Goal: Task Accomplishment & Management: Complete application form

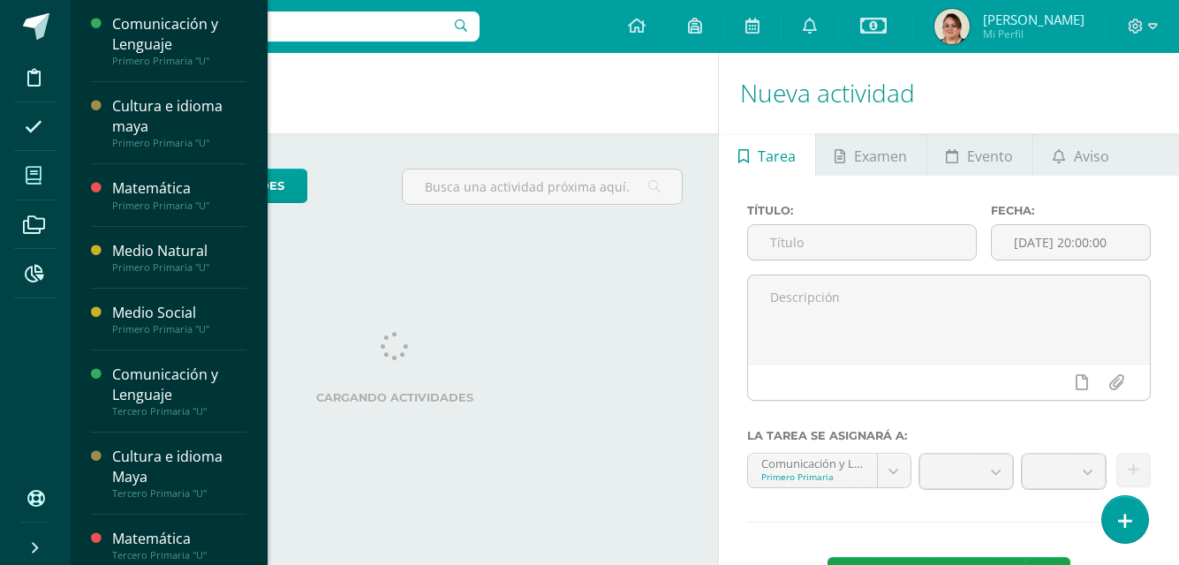
click at [41, 170] on icon at bounding box center [34, 176] width 16 height 18
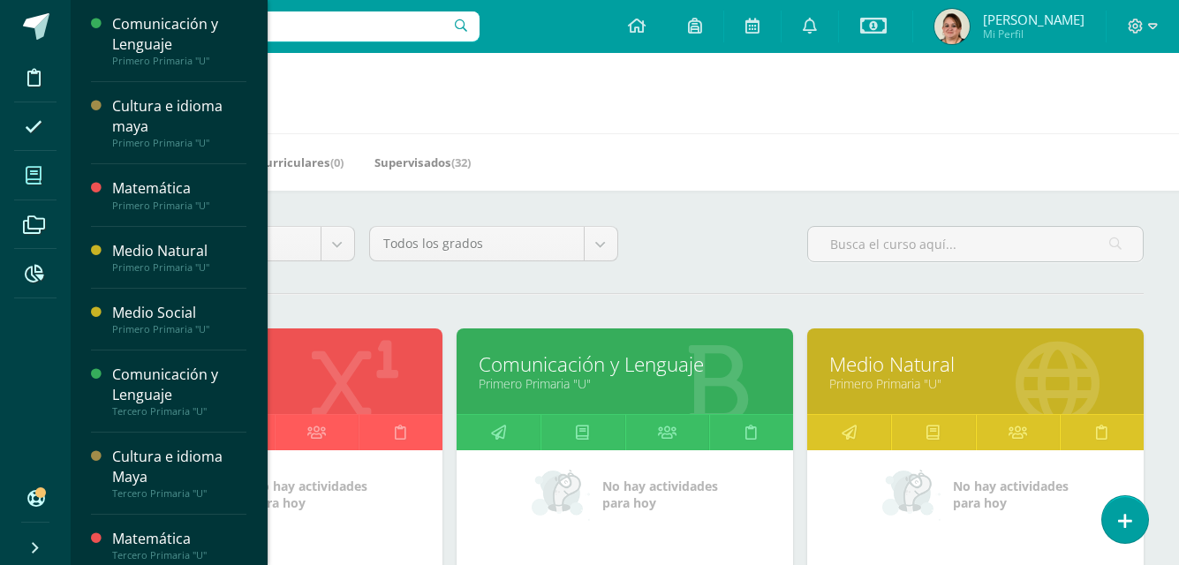
click at [605, 361] on link "Comunicación y Lenguaje" at bounding box center [624, 363] width 292 height 27
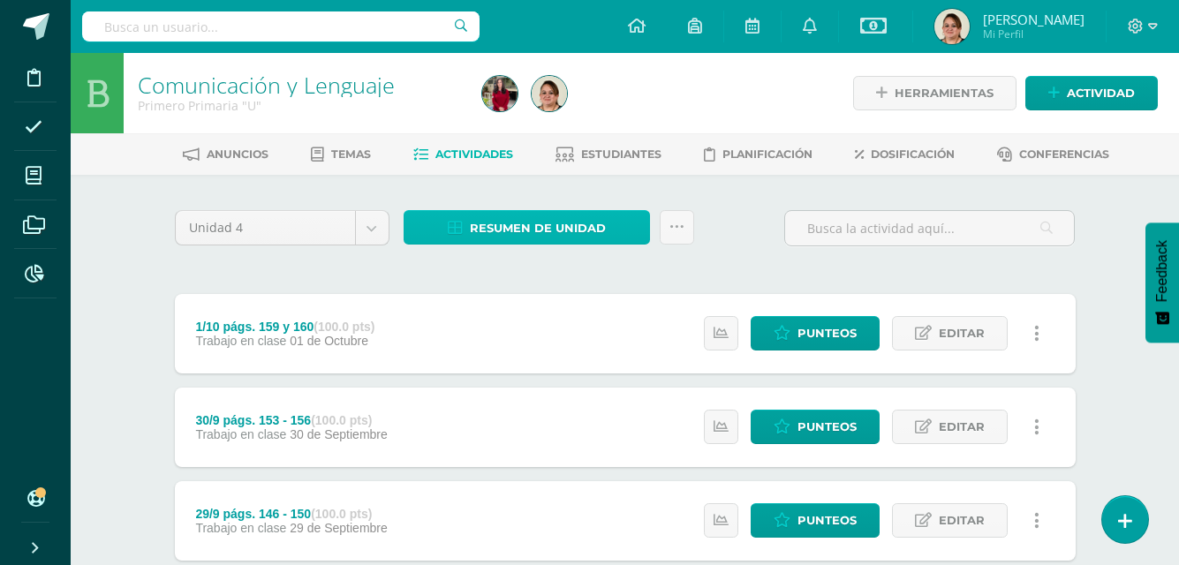
click at [524, 235] on span "Resumen de unidad" at bounding box center [538, 228] width 136 height 33
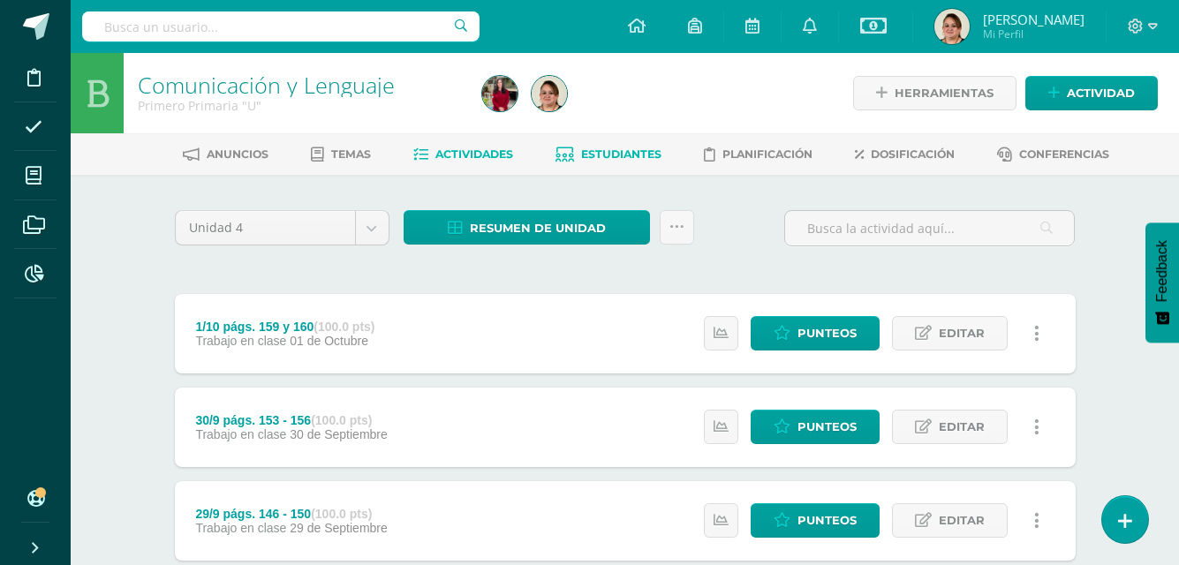
click at [612, 153] on span "Estudiantes" at bounding box center [621, 153] width 80 height 13
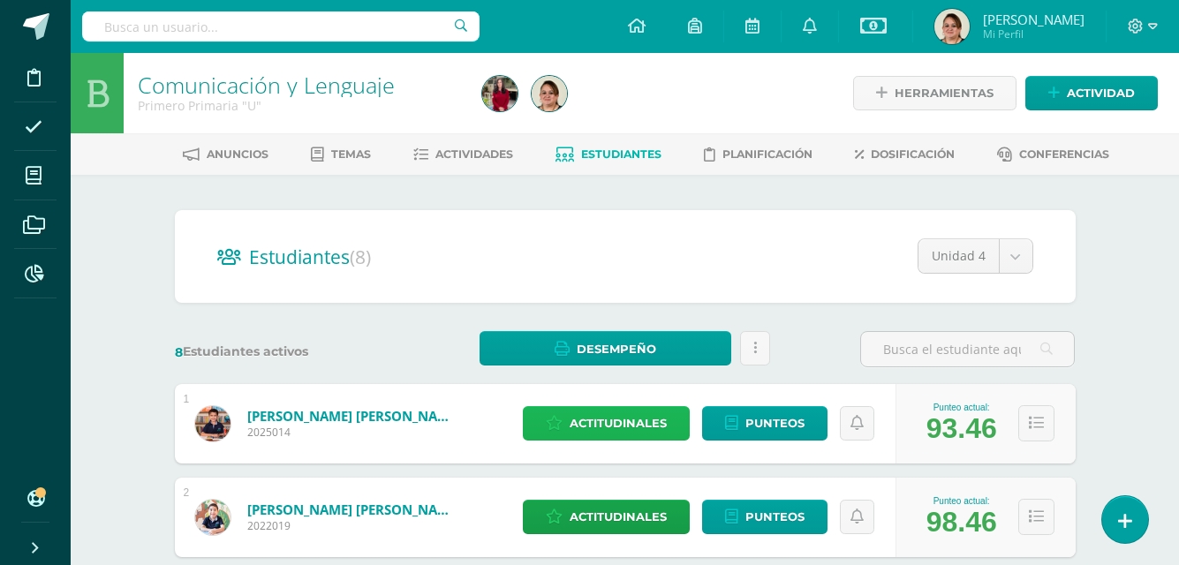
click at [606, 424] on span "Actitudinales" at bounding box center [617, 423] width 97 height 33
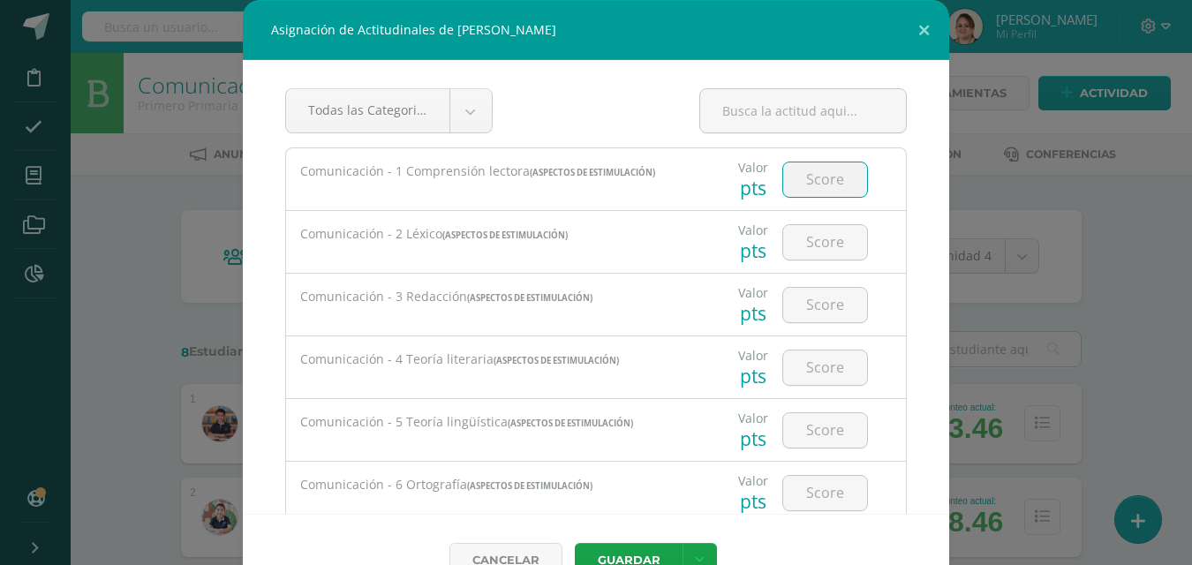
click at [807, 182] on input "number" at bounding box center [825, 179] width 84 height 34
type input "91"
click at [817, 245] on input "number" at bounding box center [825, 242] width 84 height 34
type input "91"
click at [811, 298] on input "number" at bounding box center [825, 305] width 84 height 34
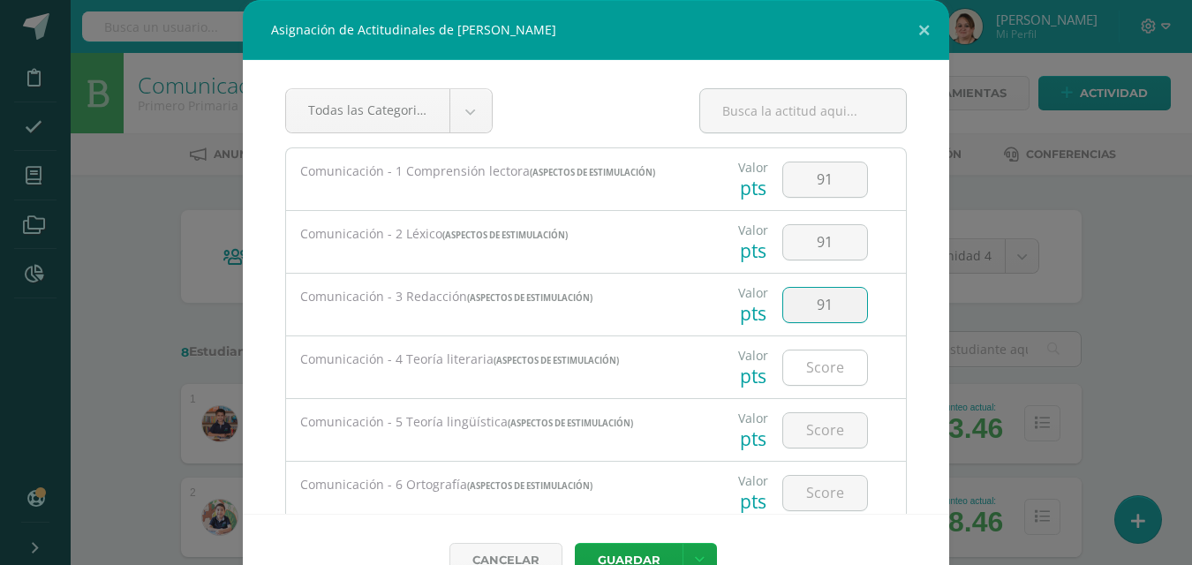
type input "91"
click at [810, 368] on input "number" at bounding box center [825, 367] width 84 height 34
type input "91"
click at [807, 430] on input "number" at bounding box center [825, 430] width 84 height 34
type input "91"
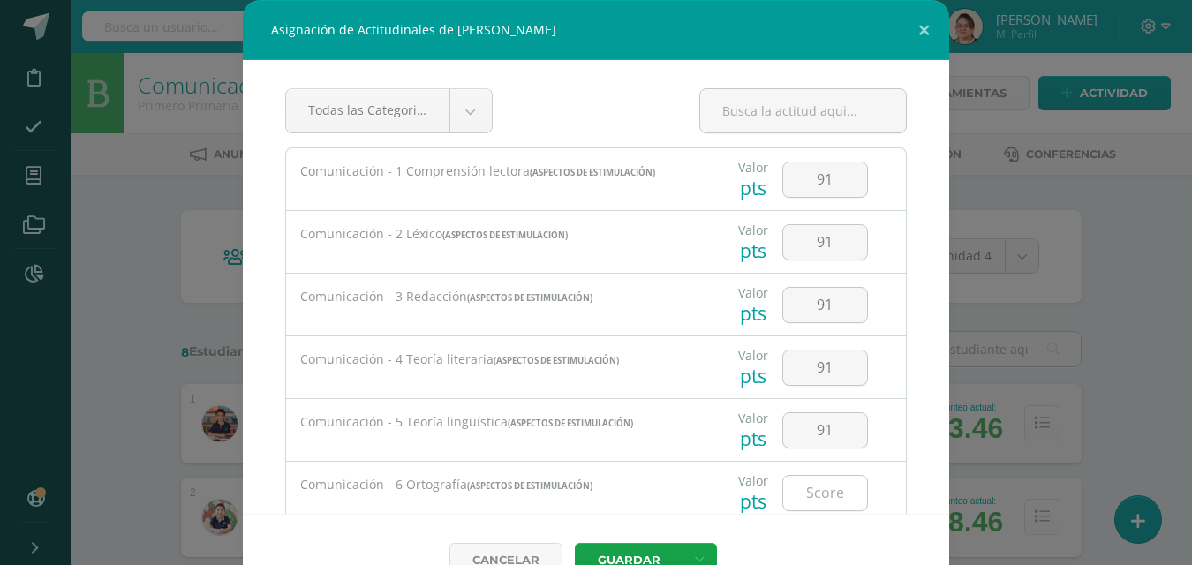
scroll to position [88, 0]
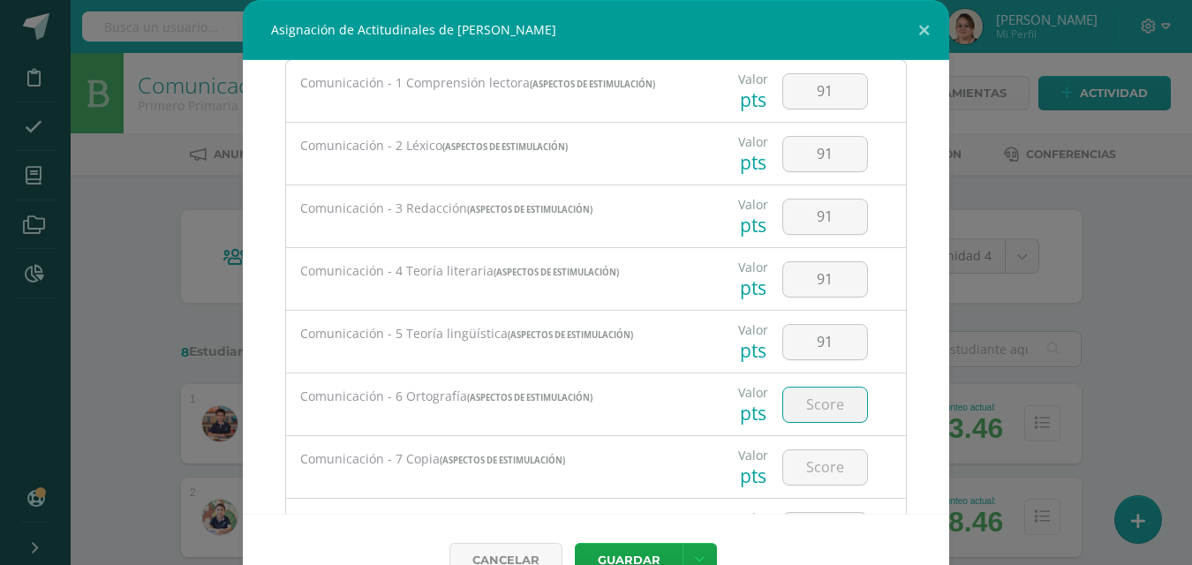
click at [808, 414] on input "number" at bounding box center [825, 405] width 84 height 34
type input "91"
click at [817, 461] on input "number" at bounding box center [825, 467] width 84 height 34
type input "91"
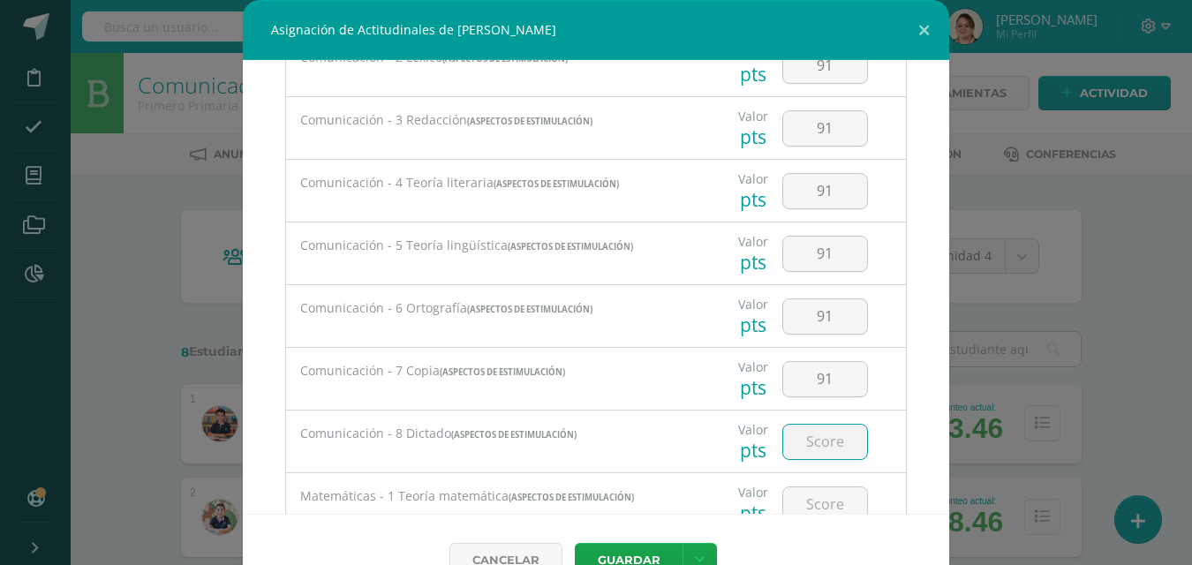
click at [822, 448] on input "number" at bounding box center [825, 442] width 84 height 34
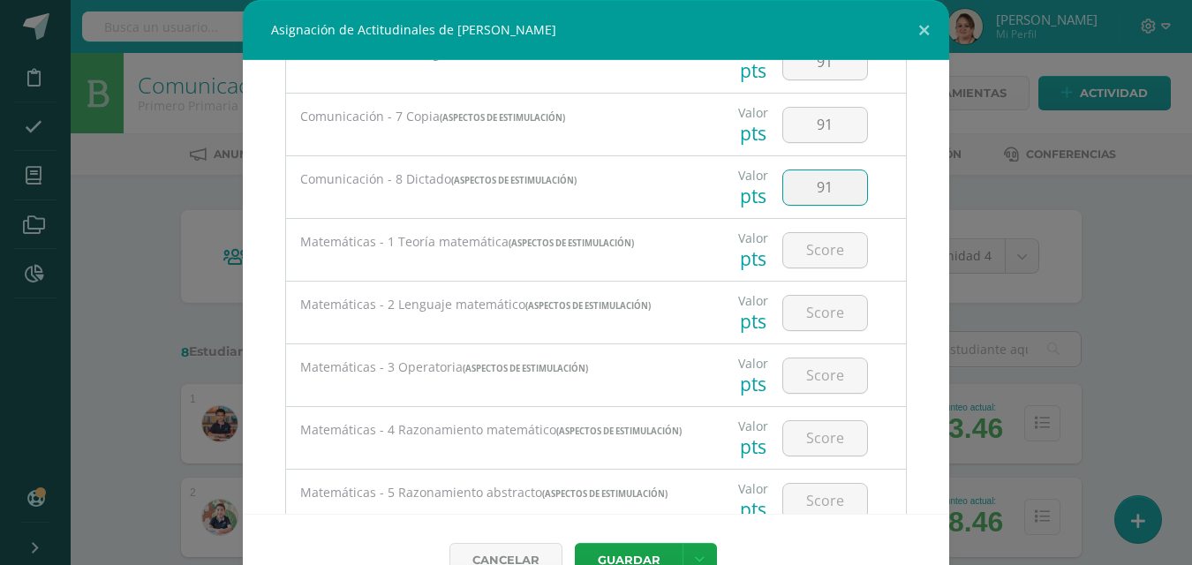
scroll to position [435, 0]
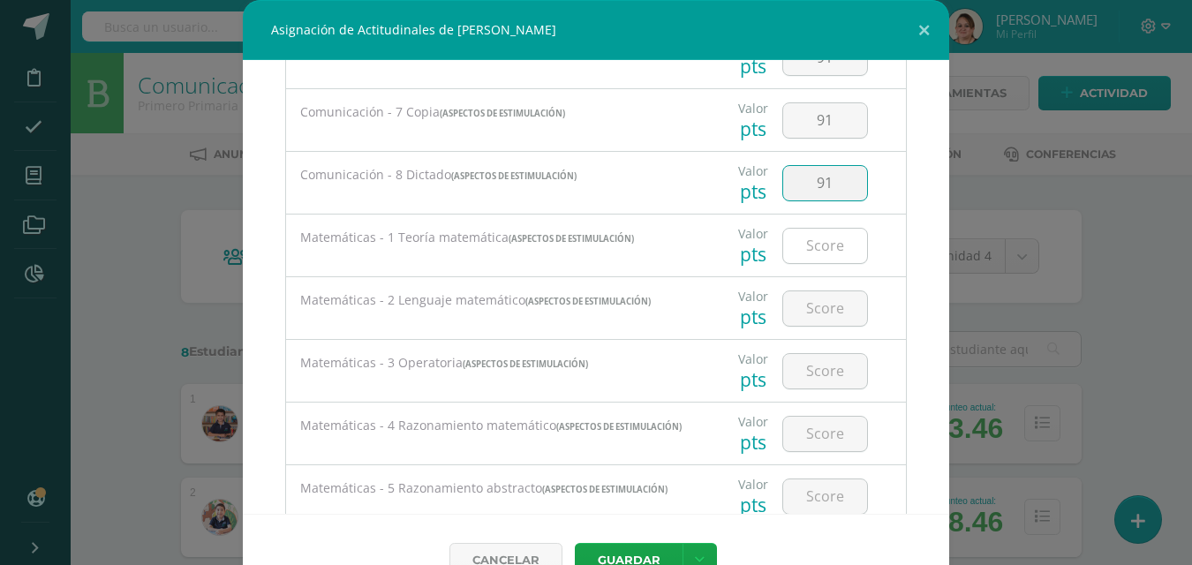
type input "91"
click at [800, 246] on input "number" at bounding box center [825, 246] width 84 height 34
type input "94"
click at [812, 303] on input "number" at bounding box center [825, 308] width 84 height 34
type input "94"
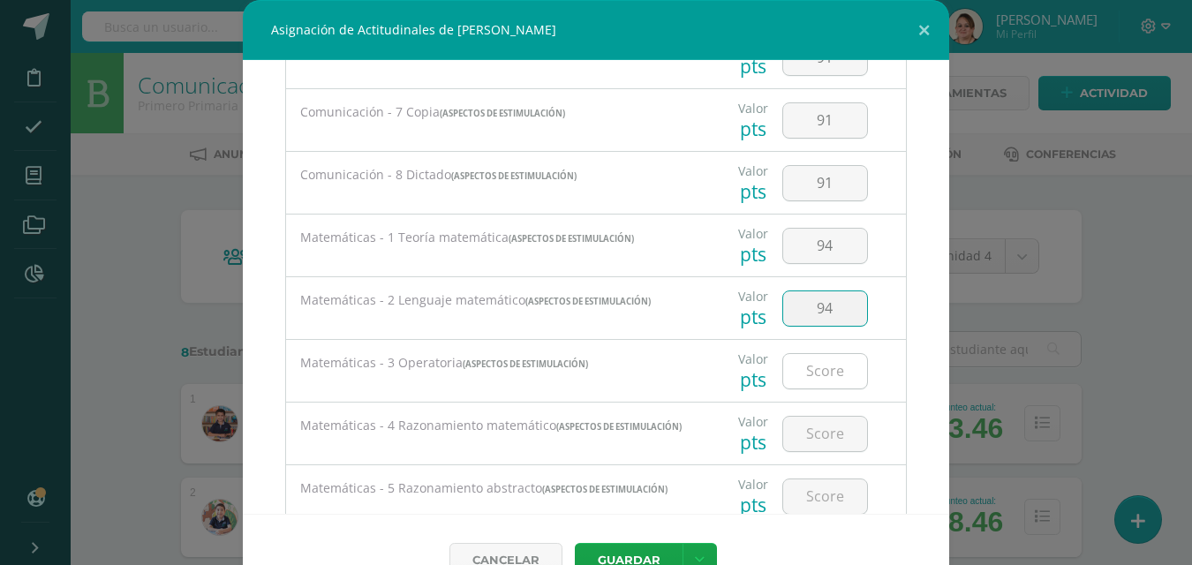
click at [815, 370] on input "number" at bounding box center [825, 371] width 84 height 34
type input "94"
click at [817, 436] on input "number" at bounding box center [825, 434] width 84 height 34
type input "94"
click at [810, 511] on input "number" at bounding box center [825, 496] width 84 height 34
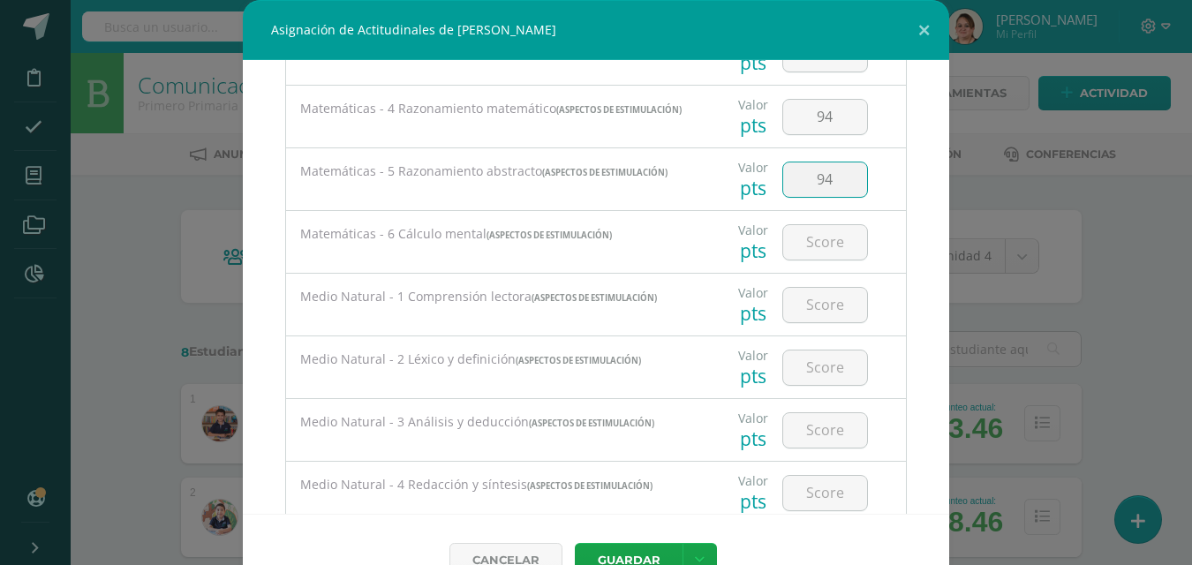
scroll to position [773, 0]
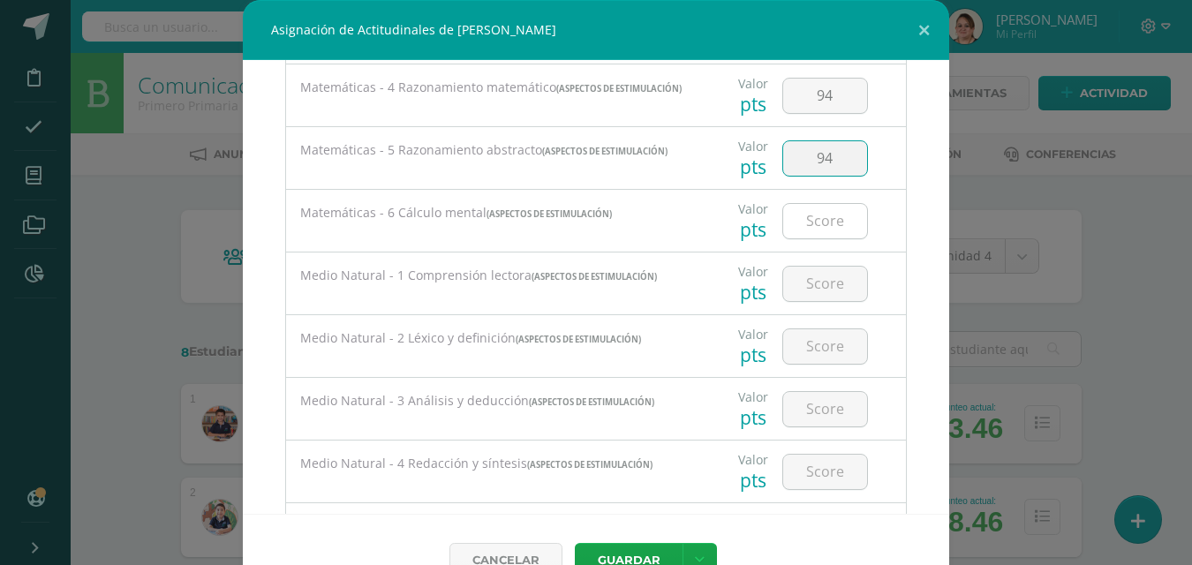
type input "94"
click at [807, 221] on input "number" at bounding box center [825, 221] width 84 height 34
type input "94"
click at [810, 283] on input "number" at bounding box center [825, 284] width 84 height 34
type input "93"
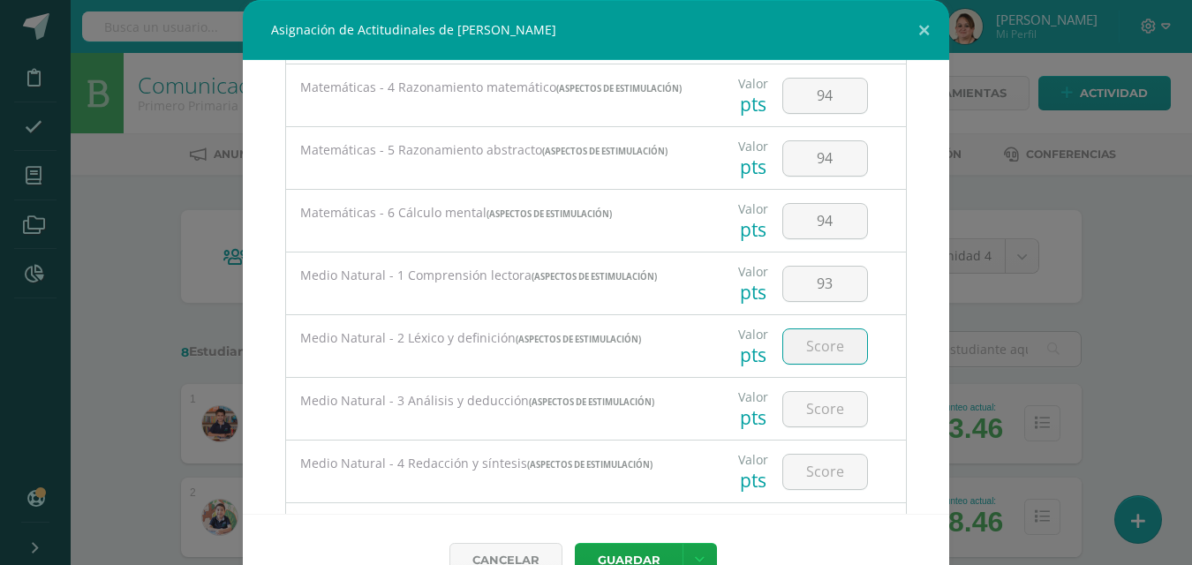
click at [802, 352] on input "number" at bounding box center [825, 346] width 84 height 34
type input "93"
click at [802, 404] on input "number" at bounding box center [825, 409] width 84 height 34
type input "93"
click at [809, 485] on input "number" at bounding box center [825, 472] width 84 height 34
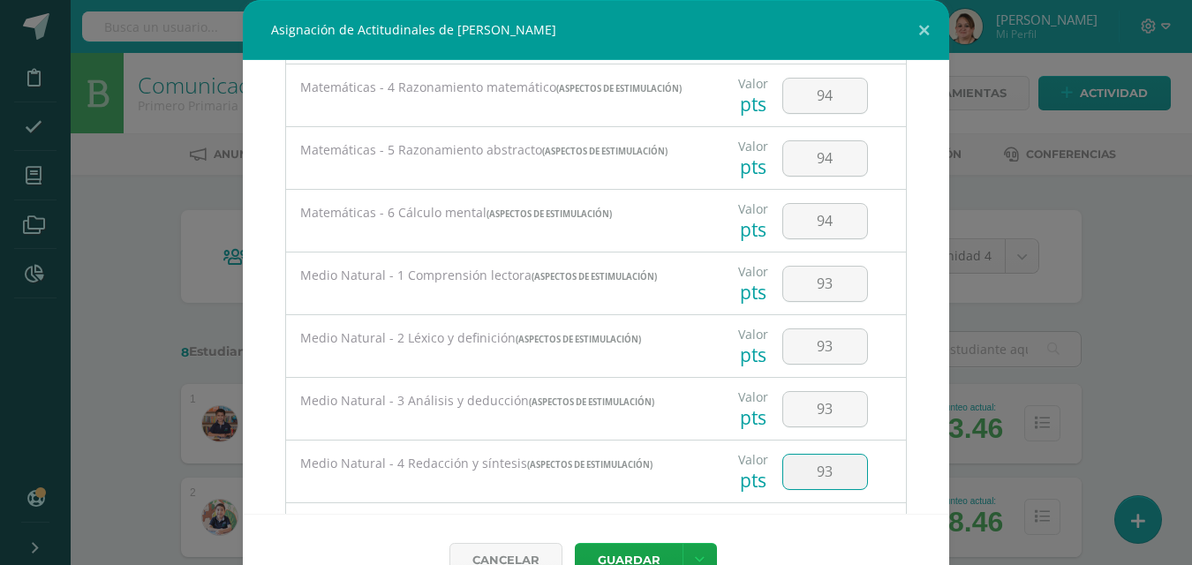
type input "93"
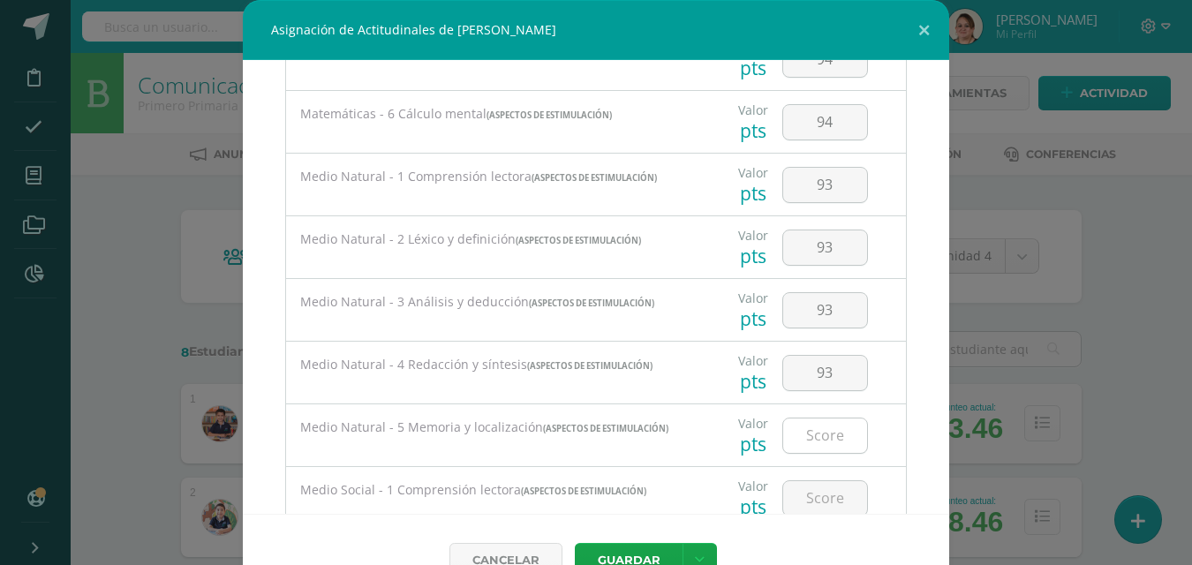
scroll to position [1038, 0]
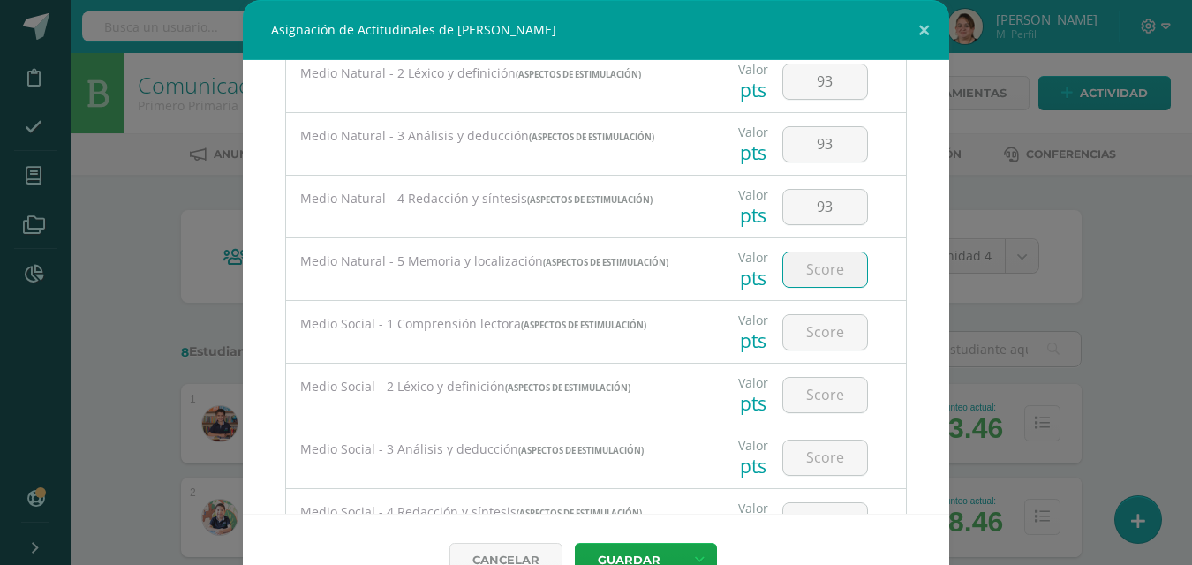
click at [817, 285] on input "number" at bounding box center [825, 269] width 84 height 34
type input "93"
click at [811, 341] on input "number" at bounding box center [825, 332] width 84 height 34
type input "94"
click at [812, 406] on input "number" at bounding box center [825, 395] width 84 height 34
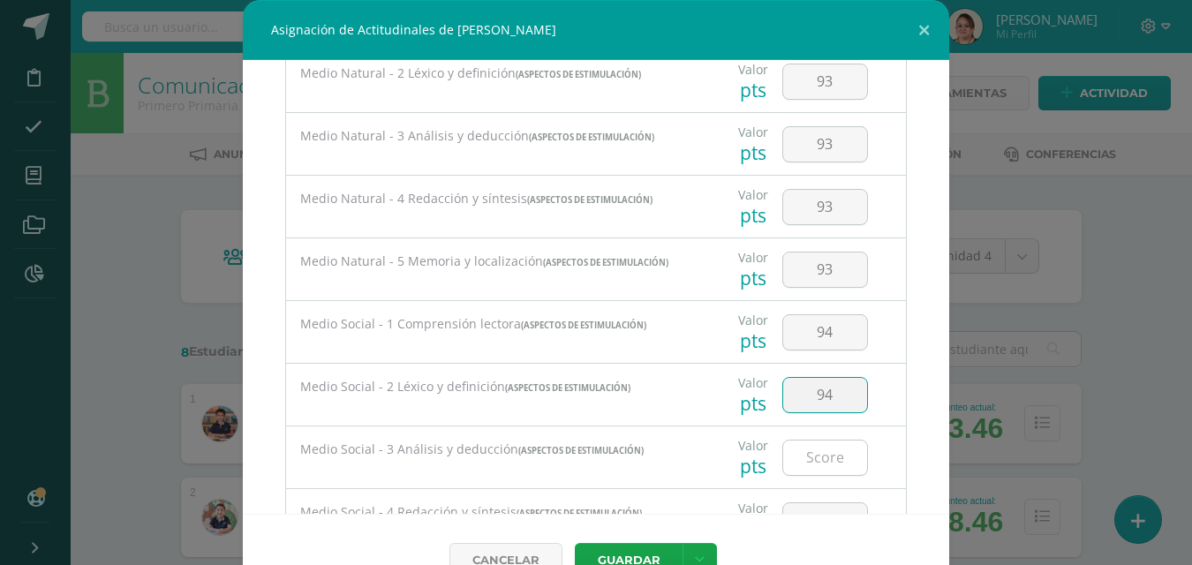
type input "94"
click at [825, 463] on input "number" at bounding box center [825, 458] width 84 height 34
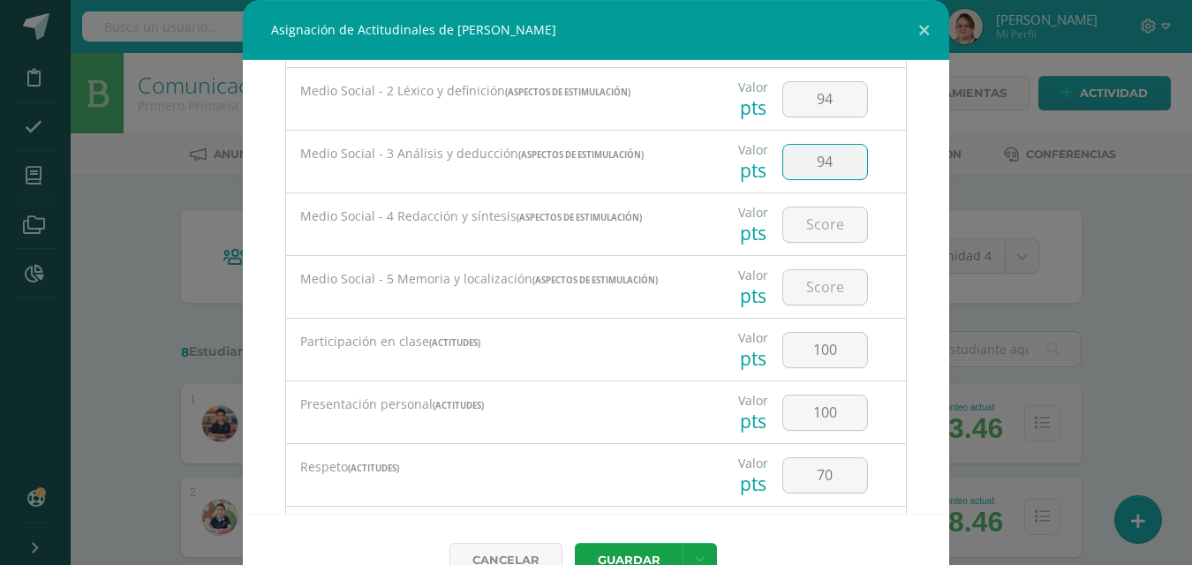
scroll to position [1335, 0]
type input "94"
click at [796, 231] on input "number" at bounding box center [825, 224] width 84 height 34
type input "94"
click at [812, 298] on input "number" at bounding box center [825, 286] width 84 height 34
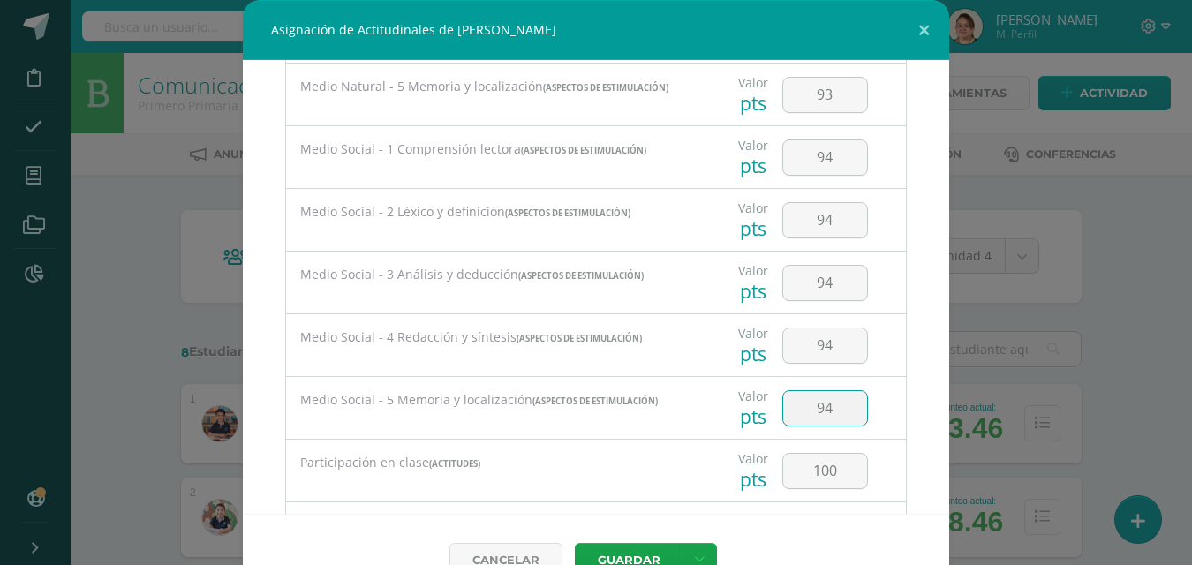
scroll to position [1216, 0]
type input "94"
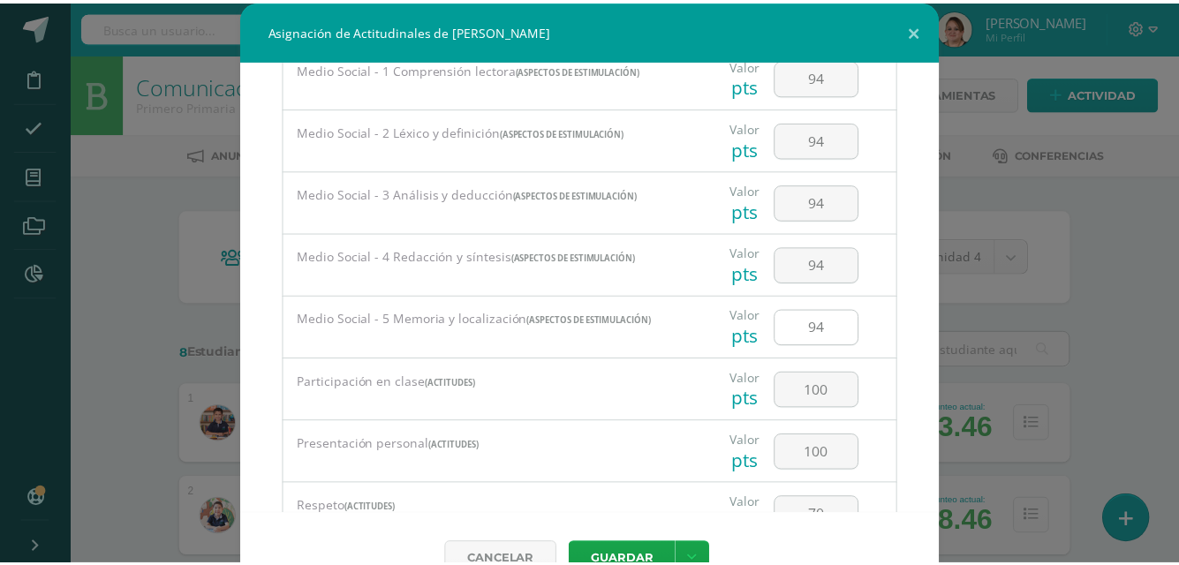
scroll to position [1393, 0]
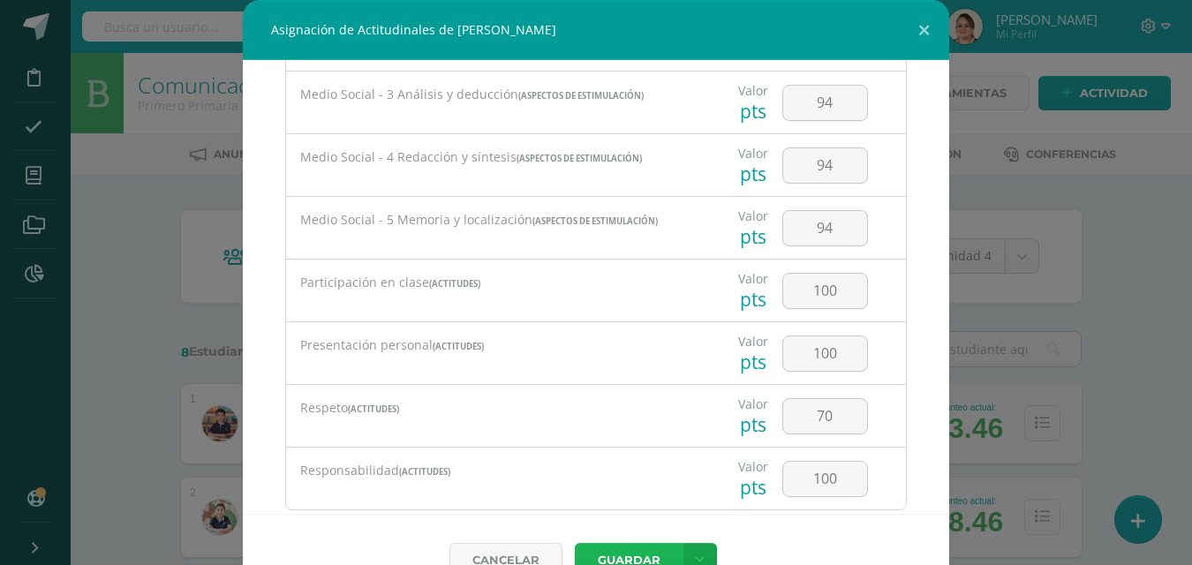
click at [637, 554] on button "Guardar" at bounding box center [629, 560] width 108 height 34
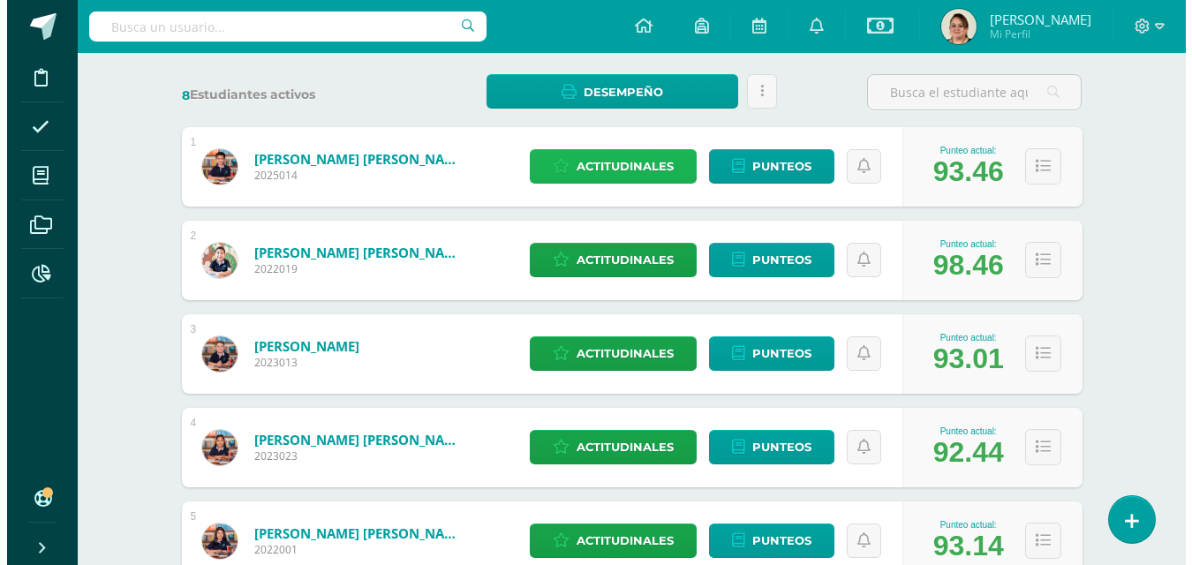
scroll to position [265, 0]
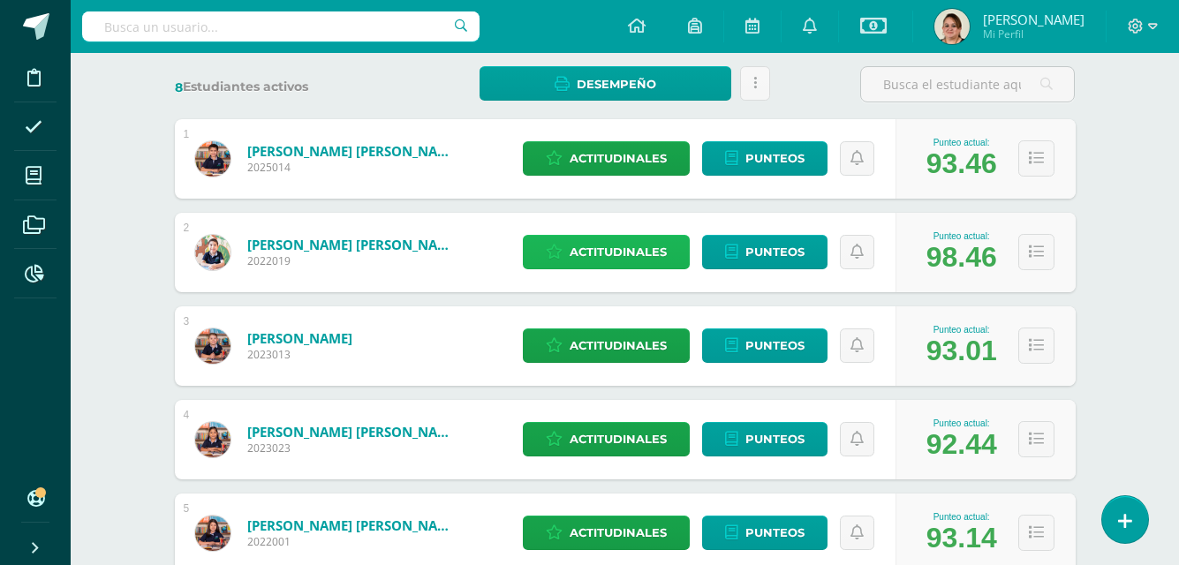
click at [609, 249] on span "Actitudinales" at bounding box center [617, 252] width 97 height 33
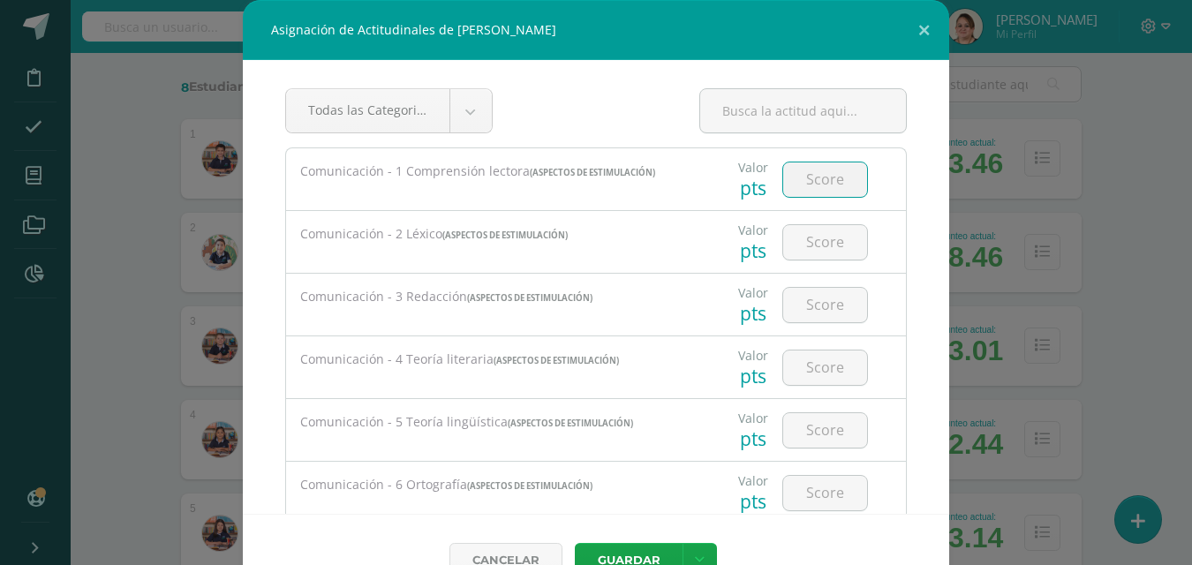
click at [803, 191] on input "number" at bounding box center [825, 179] width 84 height 34
type input "97"
click at [816, 238] on input "number" at bounding box center [825, 242] width 84 height 34
type input "97"
click at [811, 299] on input "number" at bounding box center [825, 305] width 84 height 34
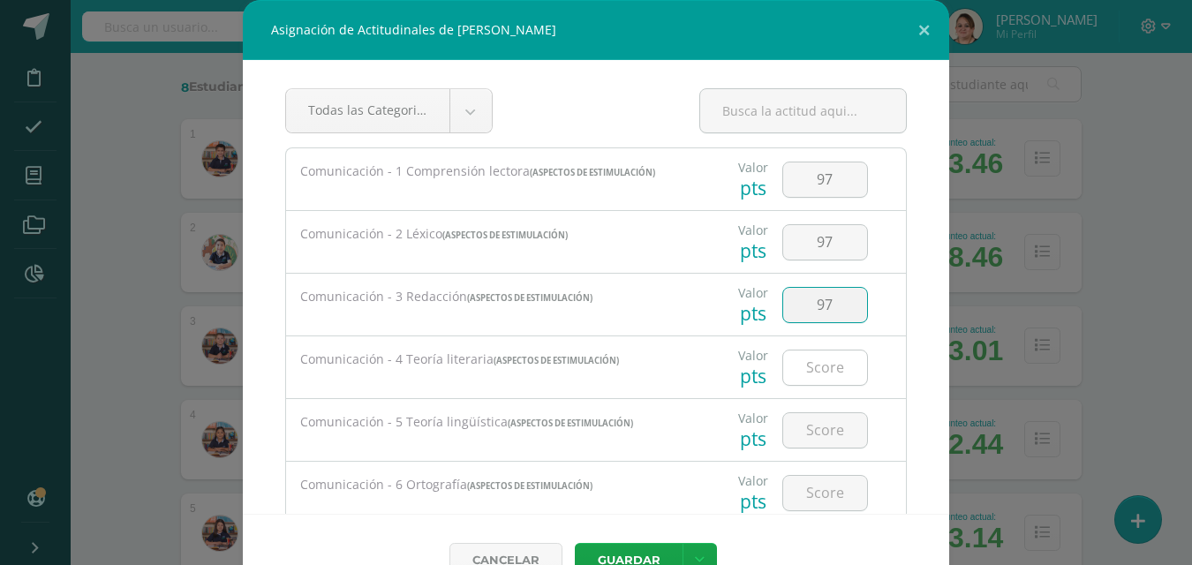
type input "97"
click at [812, 372] on input "number" at bounding box center [825, 367] width 84 height 34
type input "97"
drag, startPoint x: 802, startPoint y: 431, endPoint x: 813, endPoint y: 419, distance: 15.6
click at [804, 430] on input "number" at bounding box center [825, 430] width 84 height 34
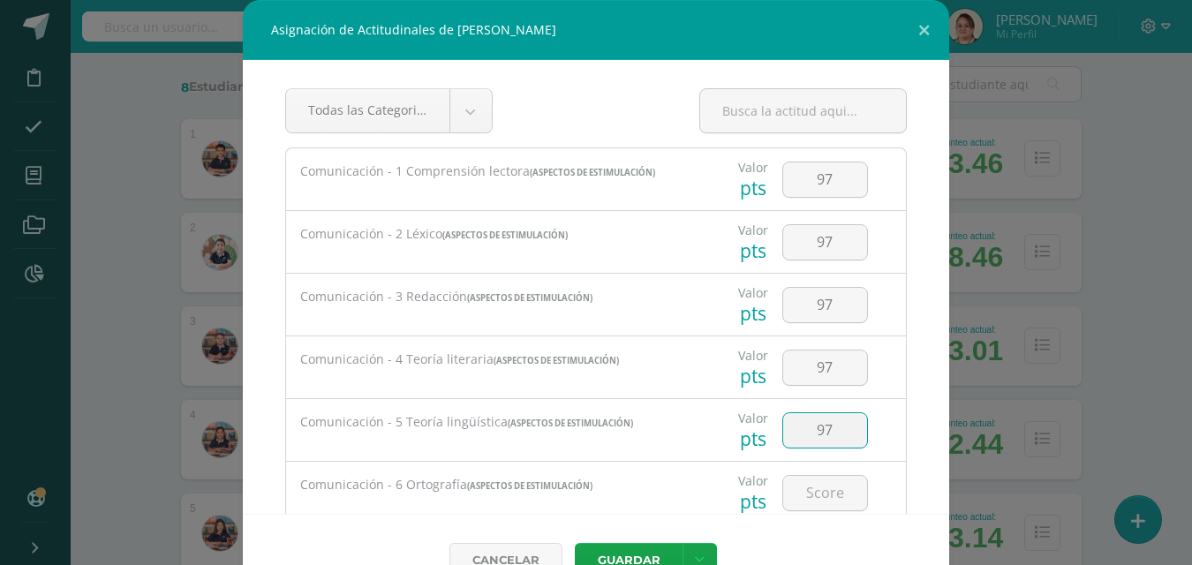
type input "97"
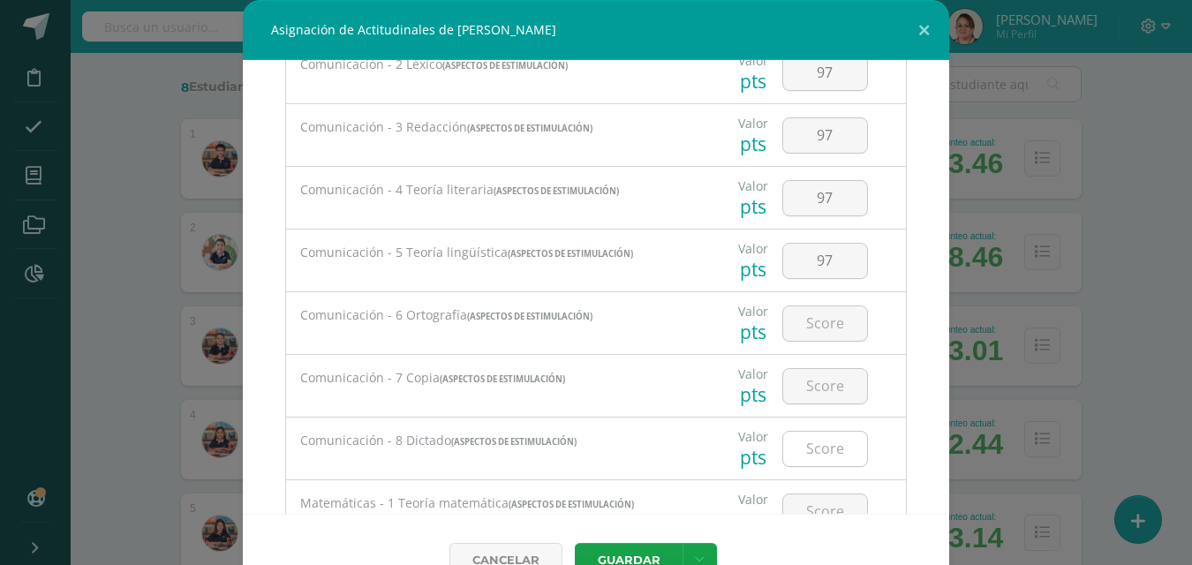
scroll to position [177, 0]
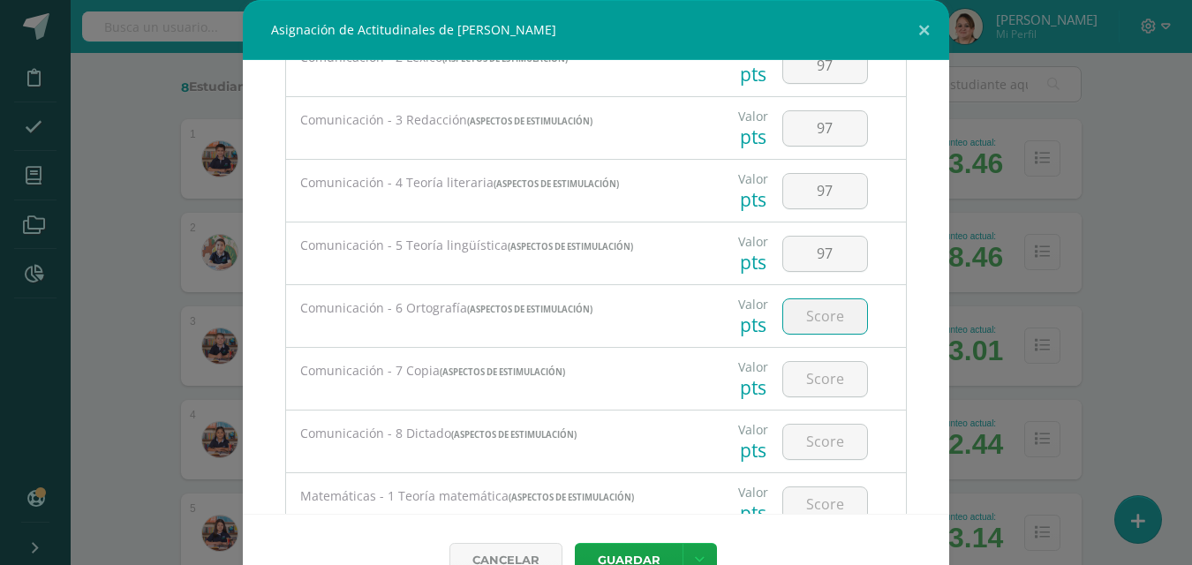
click at [809, 320] on input "number" at bounding box center [825, 316] width 84 height 34
type input "97"
click at [817, 390] on input "number" at bounding box center [825, 379] width 84 height 34
type input "97"
click at [815, 442] on input "number" at bounding box center [825, 442] width 84 height 34
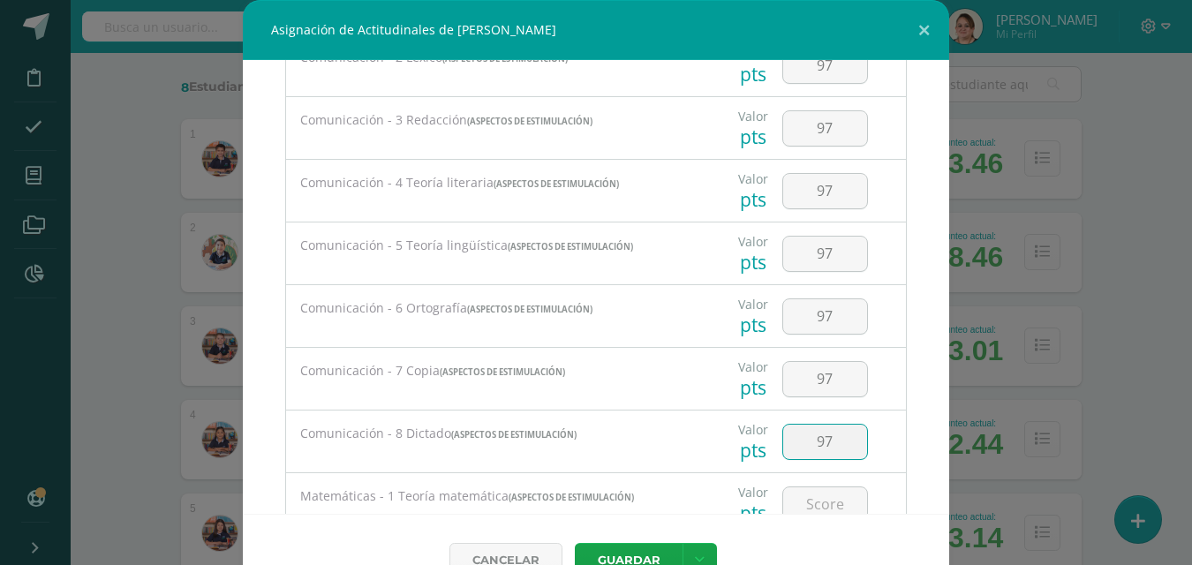
type input "97"
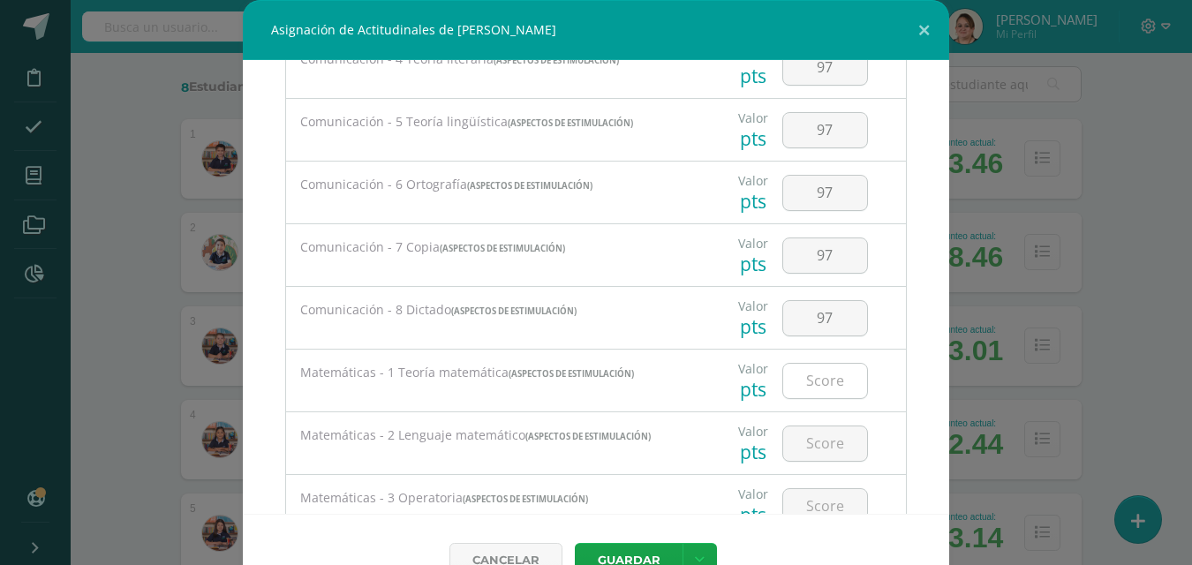
scroll to position [353, 0]
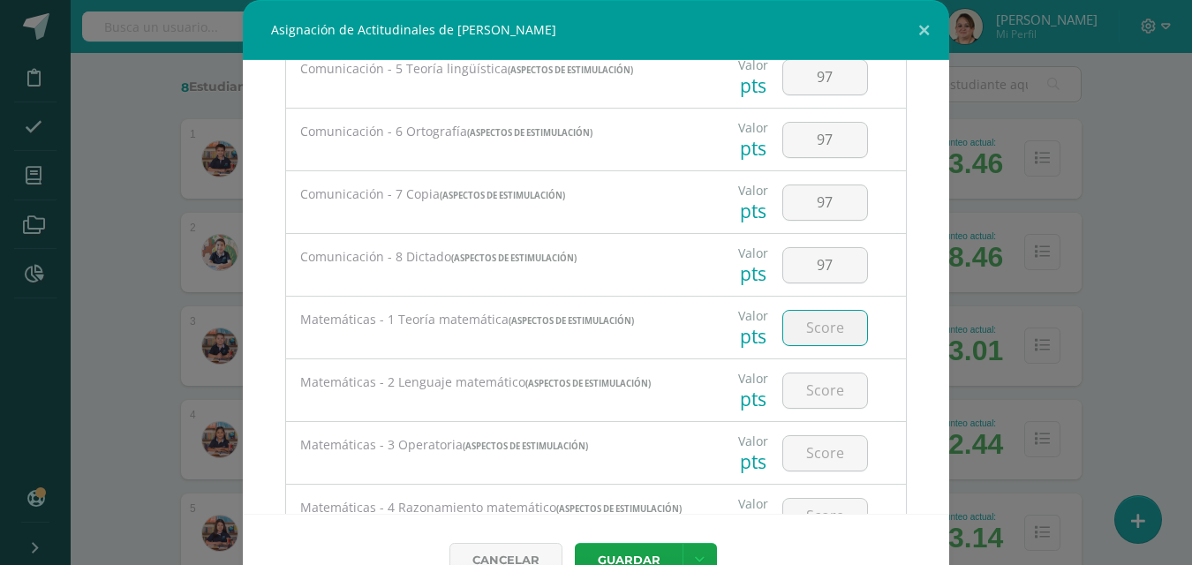
click at [819, 339] on input "number" at bounding box center [825, 328] width 84 height 34
type input "94"
click at [816, 392] on input "number" at bounding box center [825, 390] width 84 height 34
type input "8"
type input "94"
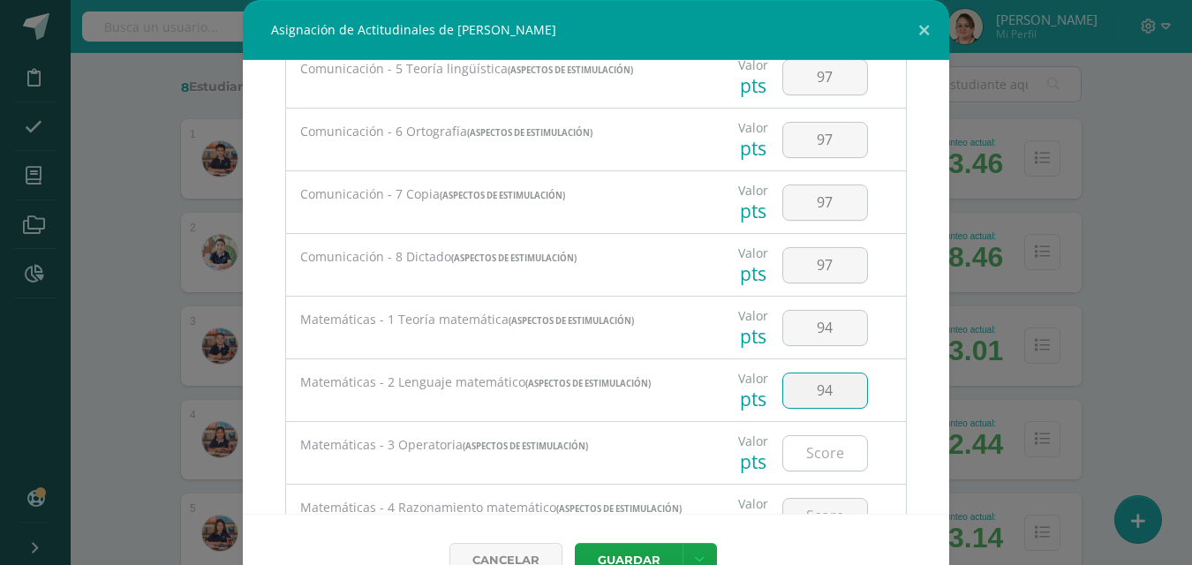
click at [810, 454] on input "number" at bounding box center [825, 453] width 84 height 34
type input "94"
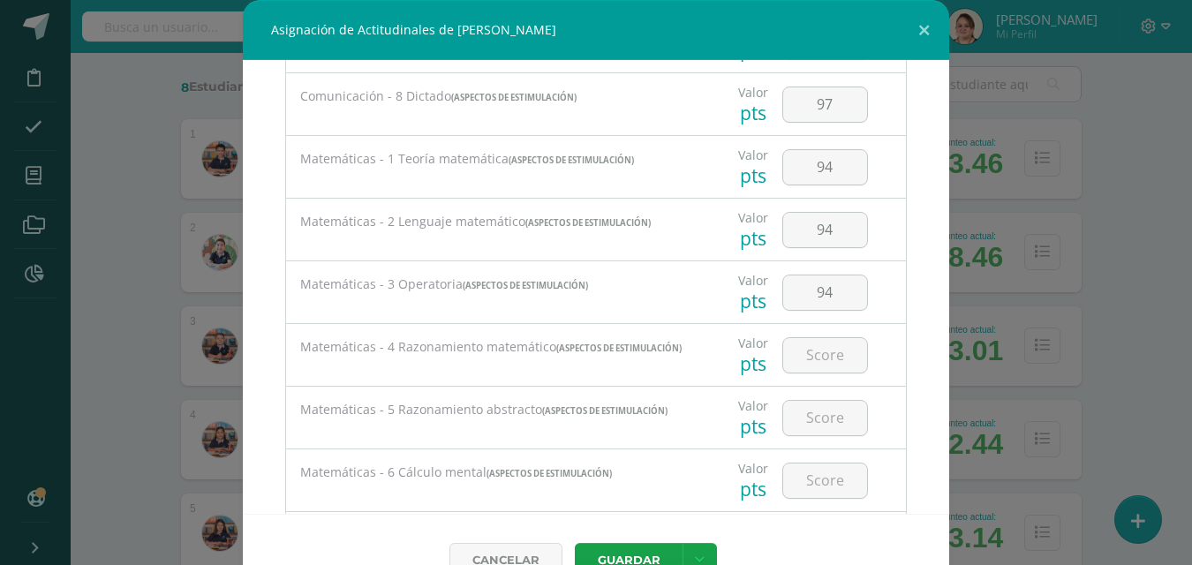
scroll to position [530, 0]
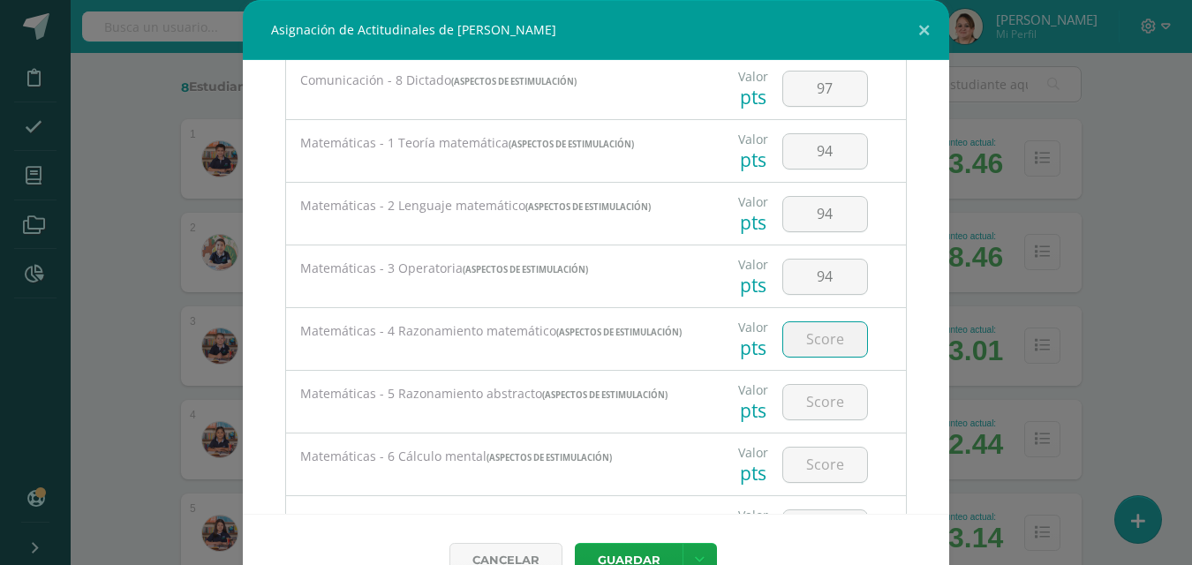
click at [807, 347] on input "number" at bounding box center [825, 339] width 84 height 34
type input "94"
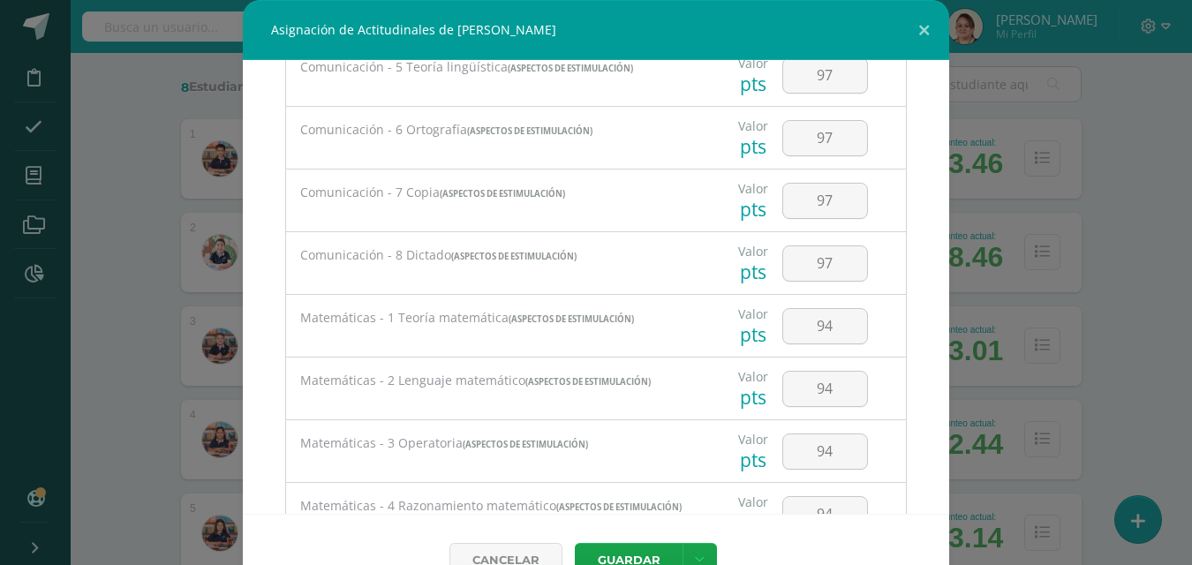
scroll to position [353, 0]
click at [814, 324] on input "94" at bounding box center [825, 328] width 84 height 34
type input "99"
click at [816, 397] on input "94" at bounding box center [825, 390] width 84 height 34
type input "99"
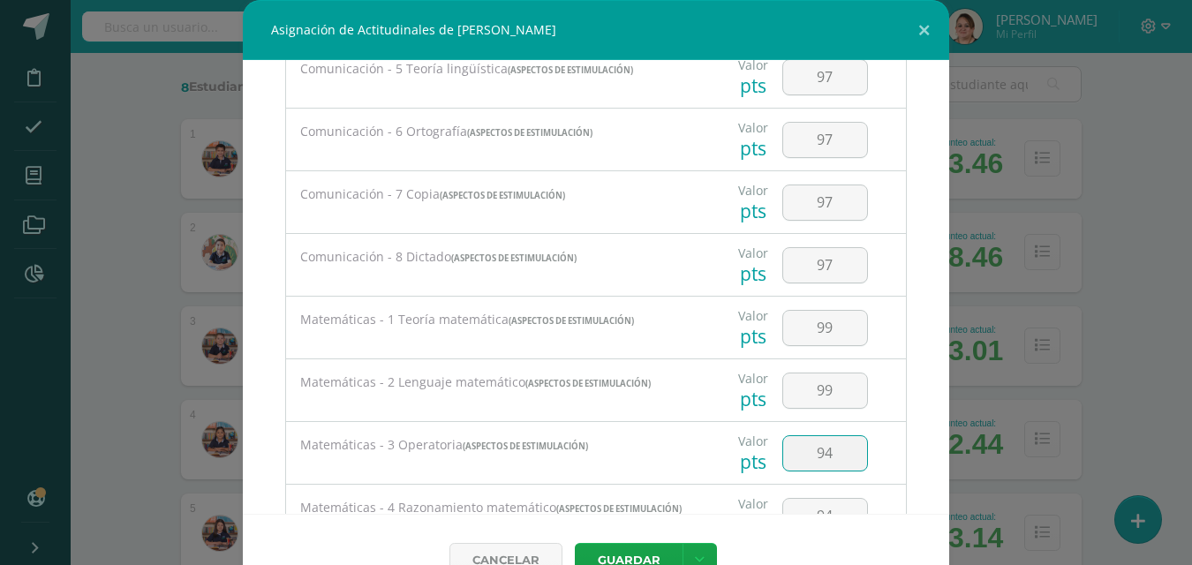
click at [817, 454] on input "94" at bounding box center [825, 453] width 84 height 34
type input "99"
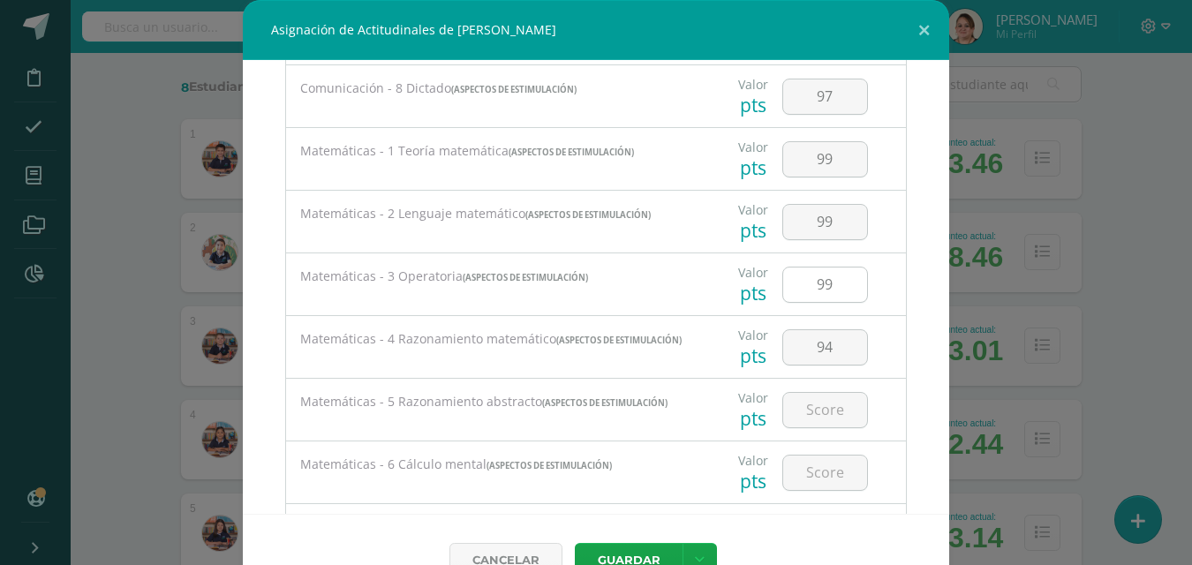
scroll to position [530, 0]
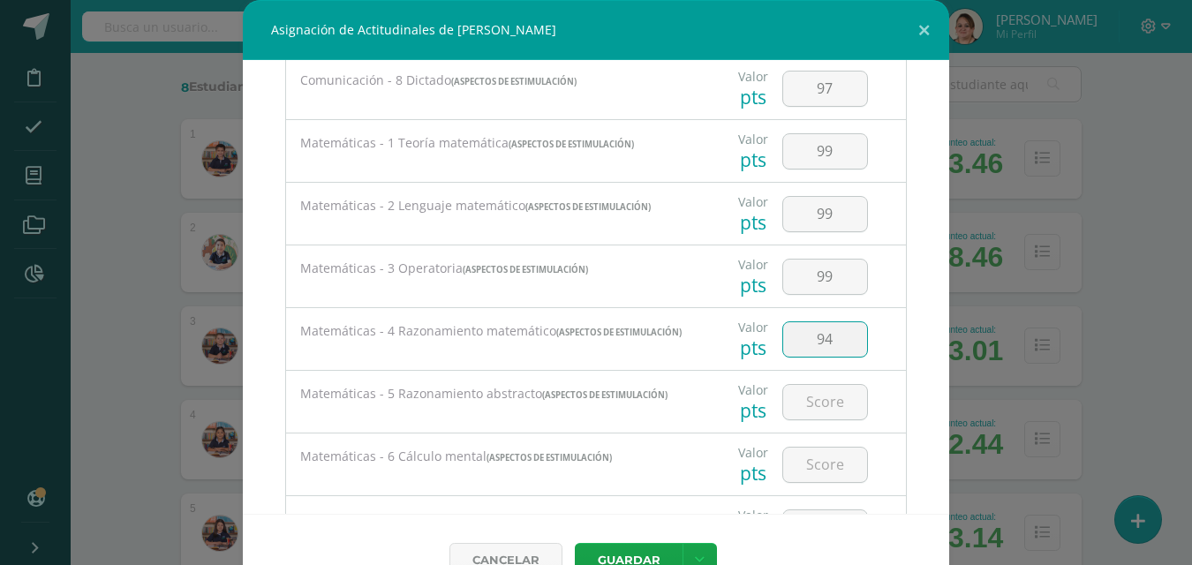
click at [831, 334] on input "94" at bounding box center [825, 339] width 84 height 34
type input "99"
click at [808, 403] on input "number" at bounding box center [825, 402] width 84 height 34
type input "99"
click at [820, 469] on input "number" at bounding box center [825, 465] width 84 height 34
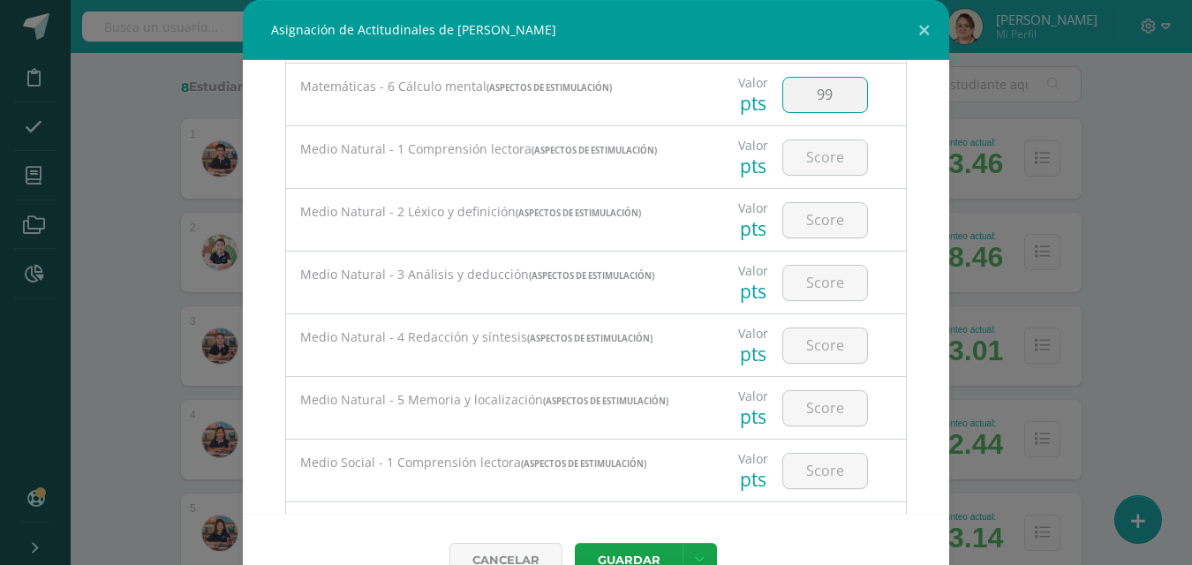
scroll to position [895, 0]
type input "99"
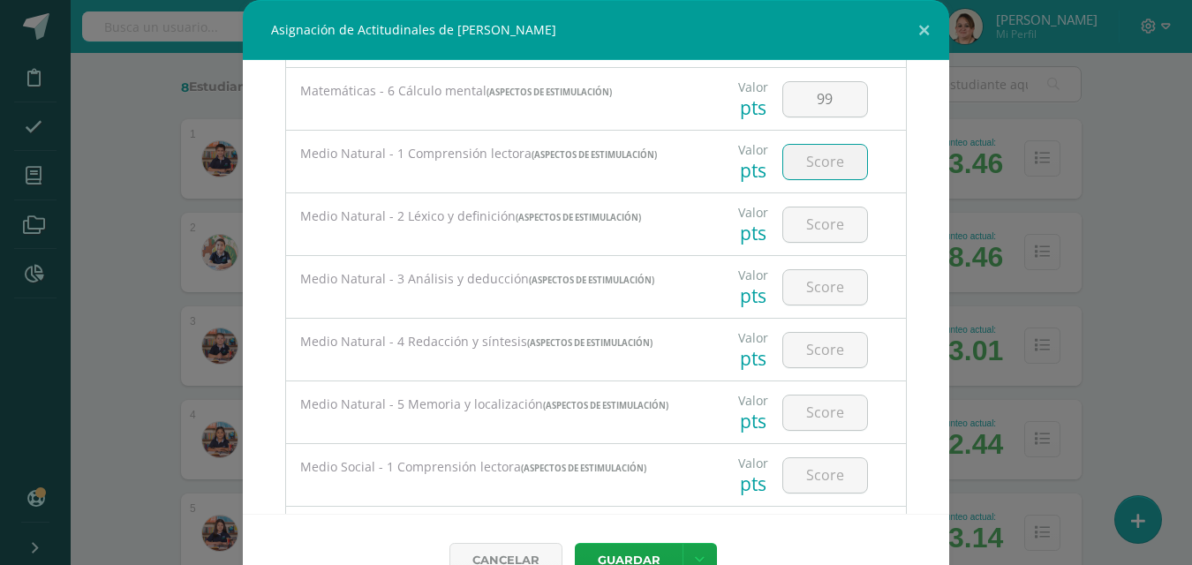
click at [799, 174] on input "number" at bounding box center [825, 162] width 84 height 34
type input "99"
click at [810, 233] on input "number" at bounding box center [825, 224] width 84 height 34
type input "99"
click at [805, 292] on input "number" at bounding box center [825, 287] width 84 height 34
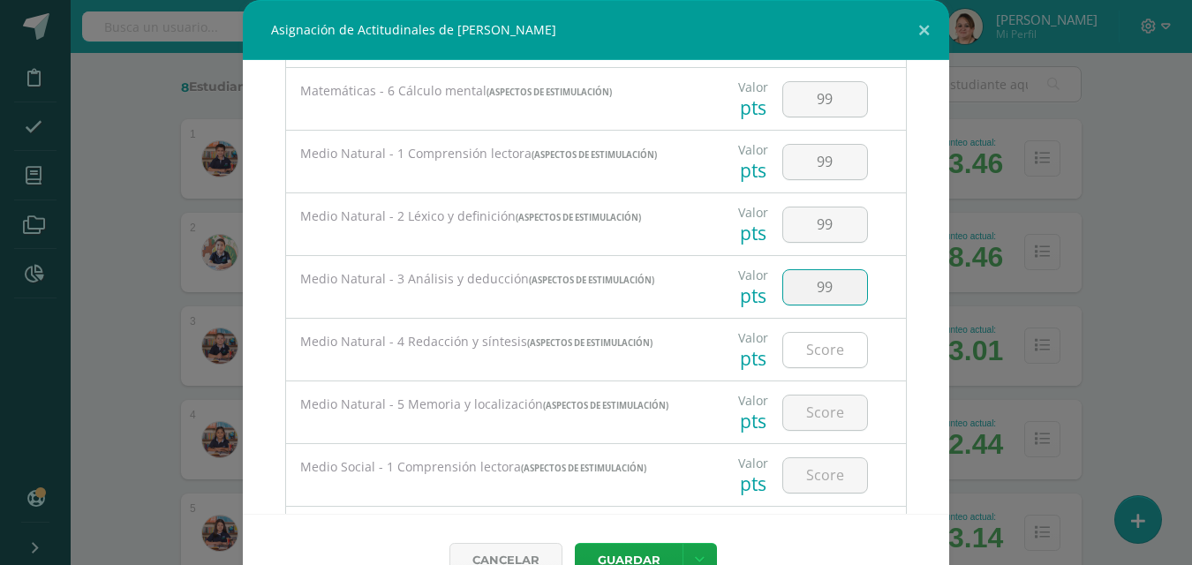
type input "99"
click at [799, 356] on input "number" at bounding box center [825, 350] width 84 height 34
type input "99"
click at [816, 421] on input "number" at bounding box center [825, 412] width 84 height 34
type input "99"
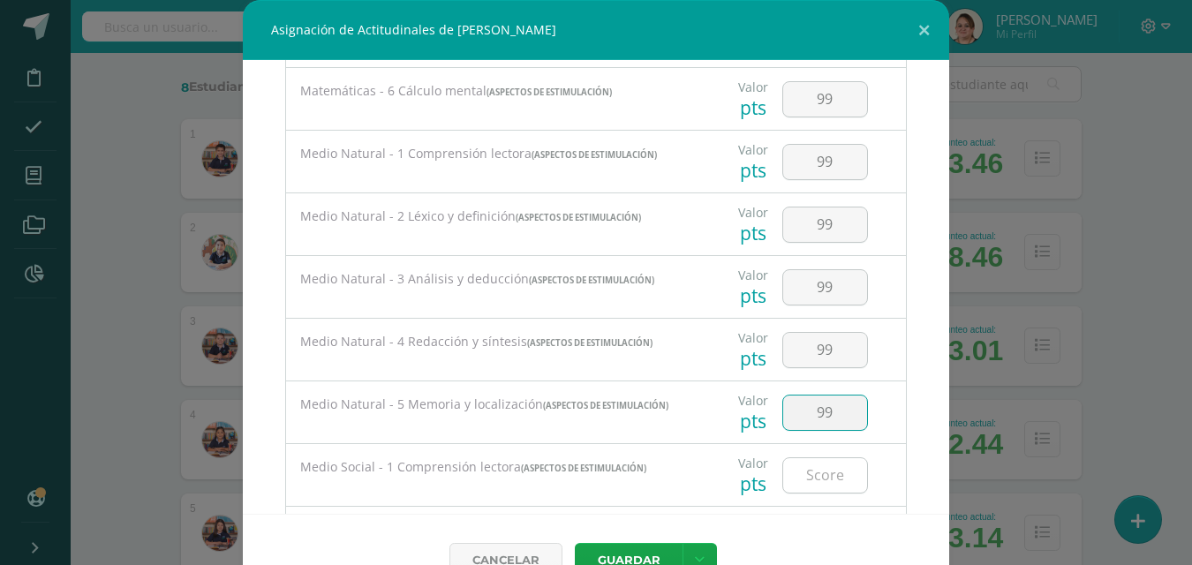
click at [812, 484] on input "number" at bounding box center [825, 475] width 84 height 34
type input "98"
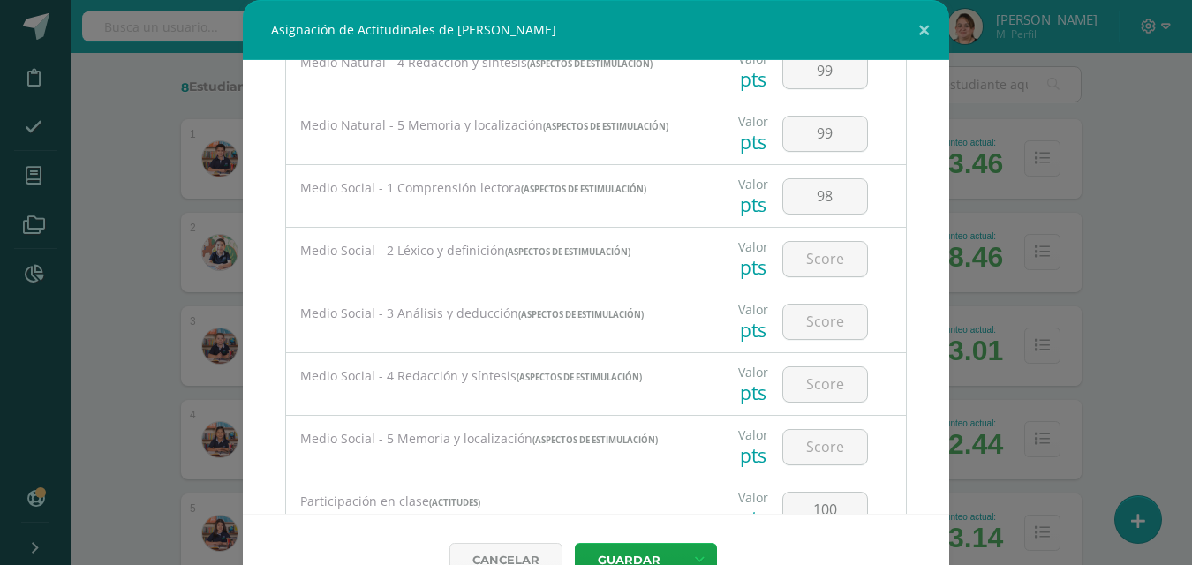
scroll to position [1160, 0]
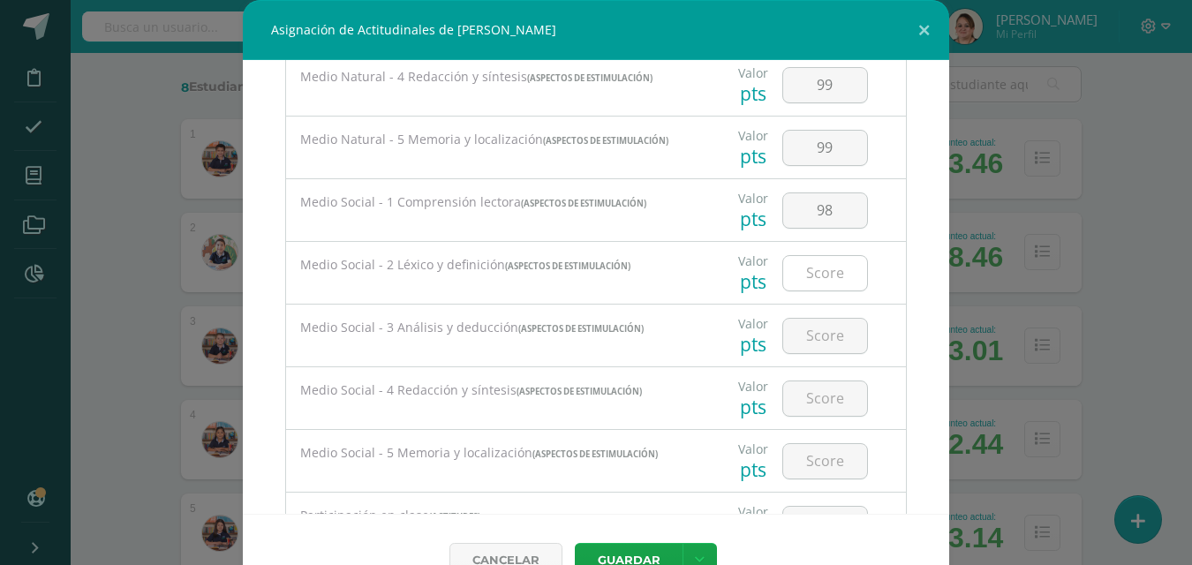
click at [817, 277] on input "number" at bounding box center [825, 273] width 84 height 34
type input "98"
click at [814, 349] on input "number" at bounding box center [825, 336] width 84 height 34
type input "98"
click at [816, 400] on input "number" at bounding box center [825, 398] width 84 height 34
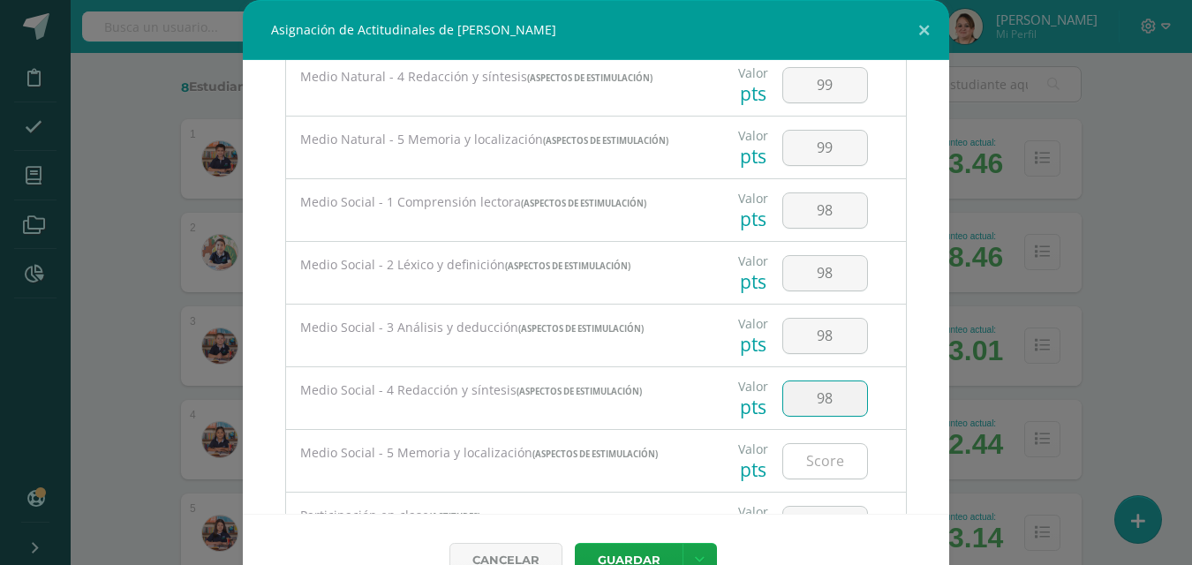
type input "98"
click at [805, 461] on input "number" at bounding box center [825, 461] width 84 height 34
type input "98"
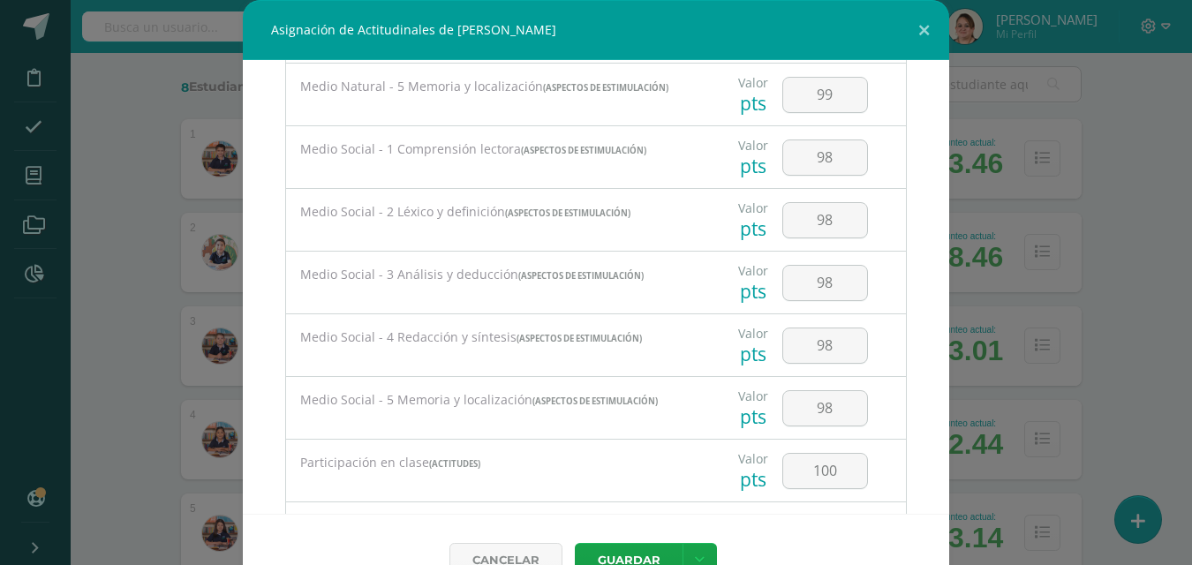
scroll to position [1236, 0]
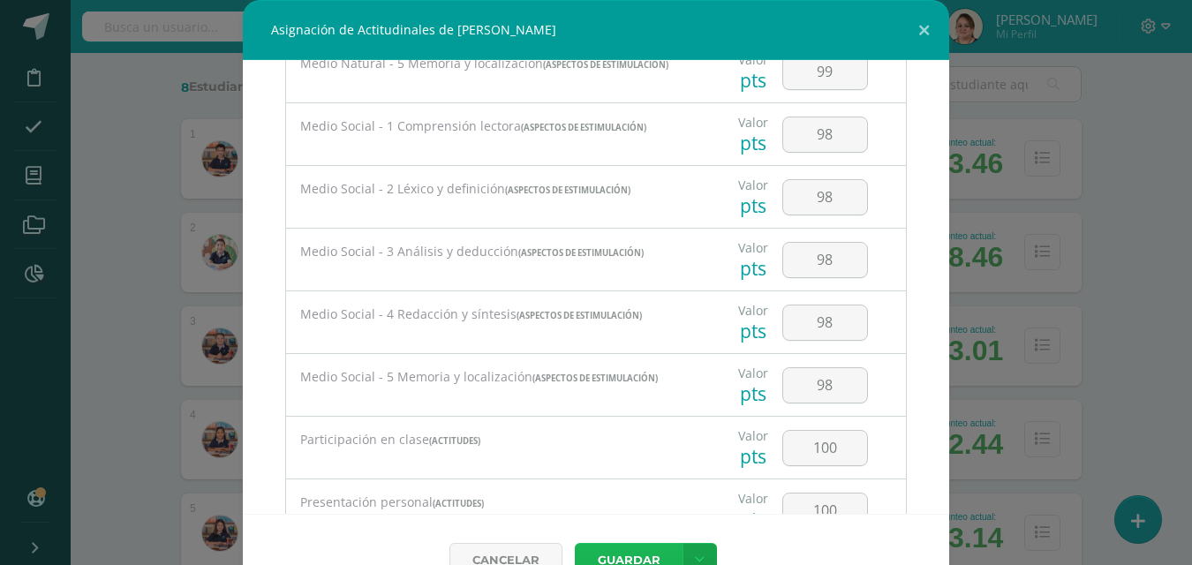
click at [650, 551] on button "Guardar" at bounding box center [629, 560] width 108 height 34
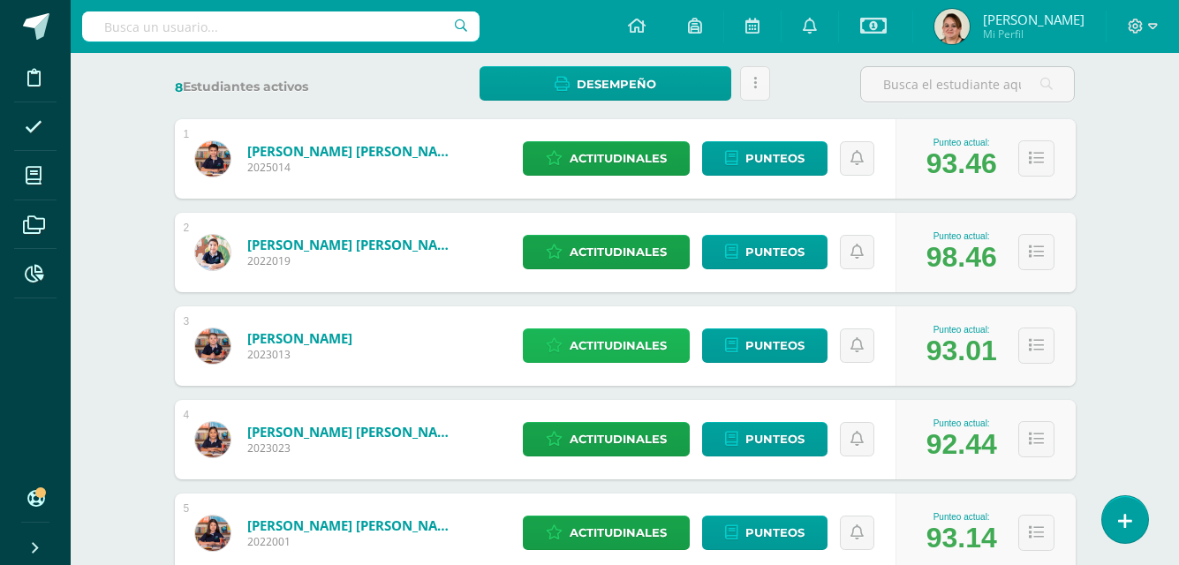
click at [629, 343] on span "Actitudinales" at bounding box center [617, 345] width 97 height 33
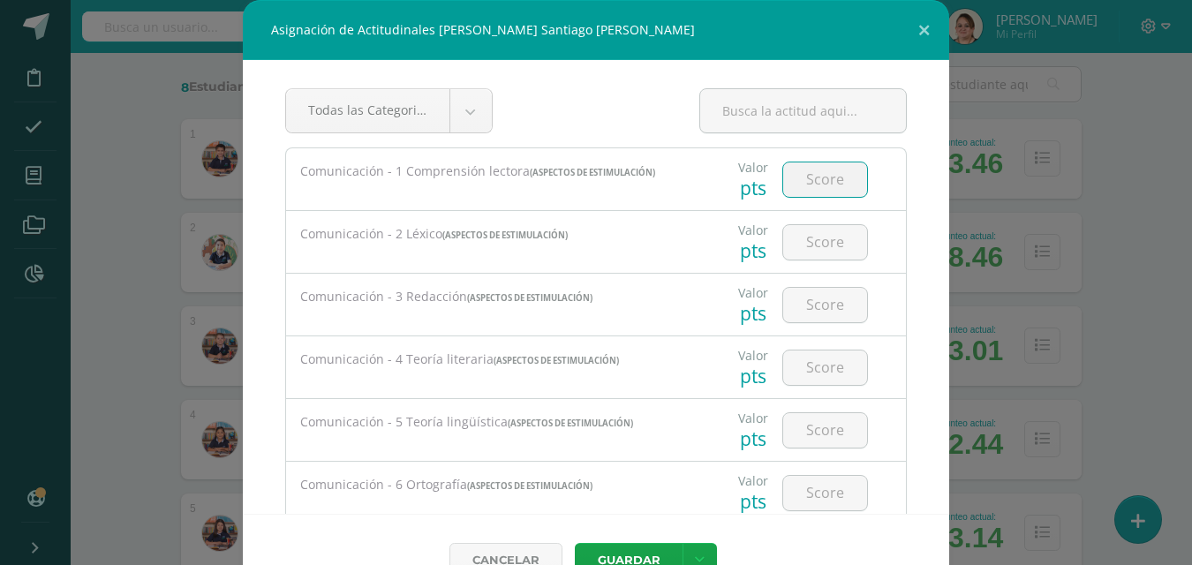
click at [797, 179] on input "number" at bounding box center [825, 179] width 84 height 34
type input "94"
click at [816, 244] on input "number" at bounding box center [825, 242] width 84 height 34
type input "94"
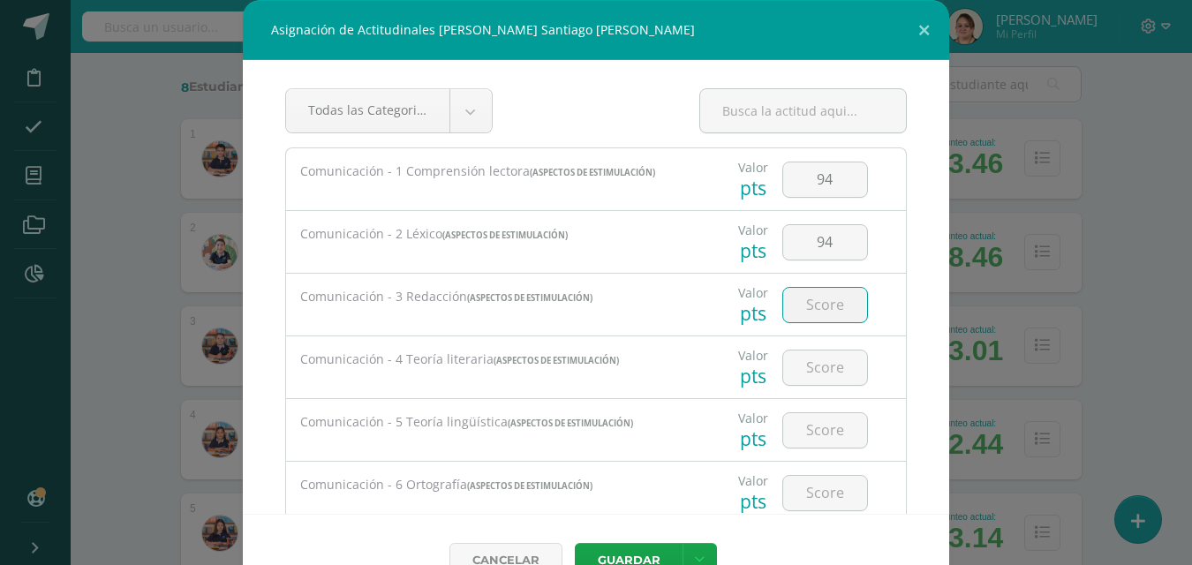
click at [806, 289] on input "number" at bounding box center [825, 305] width 84 height 34
type input "94"
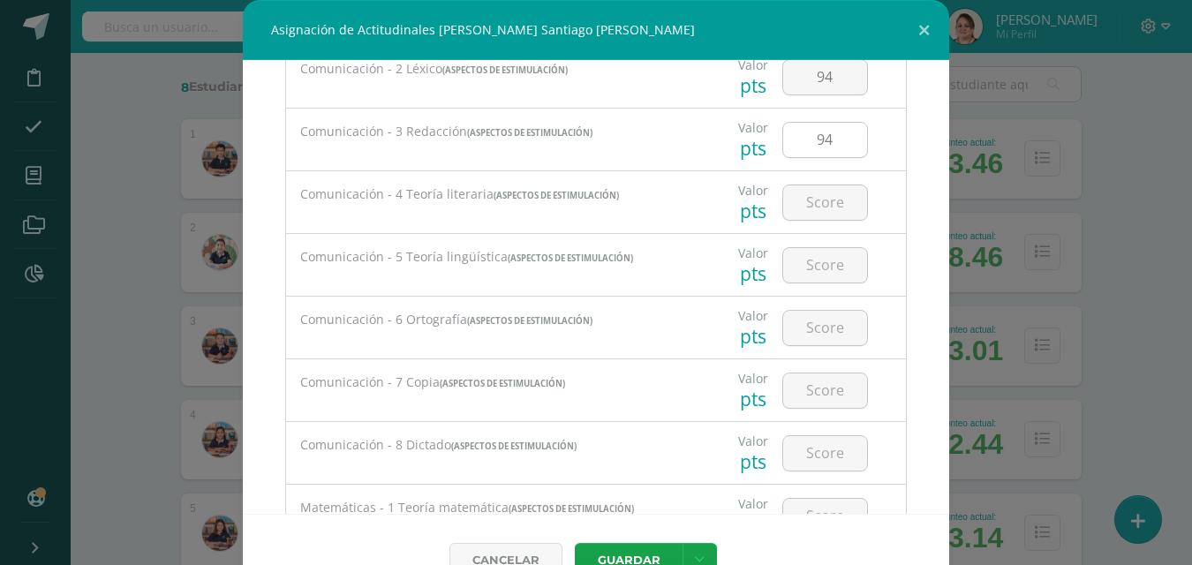
scroll to position [177, 0]
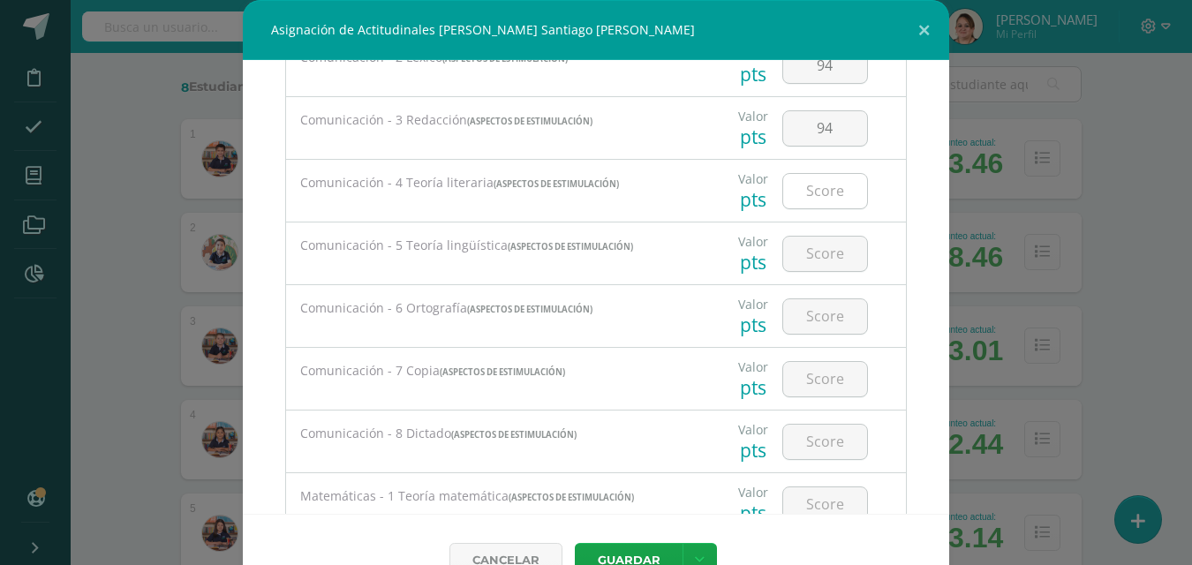
click at [812, 190] on input "number" at bounding box center [825, 191] width 84 height 34
type input "94"
click at [793, 255] on input "number" at bounding box center [825, 254] width 84 height 34
type input "94"
click at [824, 320] on input "number" at bounding box center [825, 316] width 84 height 34
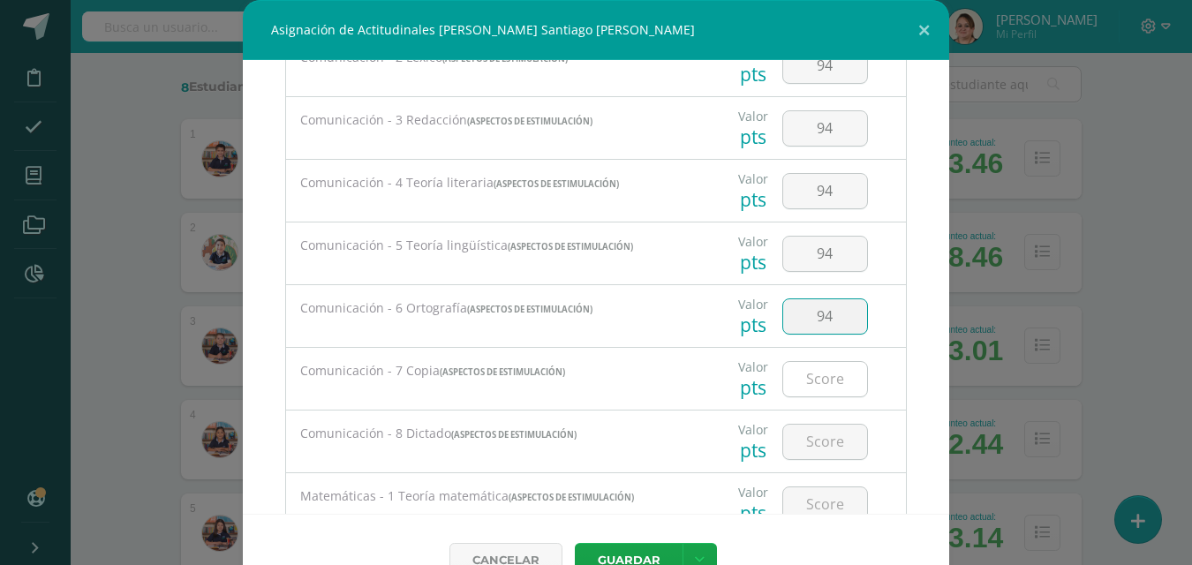
type input "94"
click at [809, 373] on input "number" at bounding box center [825, 379] width 84 height 34
type input "94"
click at [813, 426] on input "number" at bounding box center [825, 442] width 84 height 34
type input "94"
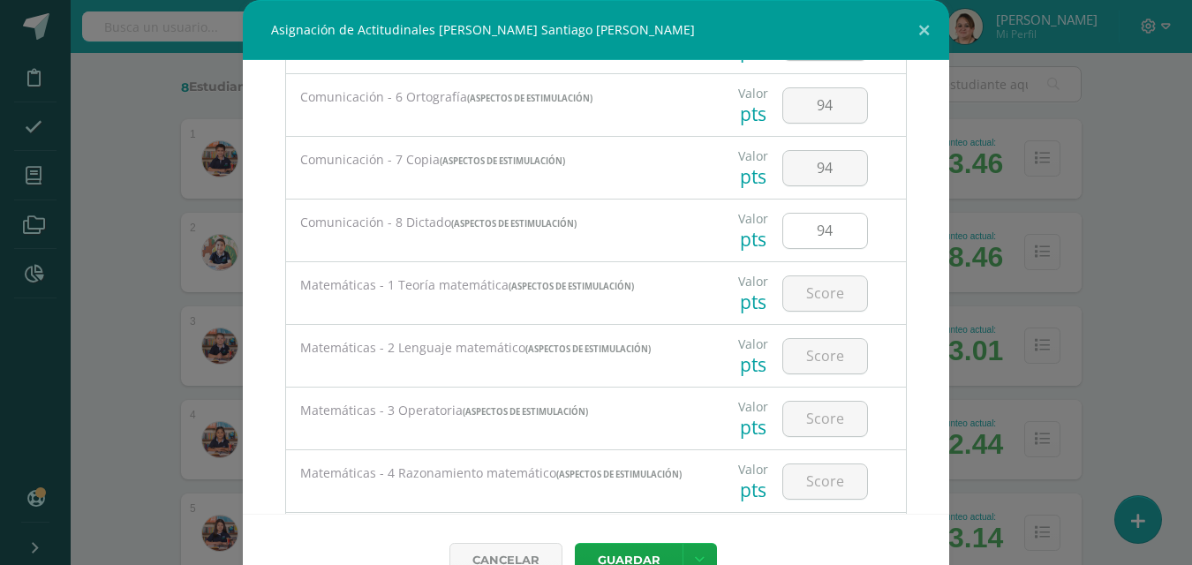
scroll to position [441, 0]
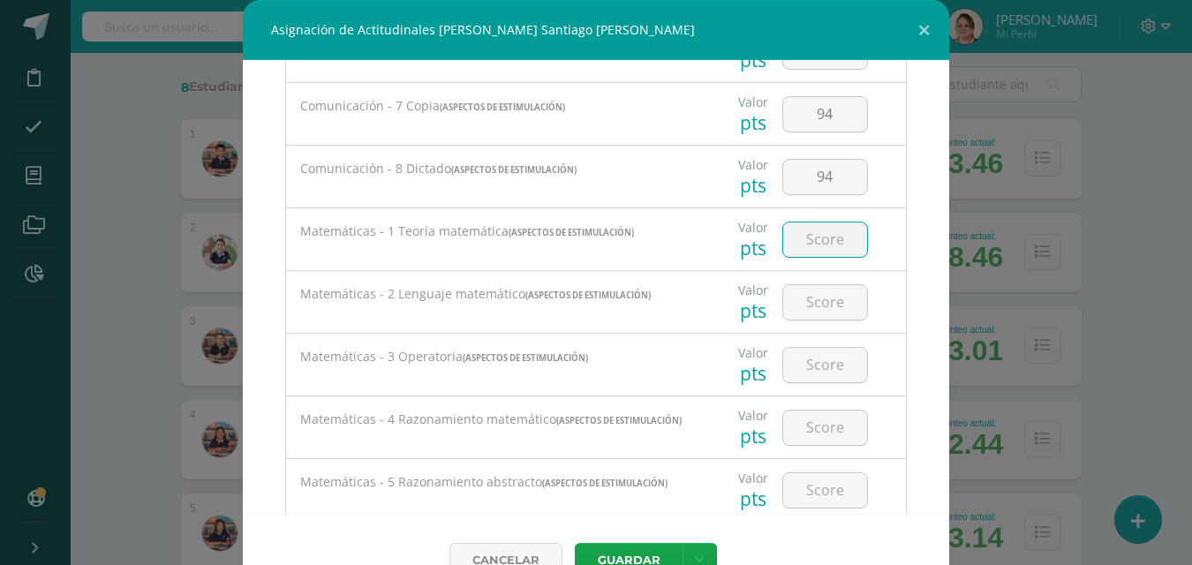
click at [809, 237] on input "number" at bounding box center [825, 239] width 84 height 34
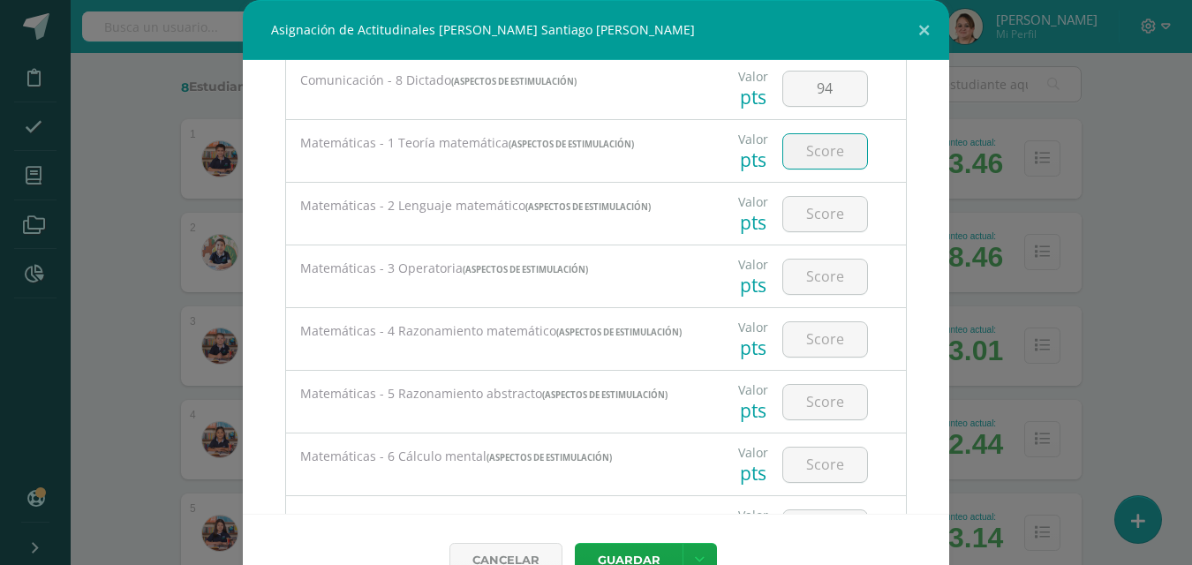
click at [807, 159] on input "number" at bounding box center [825, 151] width 84 height 34
type input "97"
click at [817, 223] on input "number" at bounding box center [825, 214] width 84 height 34
type input "97"
click at [816, 285] on input "number" at bounding box center [825, 277] width 84 height 34
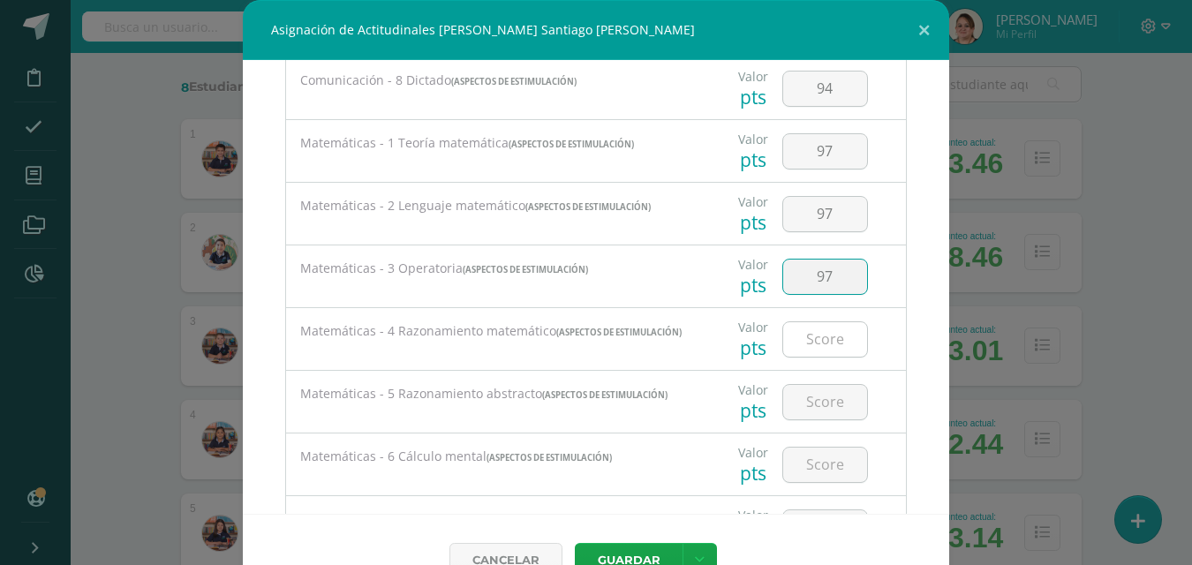
type input "97"
click at [821, 347] on input "number" at bounding box center [825, 339] width 84 height 34
type input "97"
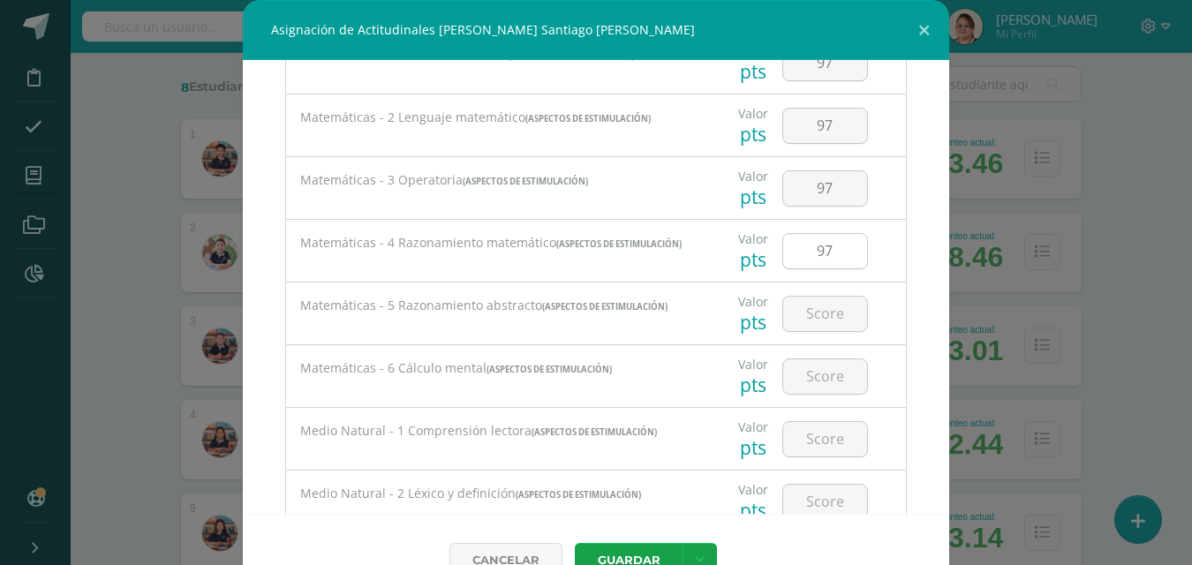
scroll to position [706, 0]
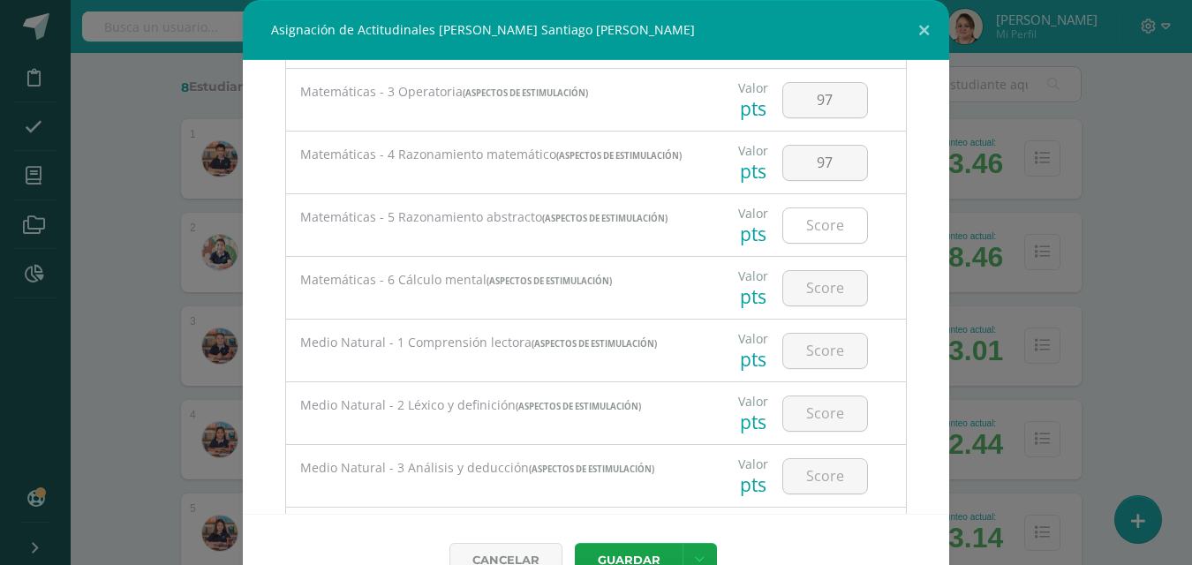
click at [815, 230] on input "number" at bounding box center [825, 225] width 84 height 34
type input "97"
click at [809, 292] on input "number" at bounding box center [825, 288] width 84 height 34
type input "97"
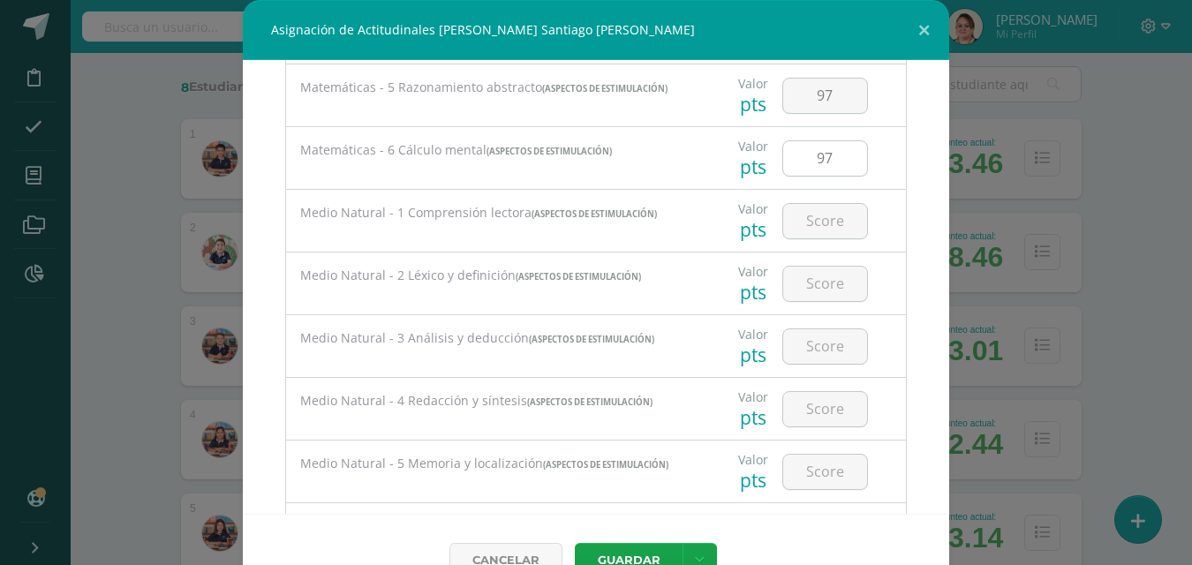
scroll to position [883, 0]
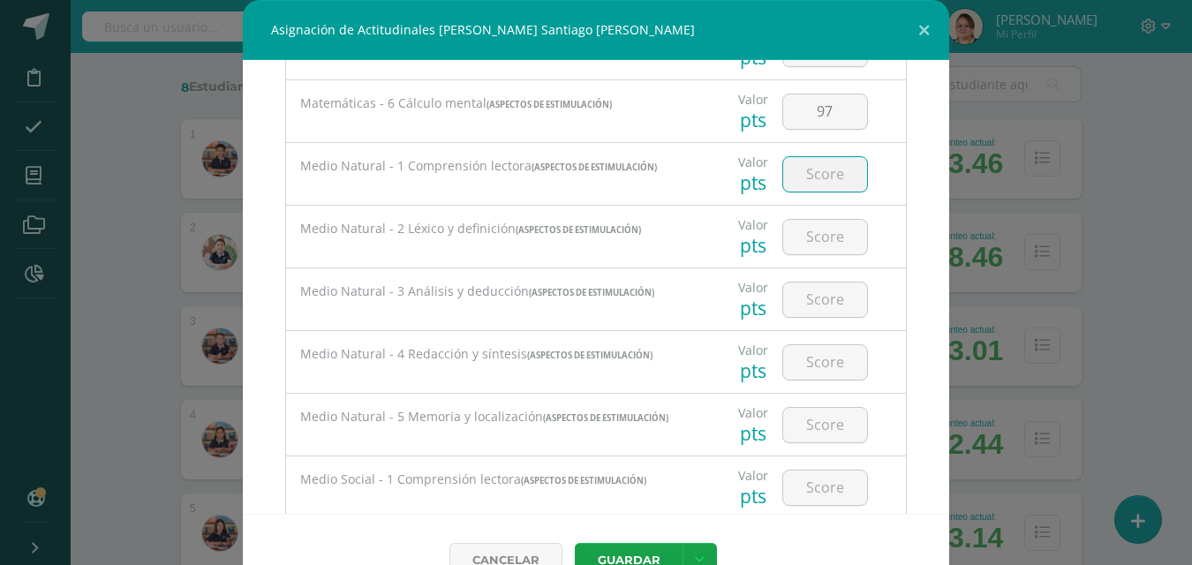
click at [815, 185] on input "number" at bounding box center [825, 174] width 84 height 34
type input "97"
click at [808, 247] on input "number" at bounding box center [825, 237] width 84 height 34
type input "97"
click at [813, 314] on input "number" at bounding box center [825, 299] width 84 height 34
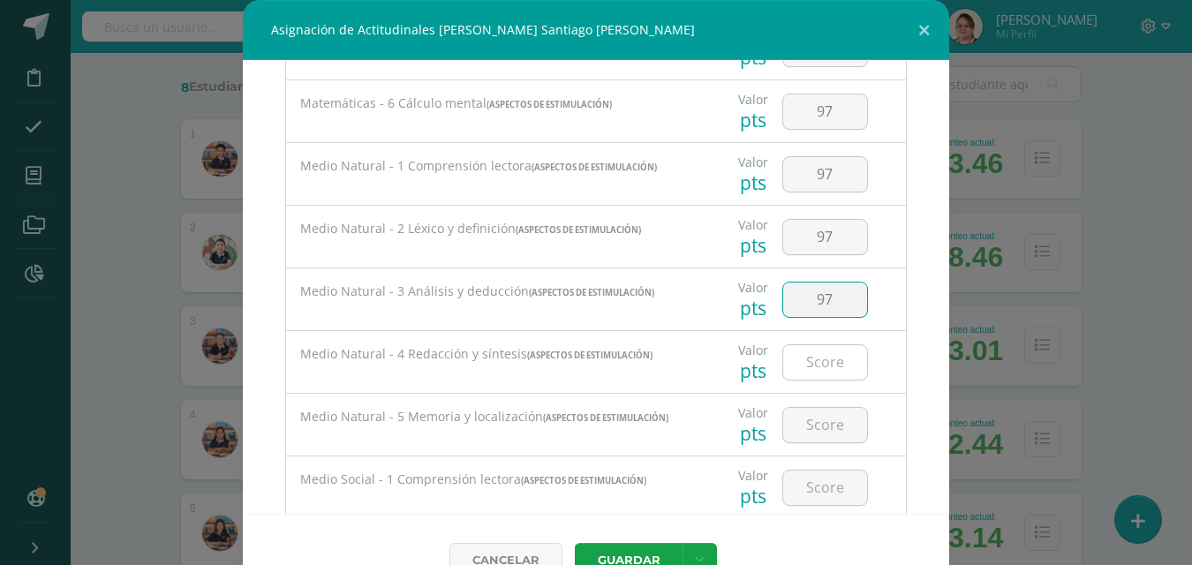
type input "97"
click at [814, 367] on input "number" at bounding box center [825, 362] width 84 height 34
type input "97"
click at [796, 427] on input "number" at bounding box center [825, 425] width 84 height 34
type input "97"
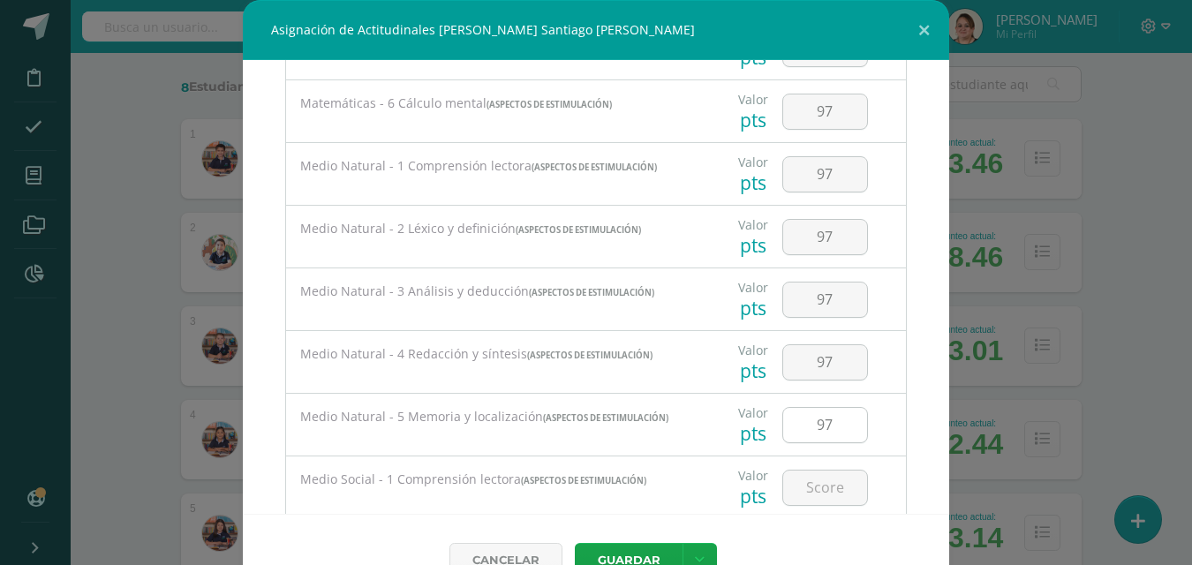
scroll to position [1059, 0]
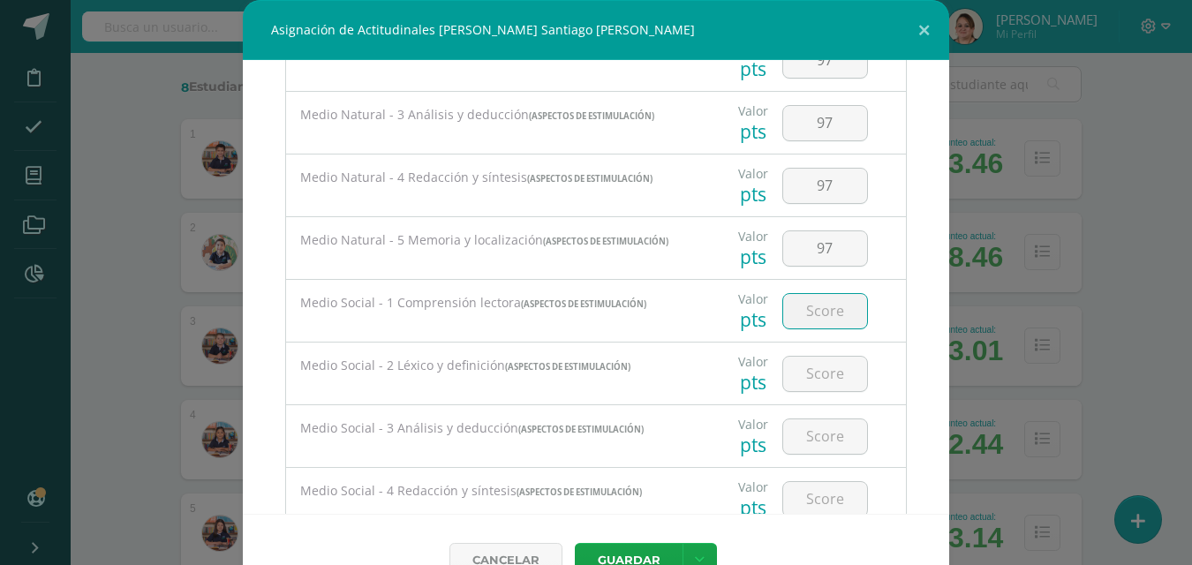
click at [811, 313] on input "number" at bounding box center [825, 311] width 84 height 34
type input "96"
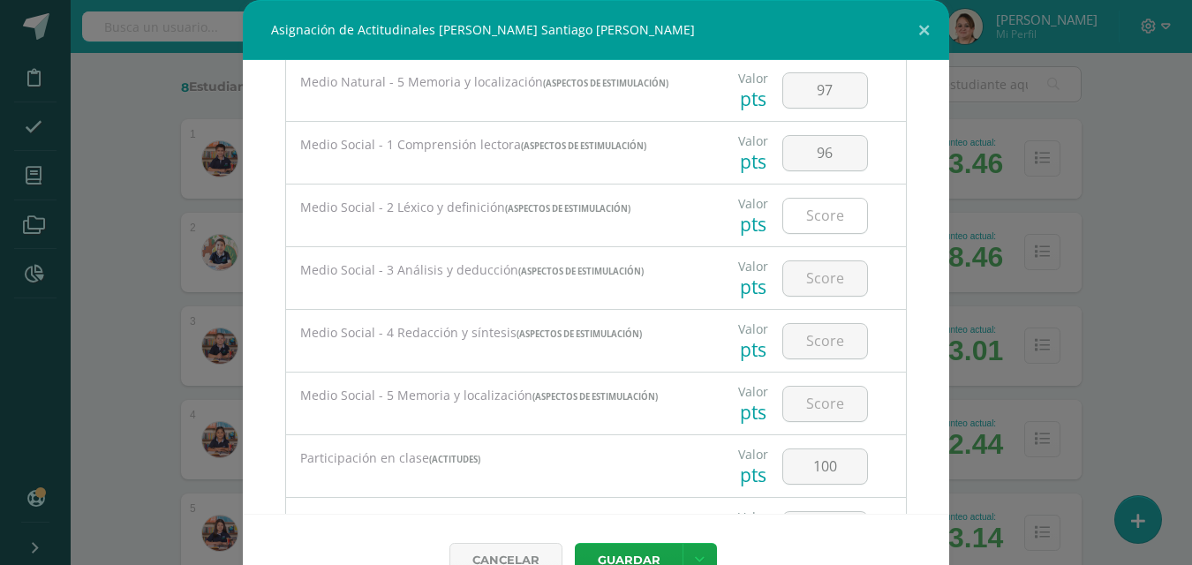
scroll to position [1236, 0]
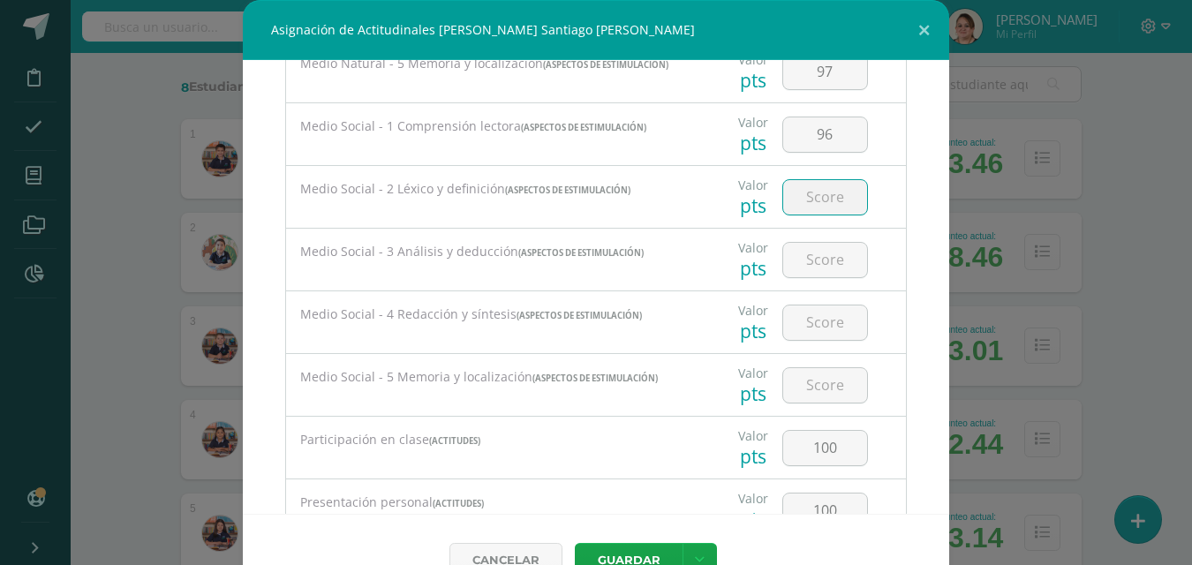
click at [803, 197] on input "number" at bounding box center [825, 197] width 84 height 34
type input "96"
click at [809, 277] on input "number" at bounding box center [825, 260] width 84 height 34
type input "96"
click at [810, 324] on input "number" at bounding box center [825, 322] width 84 height 34
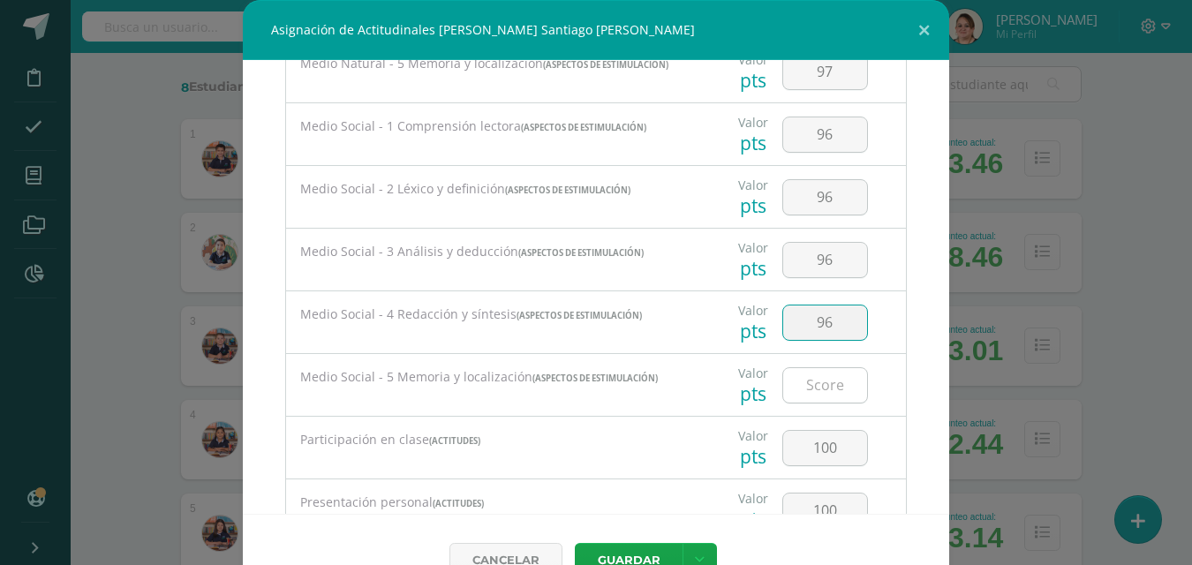
type input "96"
click at [807, 381] on input "number" at bounding box center [825, 385] width 84 height 34
type input "96"
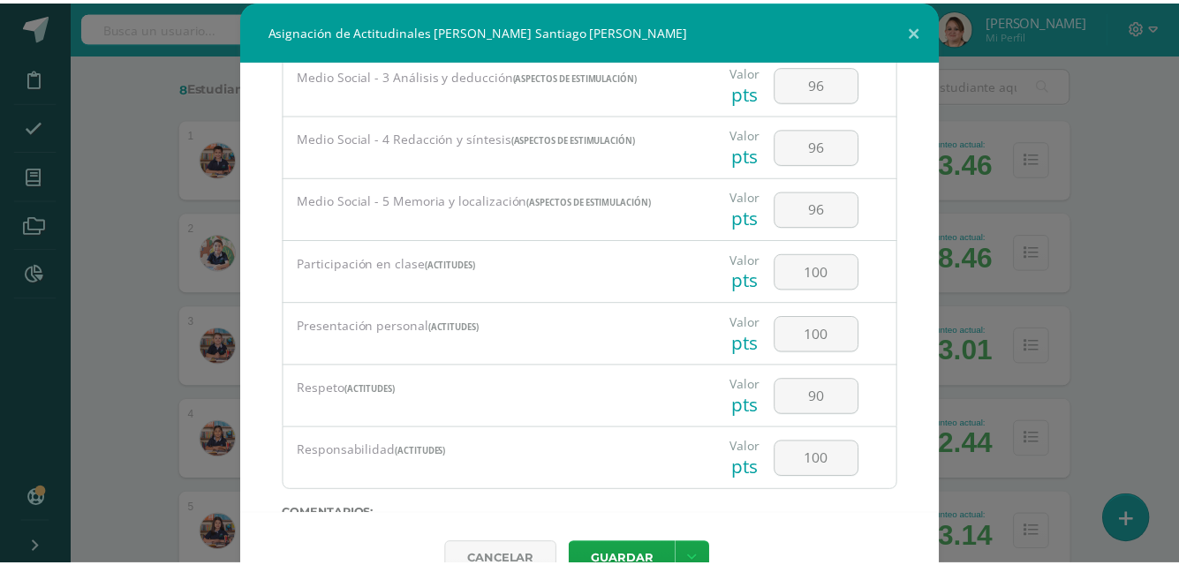
scroll to position [1501, 0]
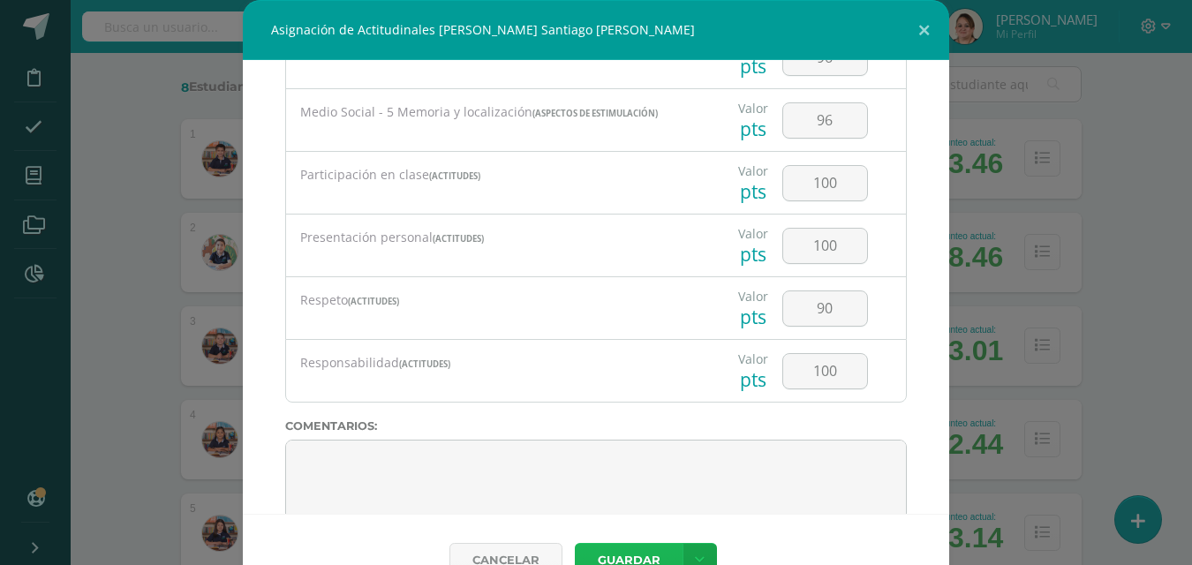
click at [632, 549] on button "Guardar" at bounding box center [629, 560] width 108 height 34
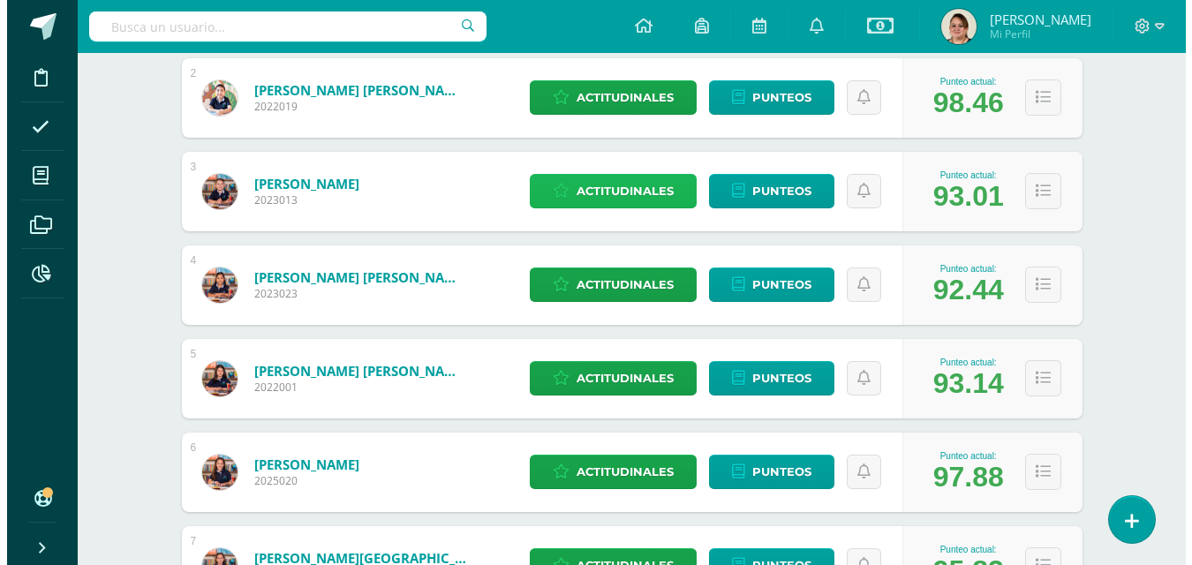
scroll to position [441, 0]
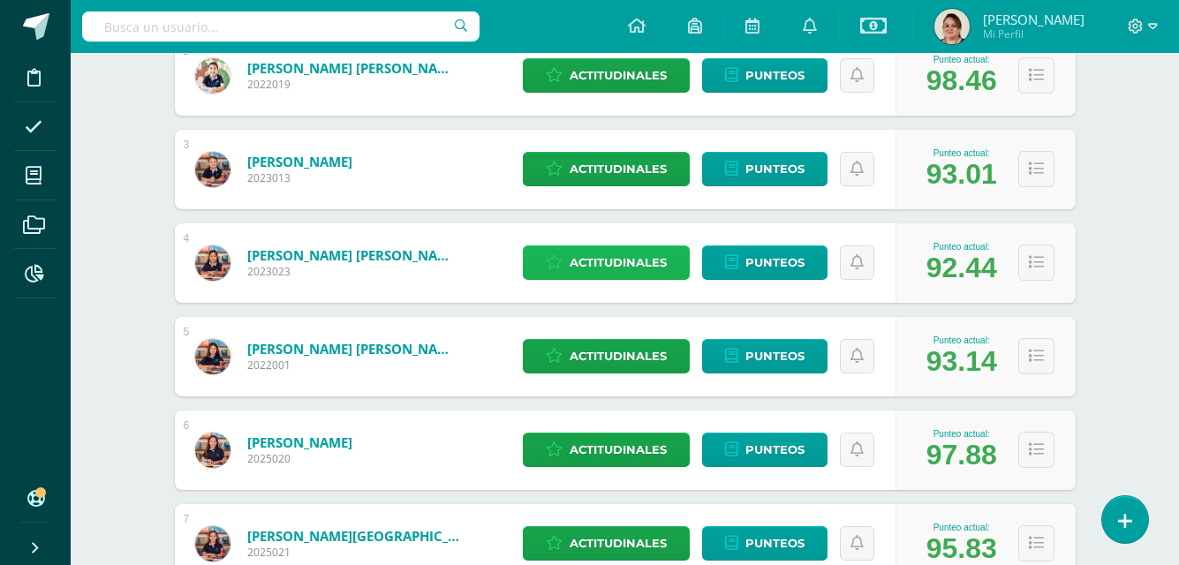
click at [633, 260] on span "Actitudinales" at bounding box center [617, 262] width 97 height 33
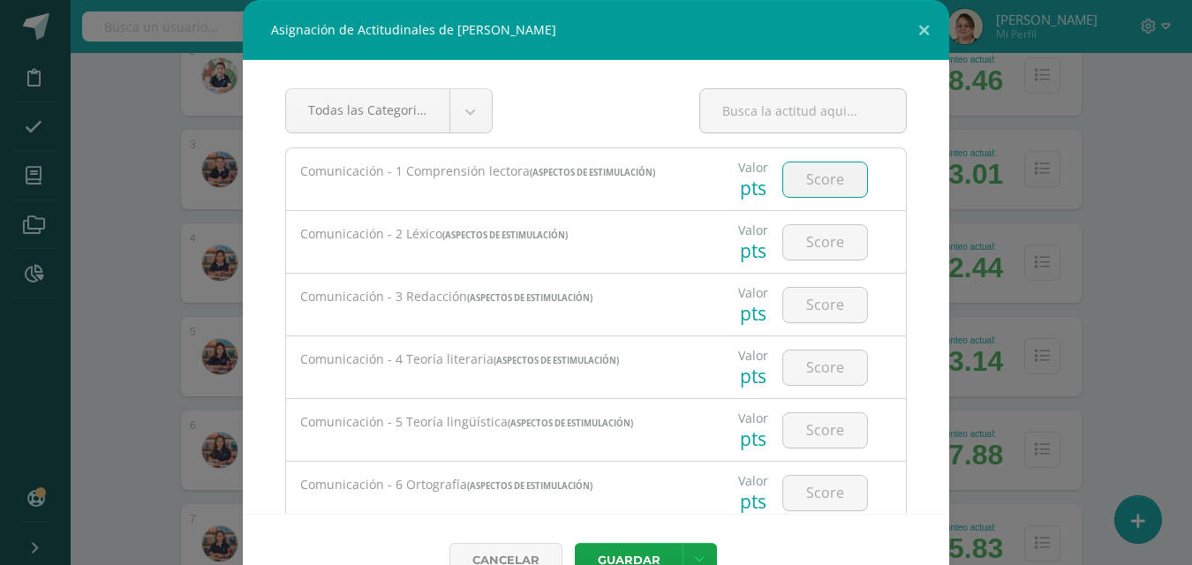
click at [804, 177] on input "number" at bounding box center [825, 179] width 84 height 34
type input "96"
click at [799, 248] on input "number" at bounding box center [825, 242] width 84 height 34
type input "96"
click at [825, 306] on input "number" at bounding box center [825, 305] width 84 height 34
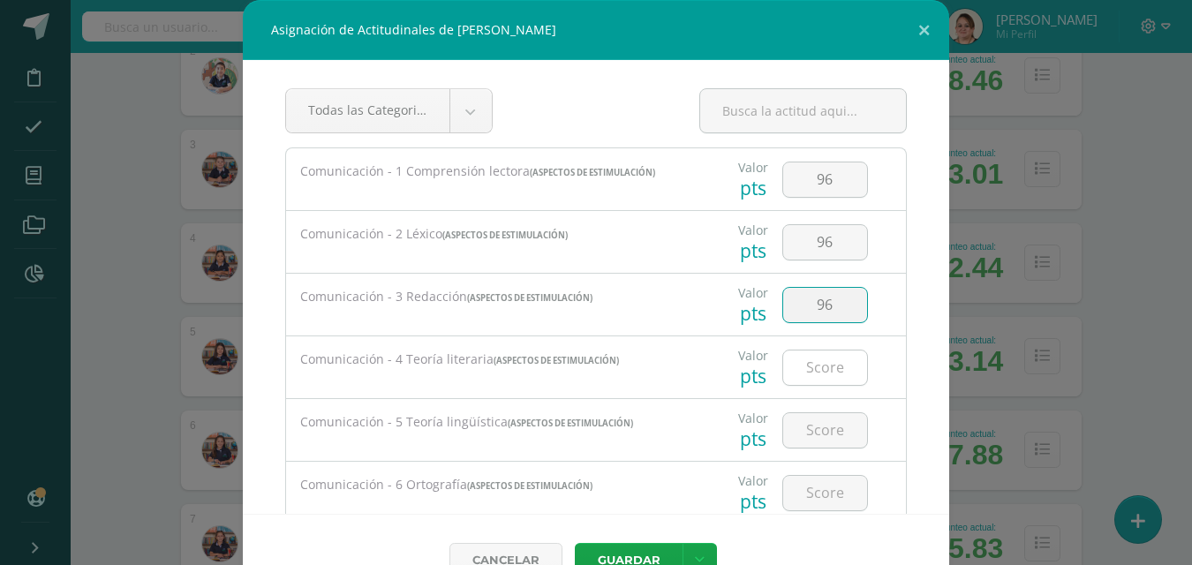
type input "96"
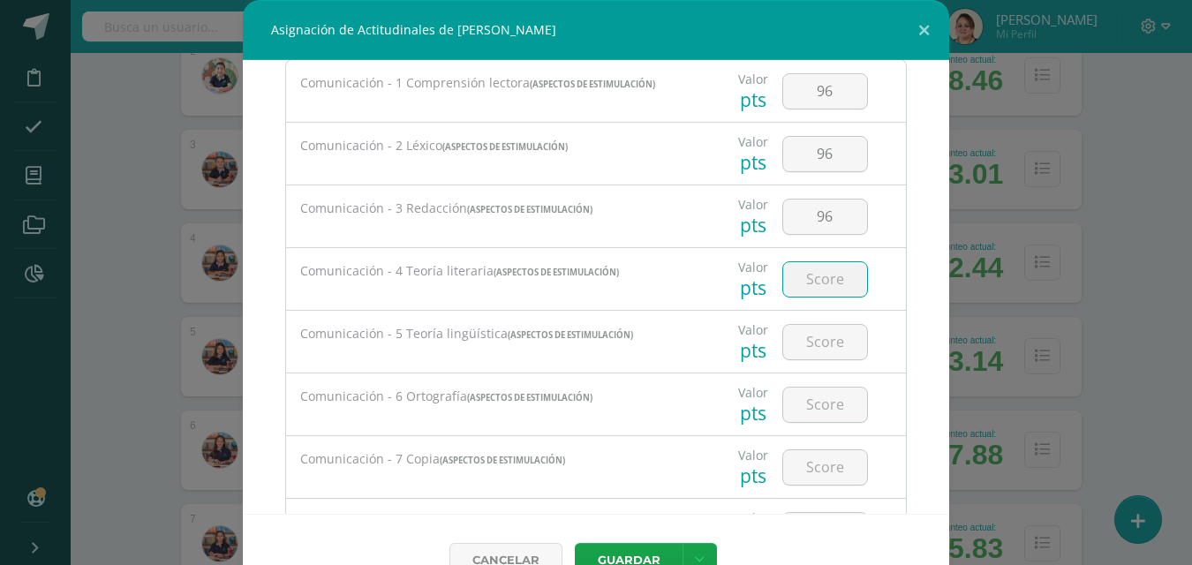
click at [810, 290] on input "number" at bounding box center [825, 279] width 84 height 34
type input "96"
click at [817, 343] on input "number" at bounding box center [825, 342] width 84 height 34
type input "96"
click at [823, 394] on input "number" at bounding box center [825, 405] width 84 height 34
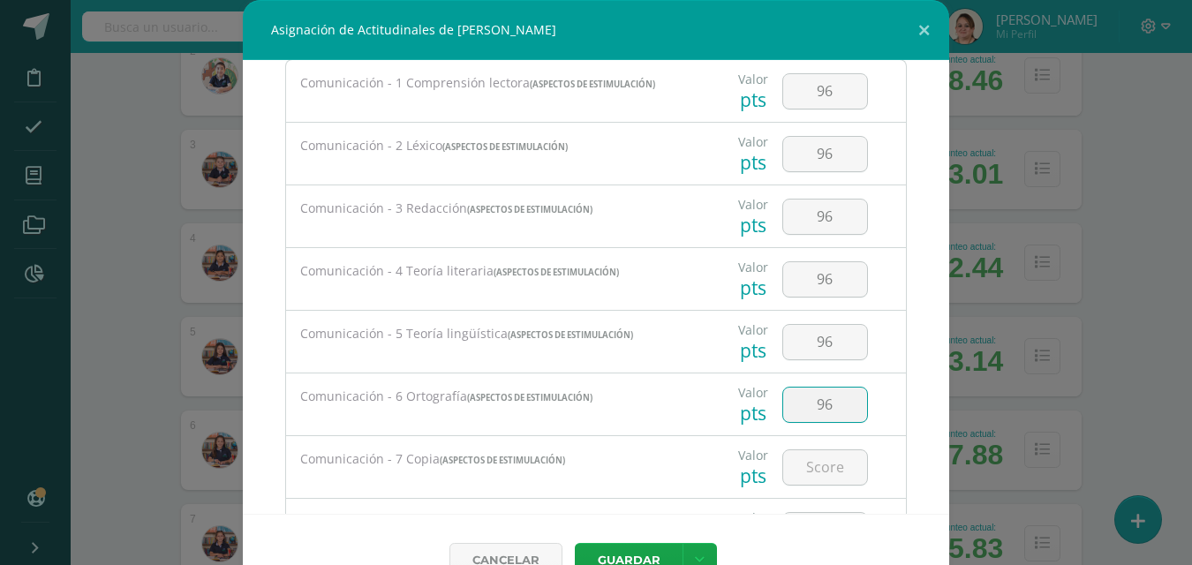
type input "96"
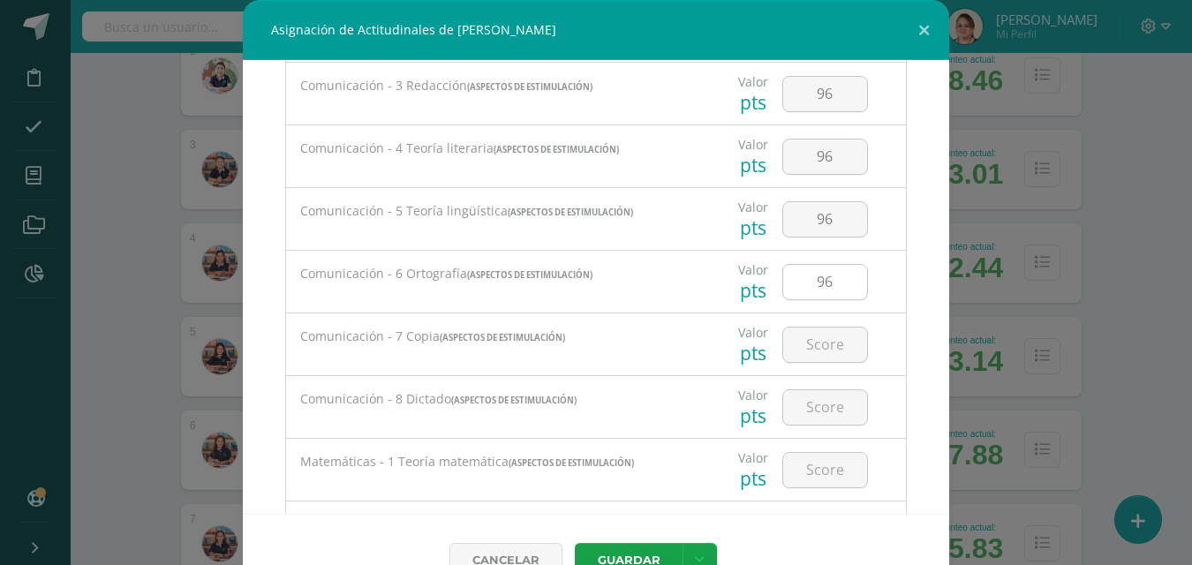
scroll to position [265, 0]
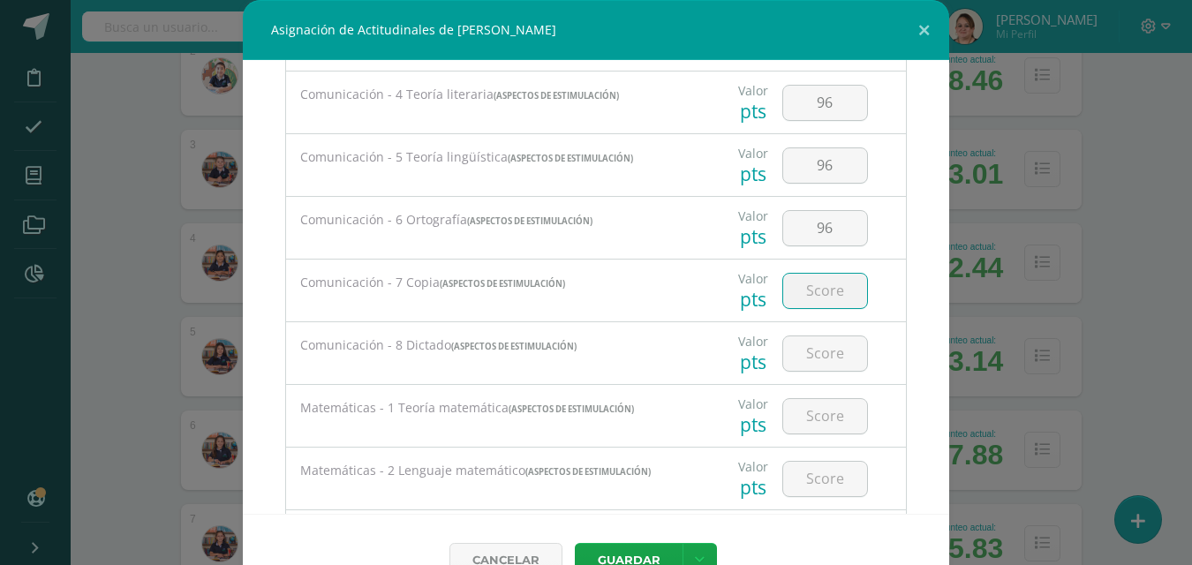
click at [796, 303] on input "number" at bounding box center [825, 291] width 84 height 34
type input "96"
click at [827, 350] on input "number" at bounding box center [825, 353] width 84 height 34
type input "96"
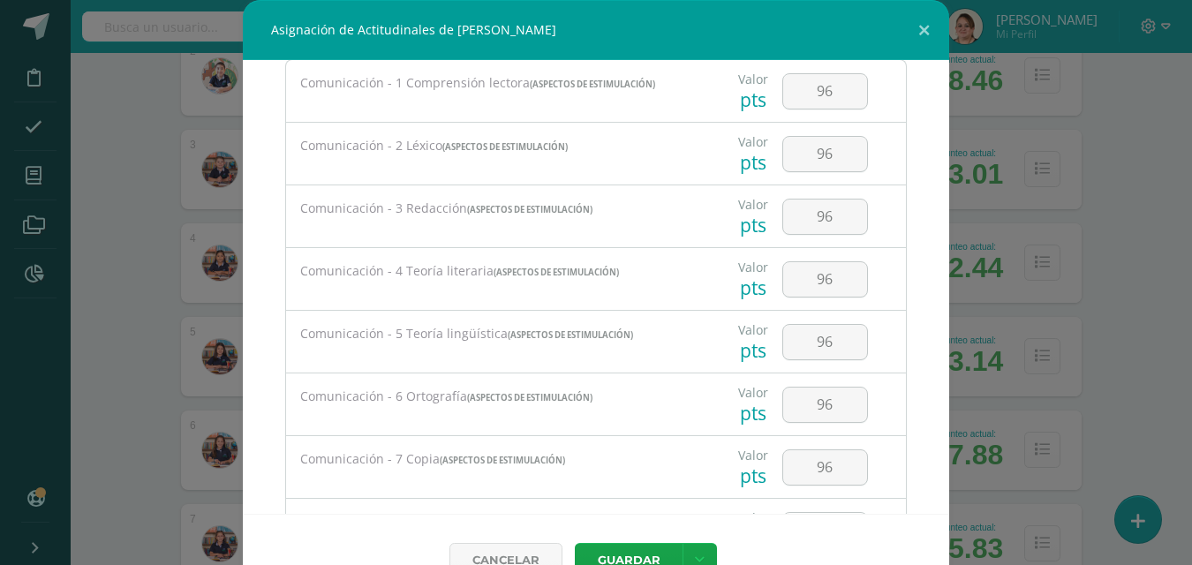
scroll to position [0, 0]
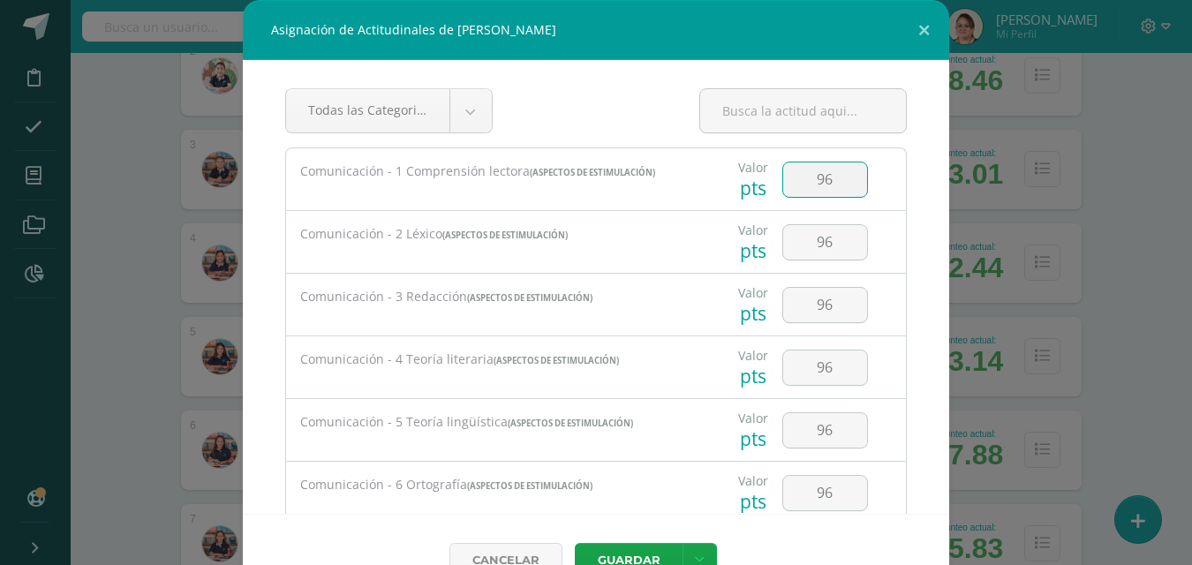
click at [821, 185] on input "96" at bounding box center [825, 179] width 84 height 34
type input "95"
click at [816, 245] on input "96" at bounding box center [825, 242] width 84 height 34
type input "95"
click at [822, 306] on input "96" at bounding box center [825, 305] width 84 height 34
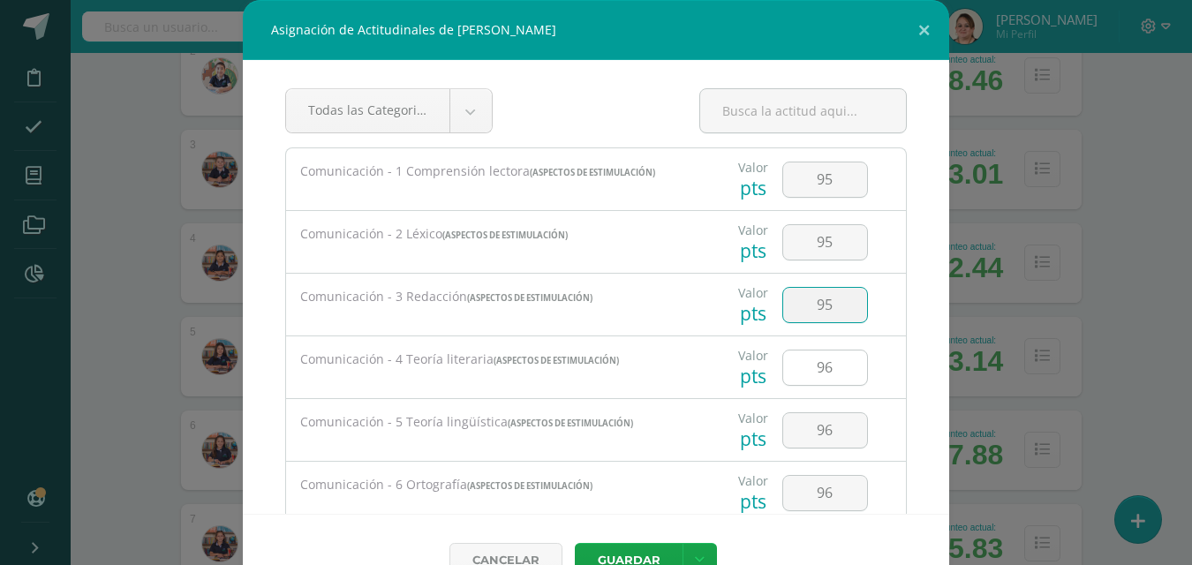
type input "95"
click at [819, 367] on input "96" at bounding box center [825, 367] width 84 height 34
type input "95"
click at [817, 432] on input "96" at bounding box center [825, 430] width 84 height 34
type input "95"
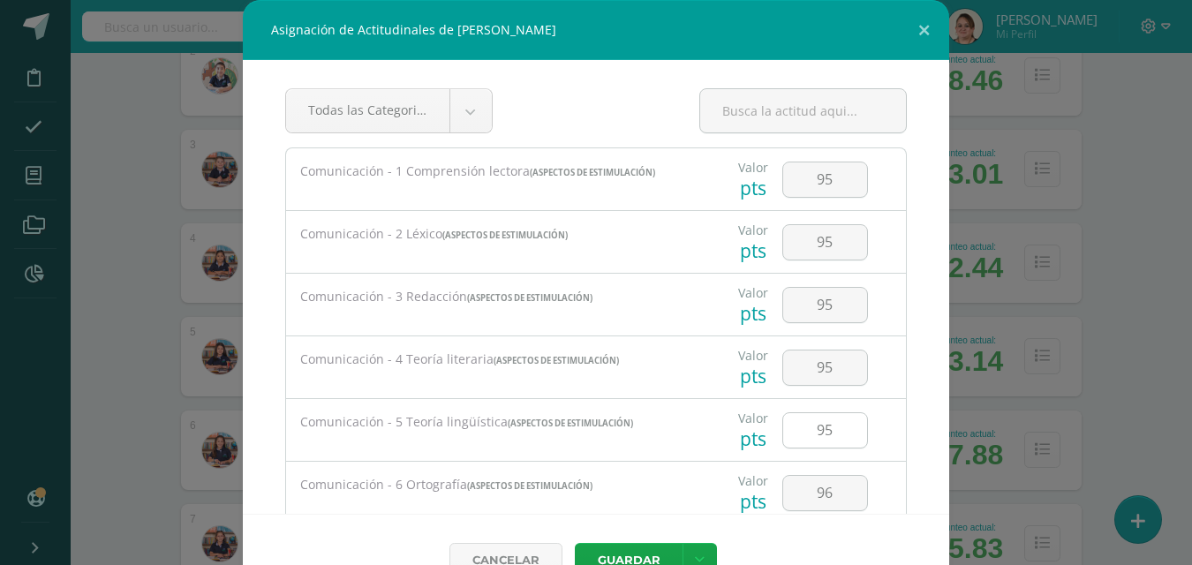
scroll to position [88, 0]
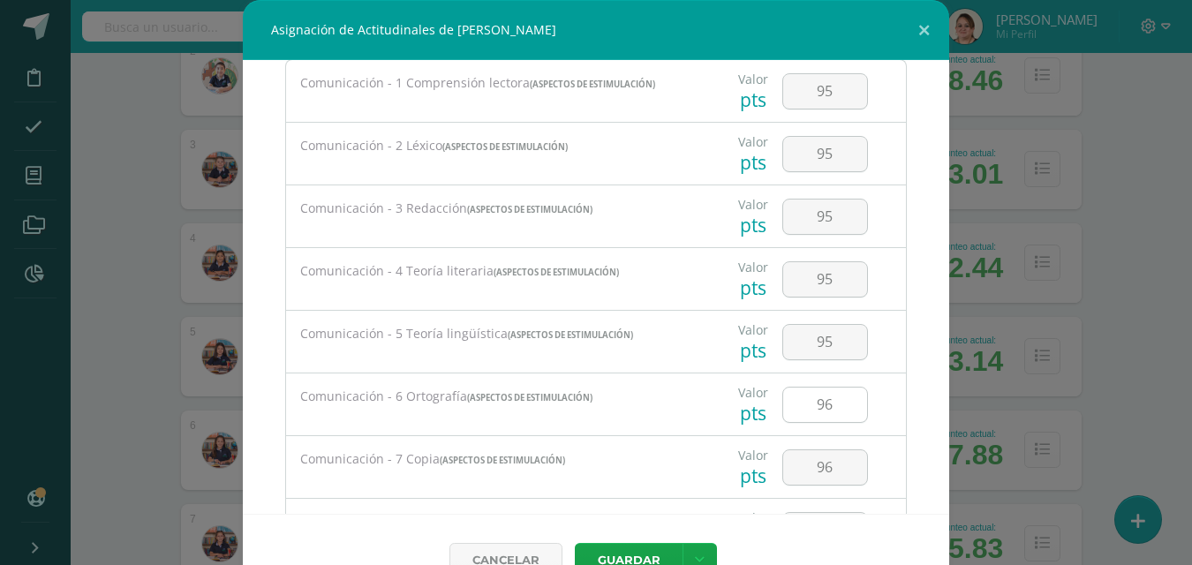
click at [819, 406] on input "96" at bounding box center [825, 405] width 84 height 34
type input "95"
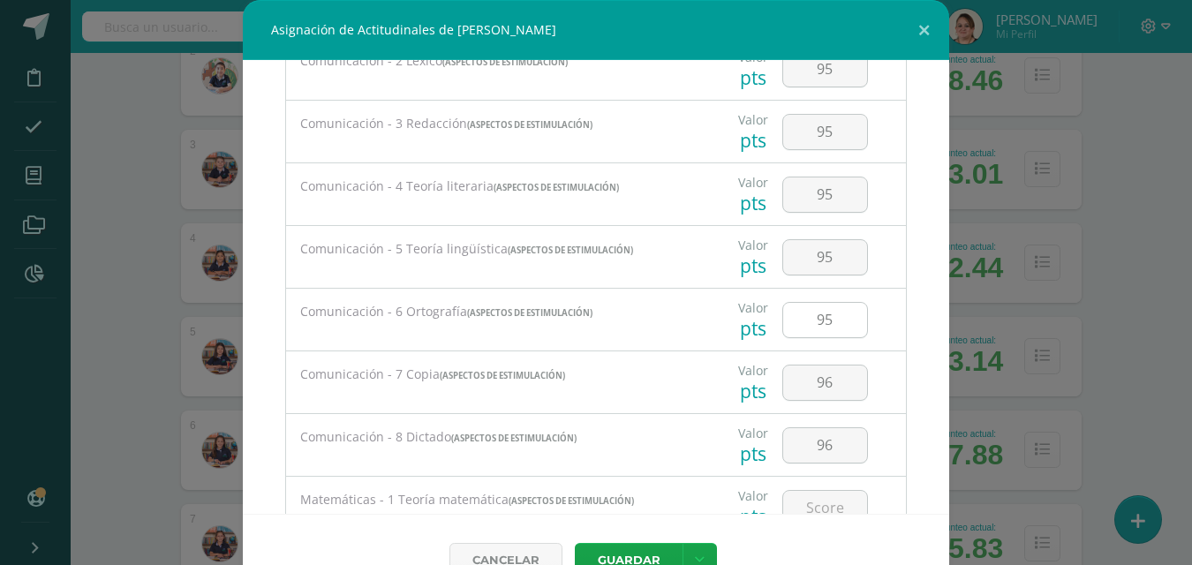
scroll to position [177, 0]
click at [825, 392] on input "96" at bounding box center [825, 379] width 84 height 34
type input "95"
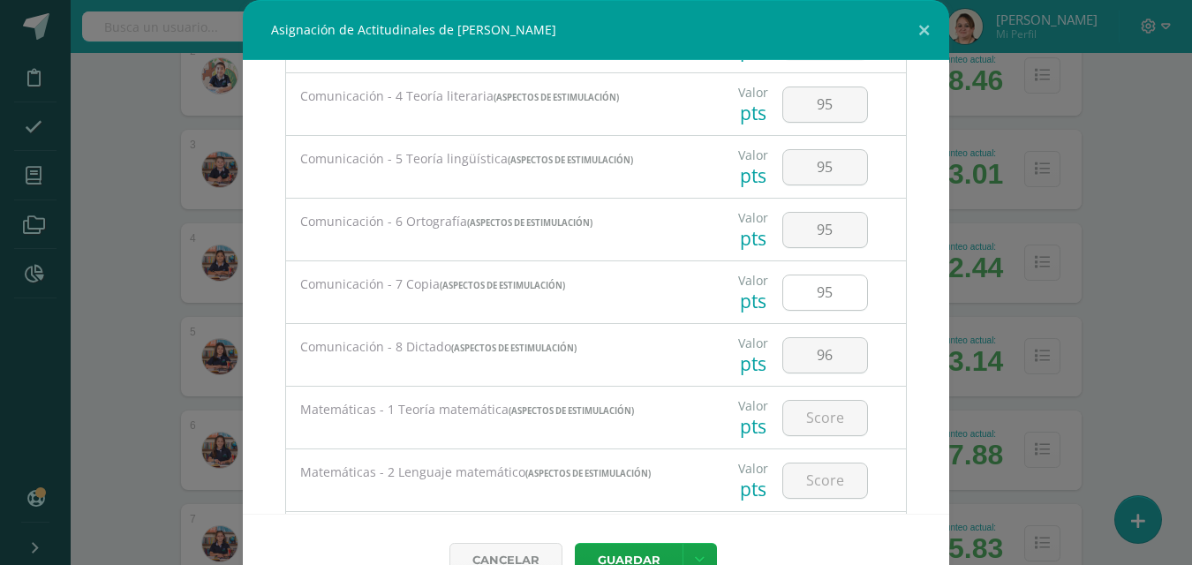
scroll to position [265, 0]
click at [817, 359] on input "96" at bounding box center [825, 353] width 84 height 34
type input "95"
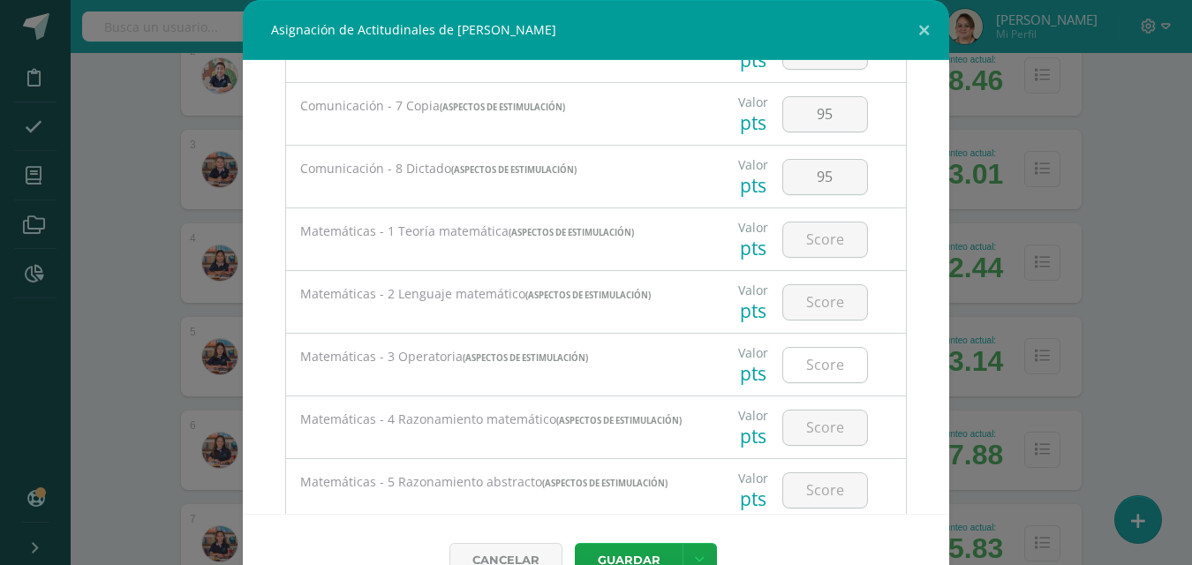
scroll to position [530, 0]
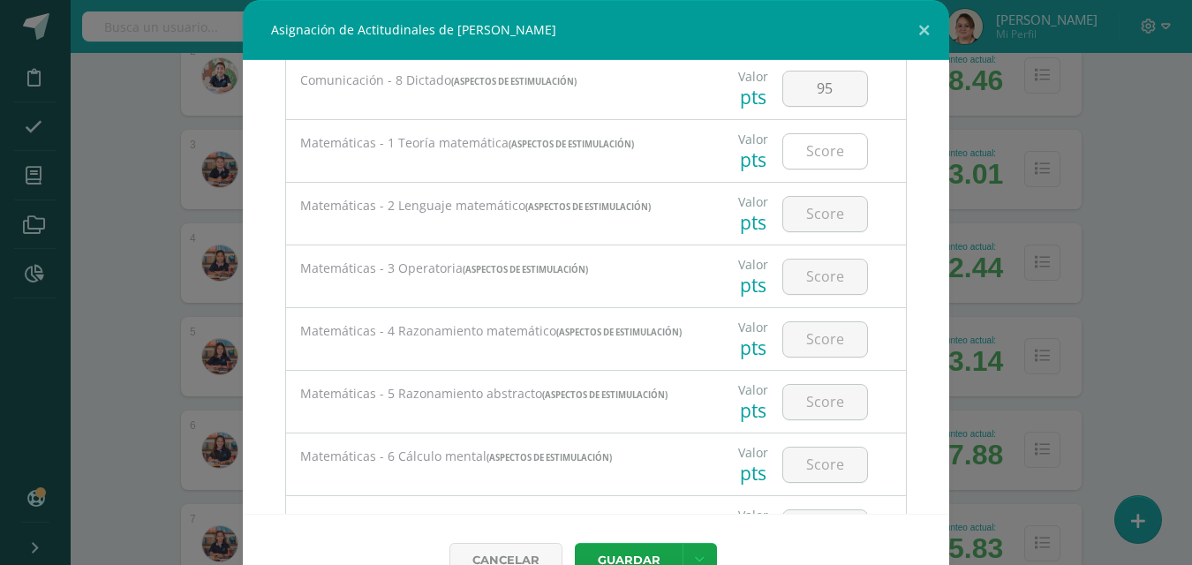
click at [825, 153] on input "number" at bounding box center [825, 151] width 84 height 34
type input "96"
click at [825, 229] on input "number" at bounding box center [825, 214] width 84 height 34
type input "96"
click at [805, 271] on input "number" at bounding box center [825, 277] width 84 height 34
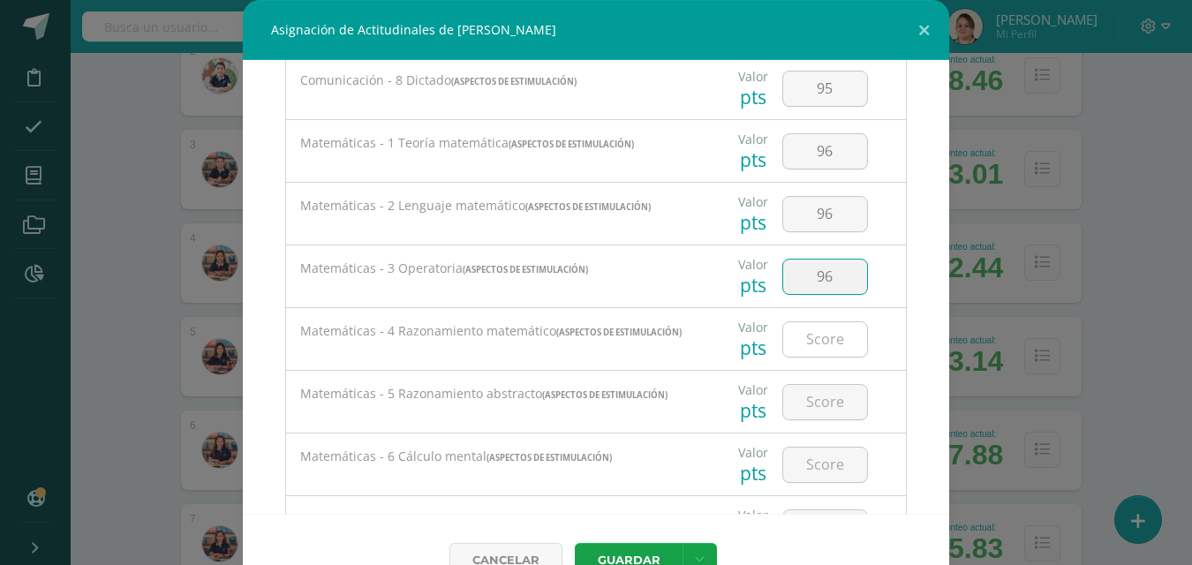
type input "96"
click at [802, 336] on input "number" at bounding box center [825, 339] width 84 height 34
type input "96"
click at [825, 400] on input "number" at bounding box center [825, 402] width 84 height 34
type input "96"
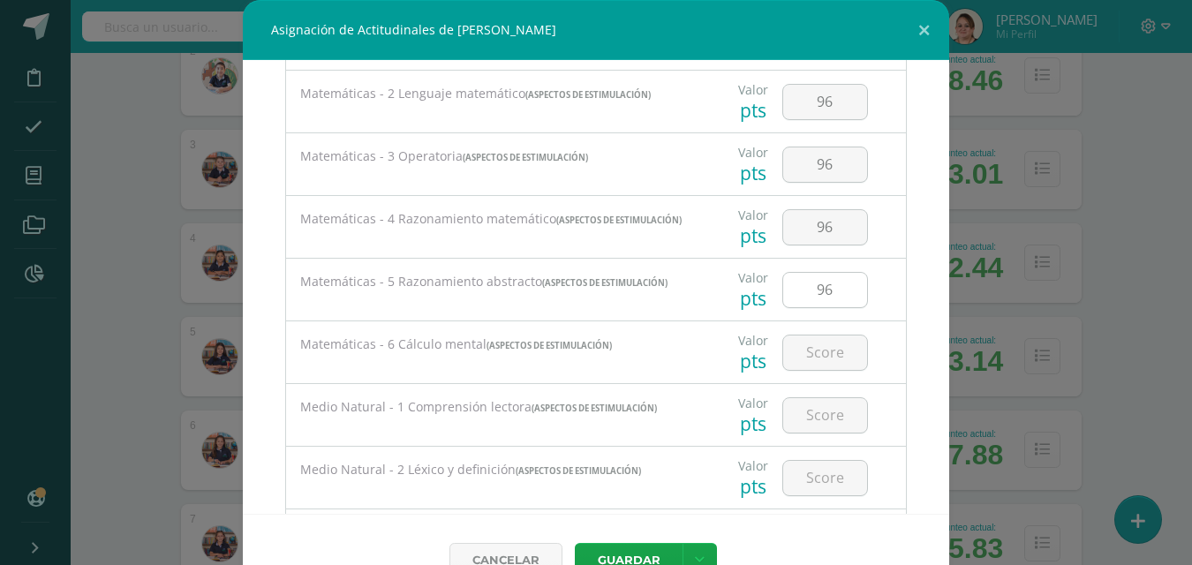
scroll to position [706, 0]
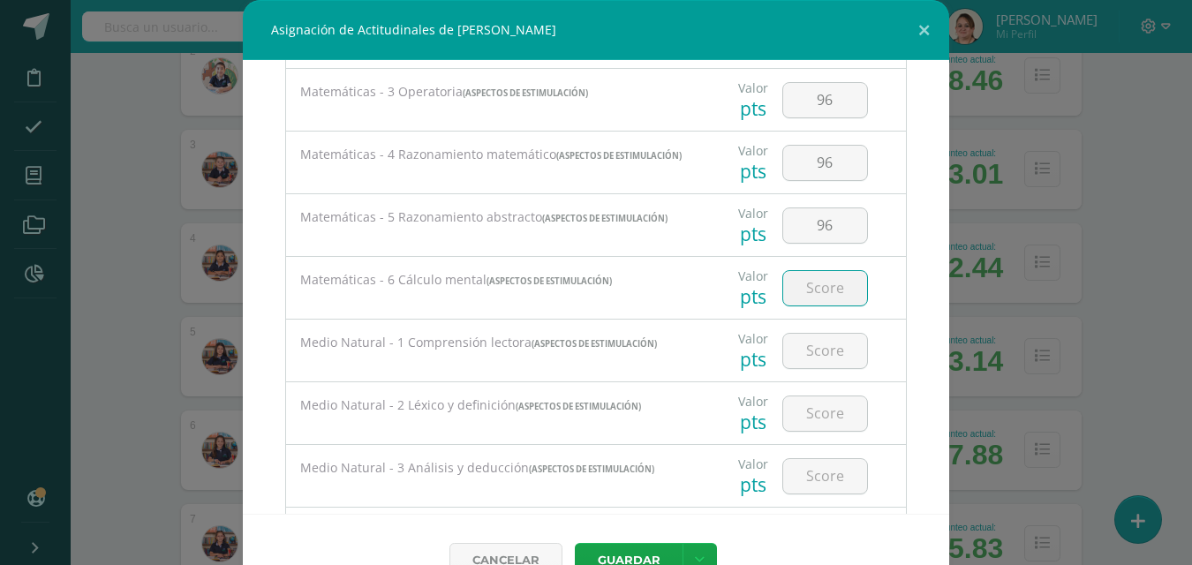
click at [811, 297] on input "number" at bounding box center [825, 288] width 84 height 34
type input "96"
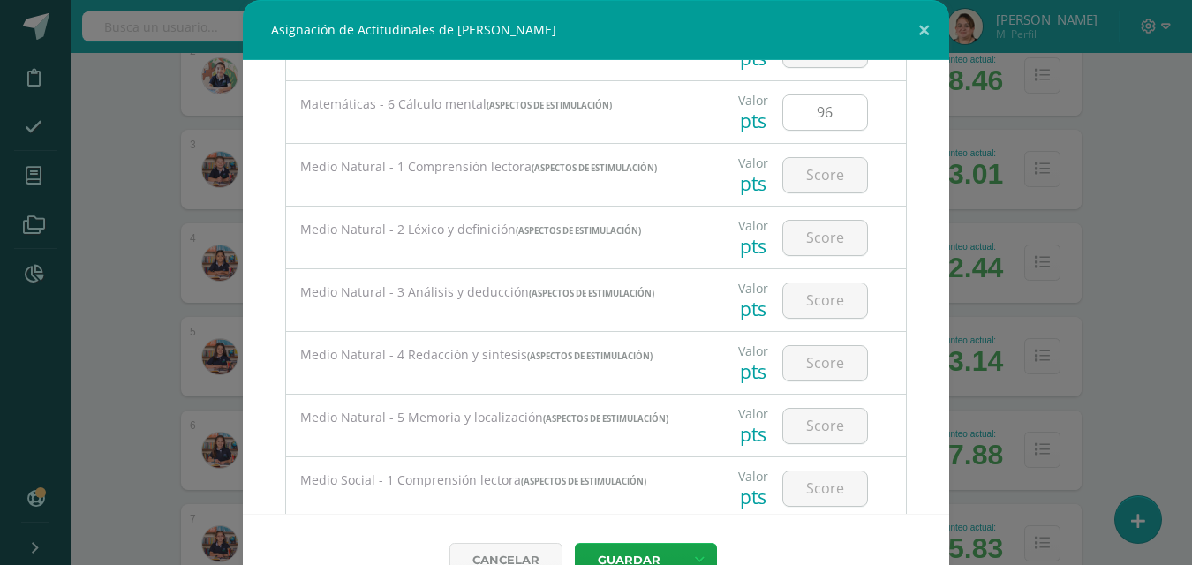
scroll to position [883, 0]
click at [793, 177] on input "number" at bounding box center [825, 174] width 84 height 34
type input "97"
click at [817, 248] on input "number" at bounding box center [825, 237] width 84 height 34
type input "97"
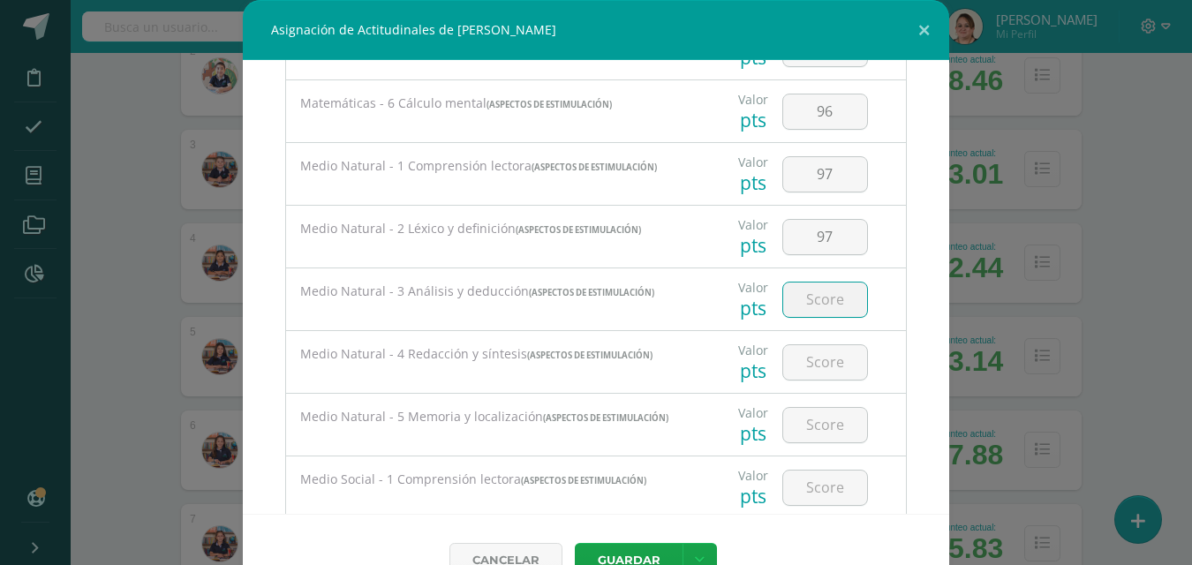
click at [812, 316] on input "number" at bounding box center [825, 299] width 84 height 34
type input "97"
click at [818, 365] on input "number" at bounding box center [825, 362] width 84 height 34
type input "97"
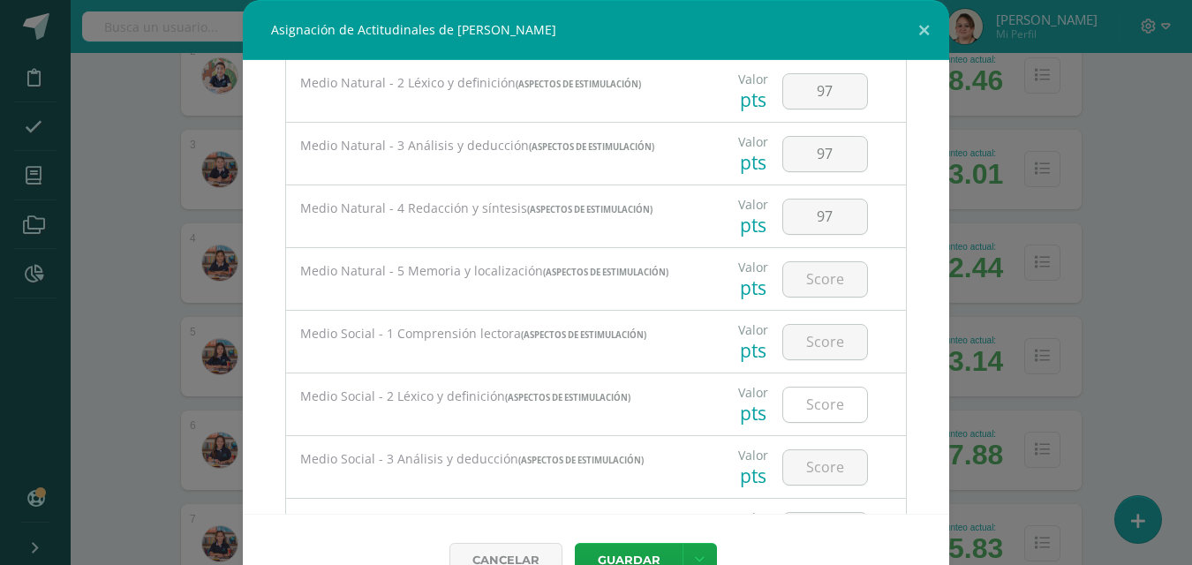
scroll to position [1059, 0]
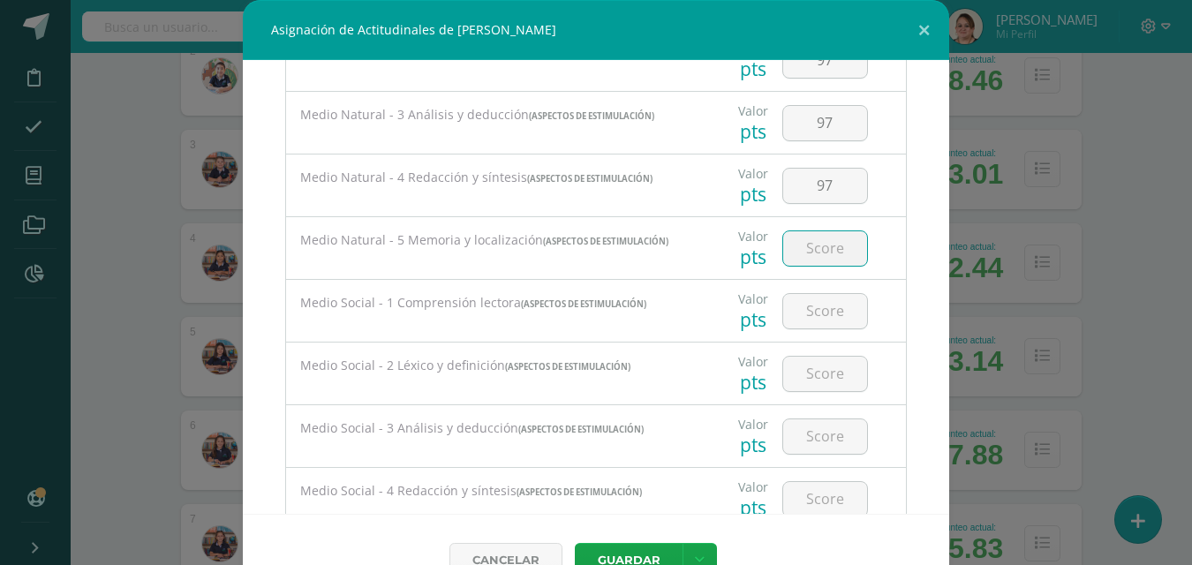
click at [814, 260] on input "number" at bounding box center [825, 248] width 84 height 34
type input "97"
click at [803, 316] on input "number" at bounding box center [825, 311] width 84 height 34
type input "97"
click at [810, 376] on input "number" at bounding box center [825, 374] width 84 height 34
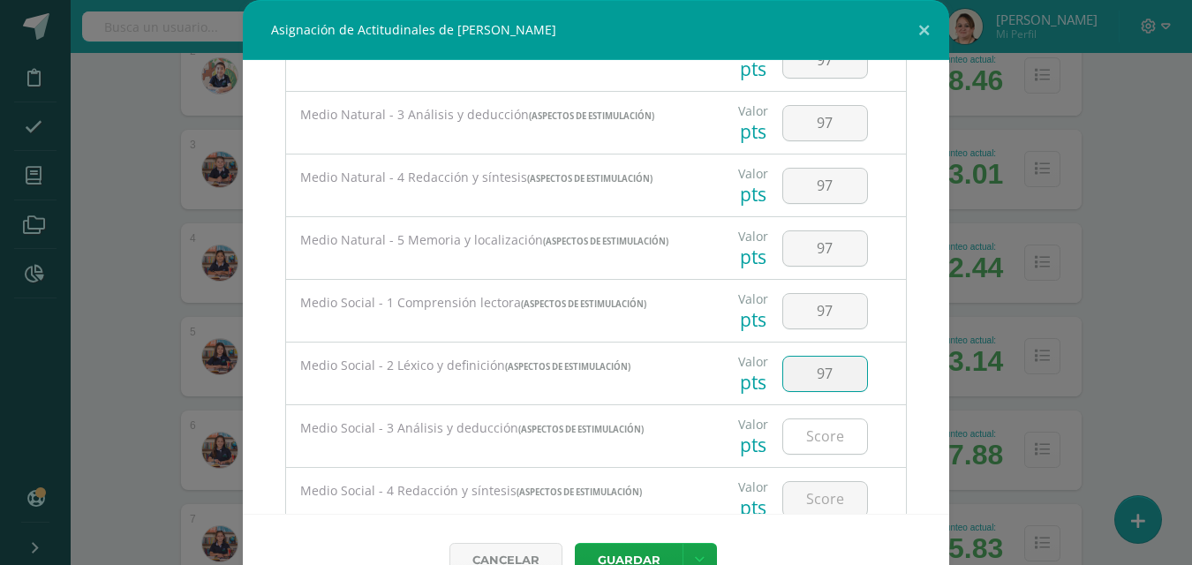
type input "97"
click at [817, 442] on input "number" at bounding box center [825, 436] width 84 height 34
type input "97"
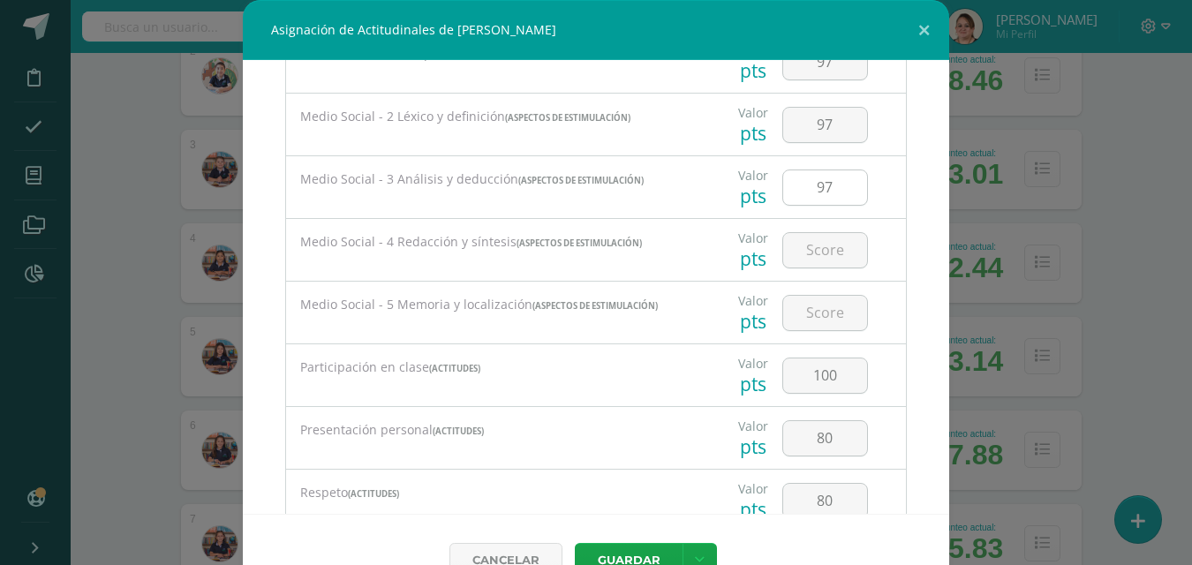
scroll to position [1324, 0]
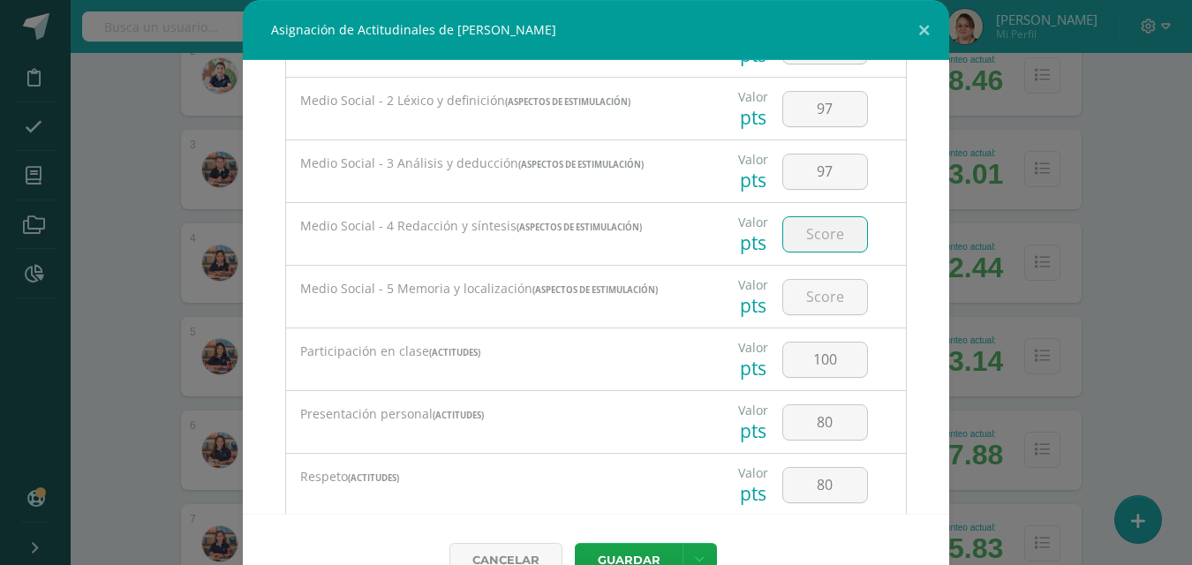
click at [804, 241] on input "number" at bounding box center [825, 234] width 84 height 34
type input "97"
click at [796, 305] on input "number" at bounding box center [825, 297] width 84 height 34
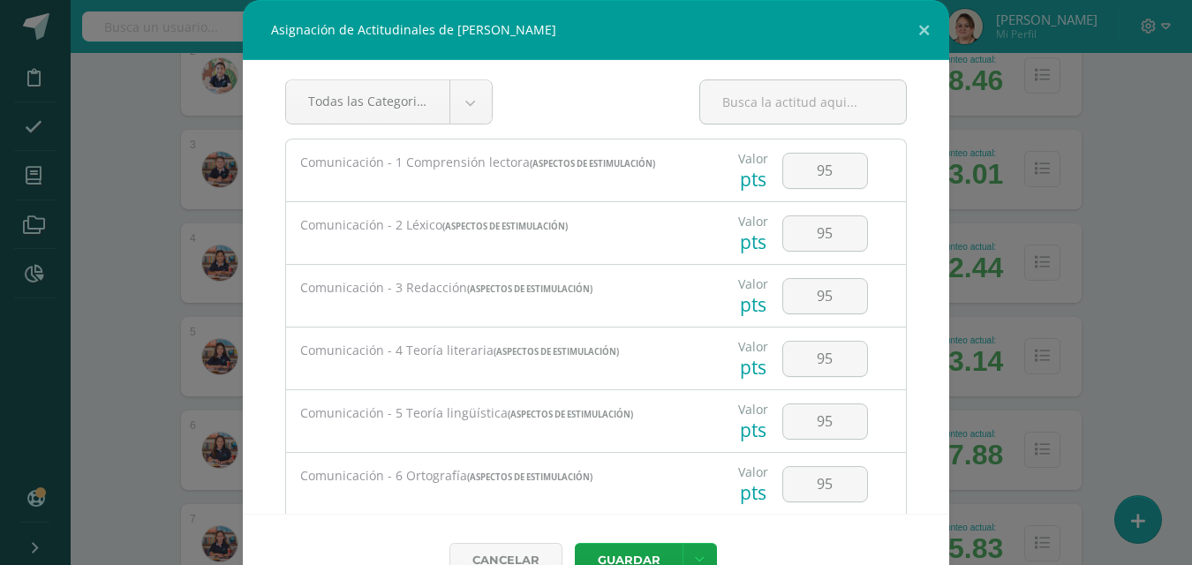
scroll to position [0, 0]
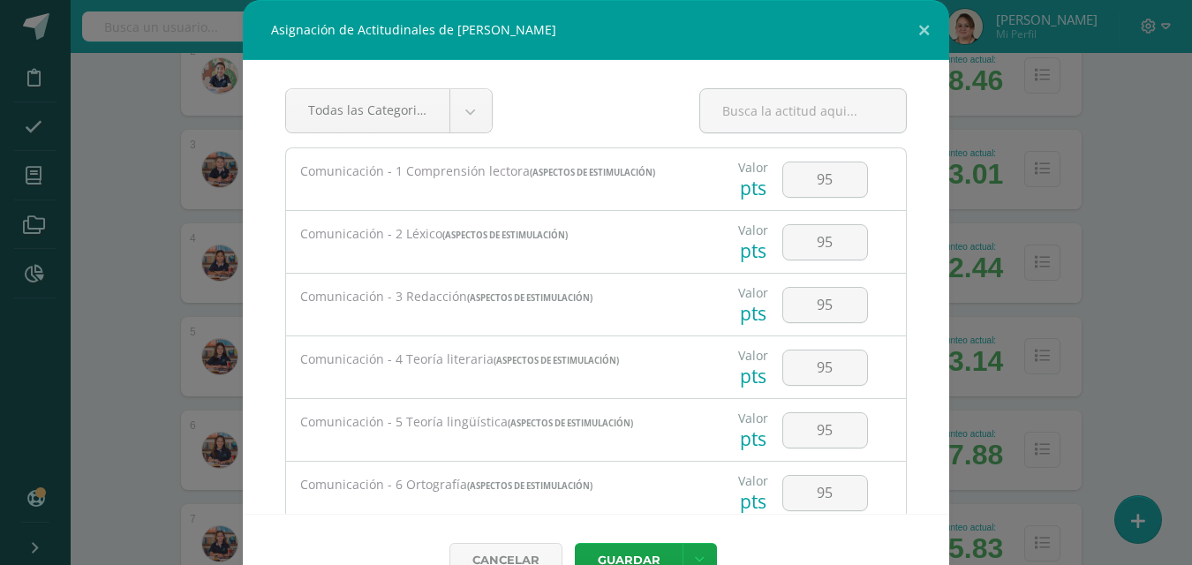
type input "97"
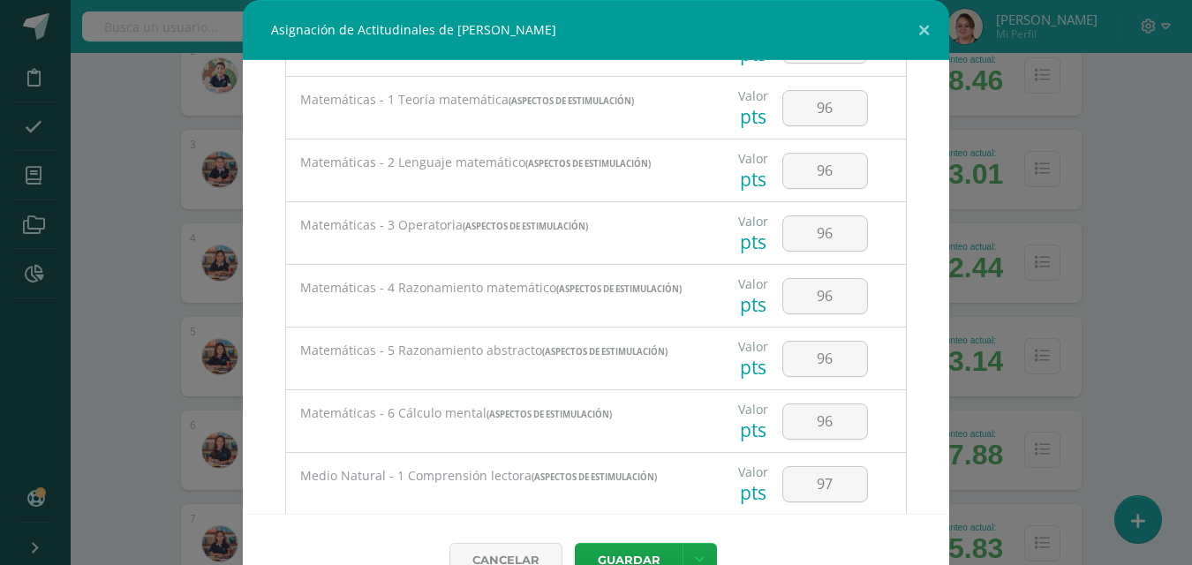
scroll to position [581, 0]
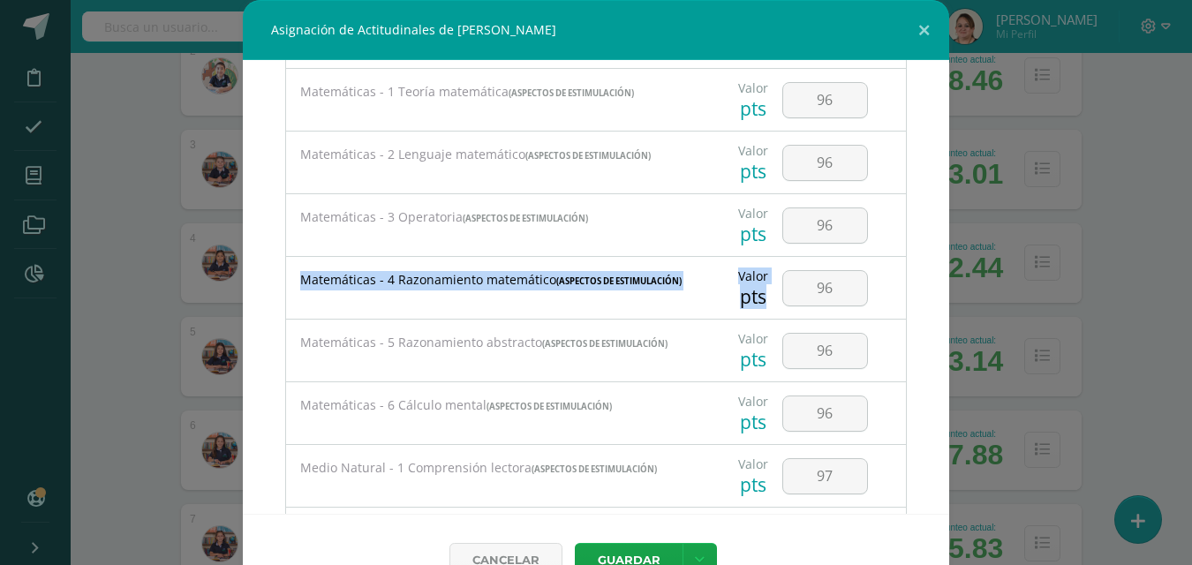
drag, startPoint x: 952, startPoint y: 235, endPoint x: 952, endPoint y: 270, distance: 35.3
click at [952, 270] on div "Asignación de Actitudinales de Aria Itzel Martínez Mérida Todas las Categorias …" at bounding box center [596, 303] width 1178 height 606
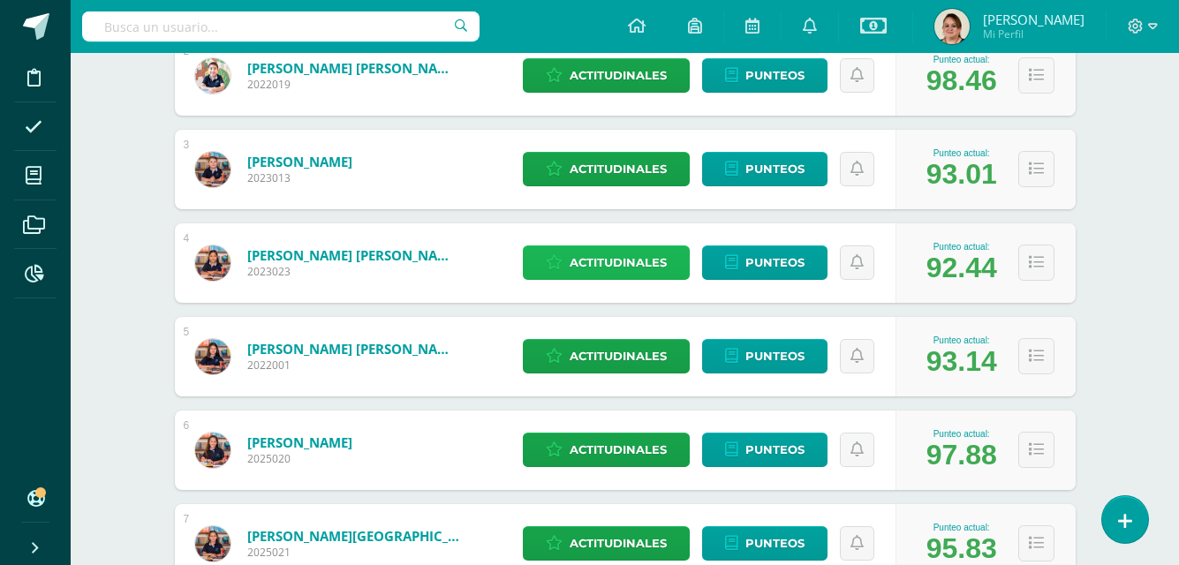
click at [636, 259] on span "Actitudinales" at bounding box center [617, 262] width 97 height 33
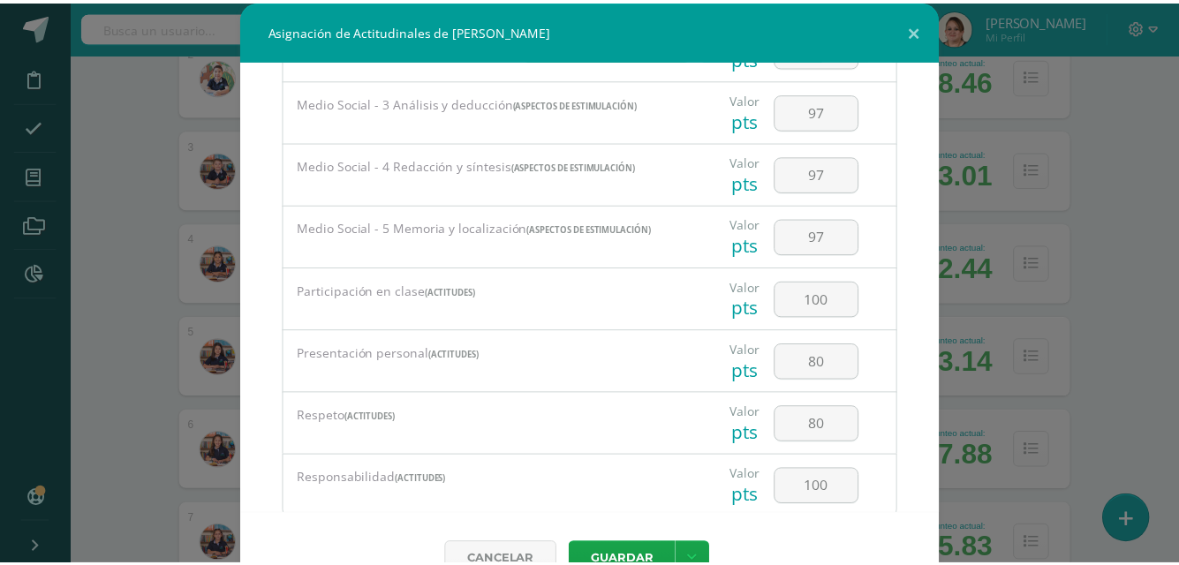
scroll to position [1412, 0]
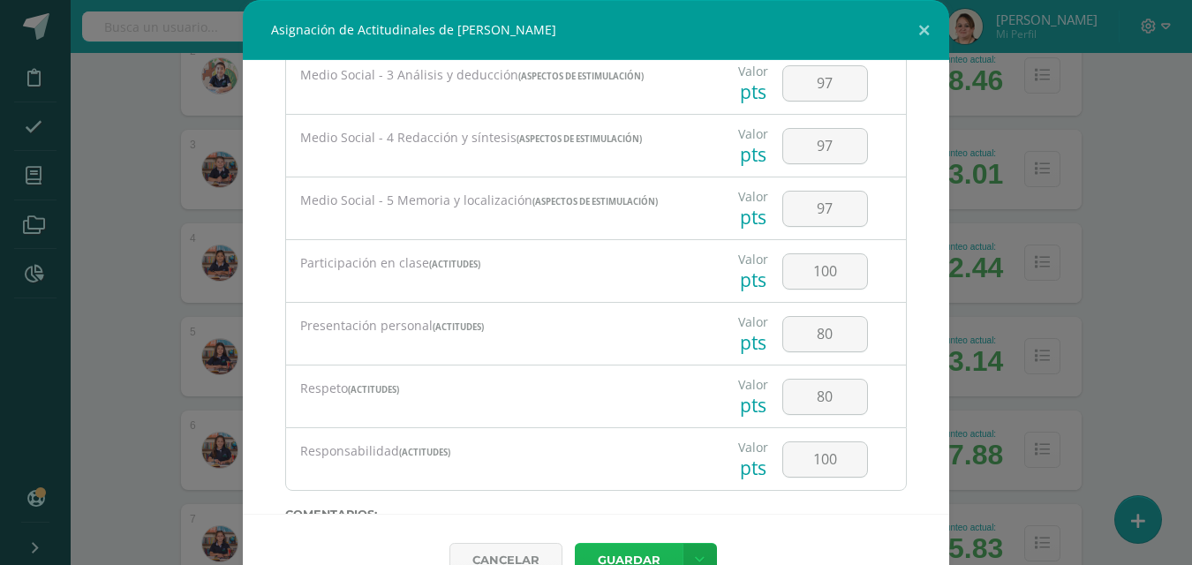
click at [641, 548] on button "Guardar" at bounding box center [629, 560] width 108 height 34
